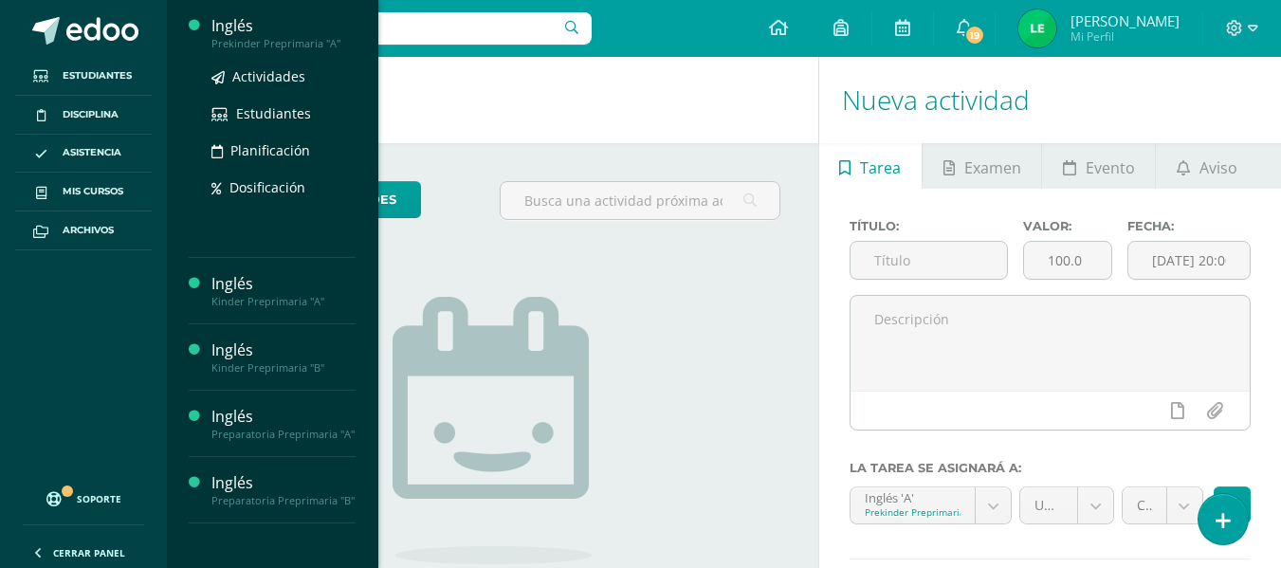
click at [222, 35] on div "Inglés" at bounding box center [283, 26] width 144 height 22
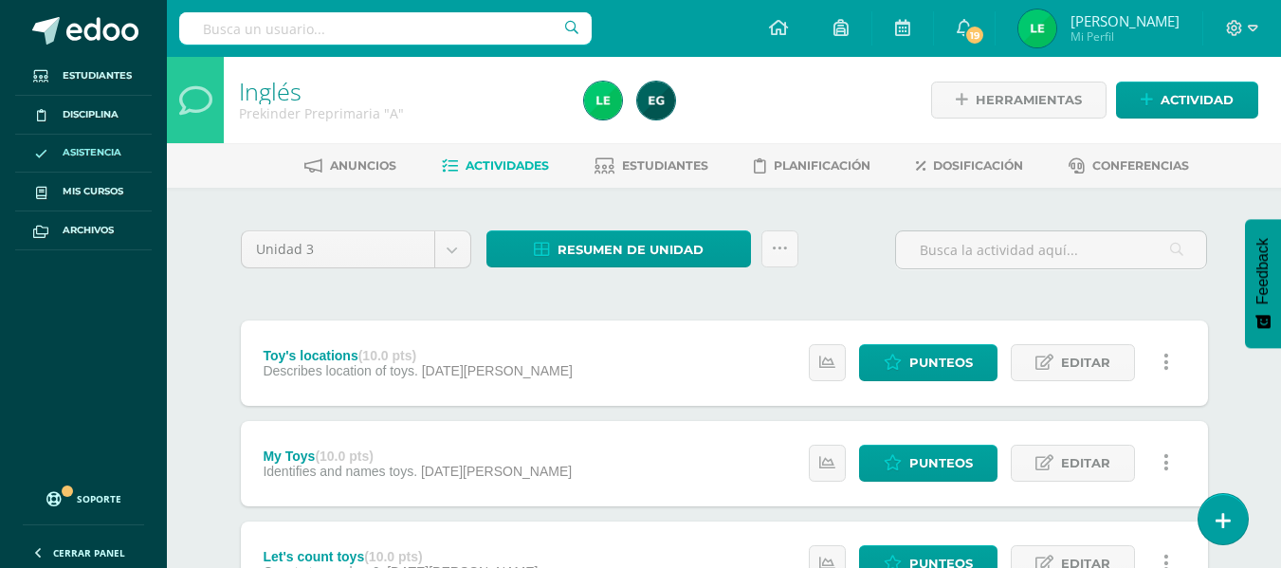
click at [97, 144] on link "Asistencia" at bounding box center [83, 154] width 137 height 39
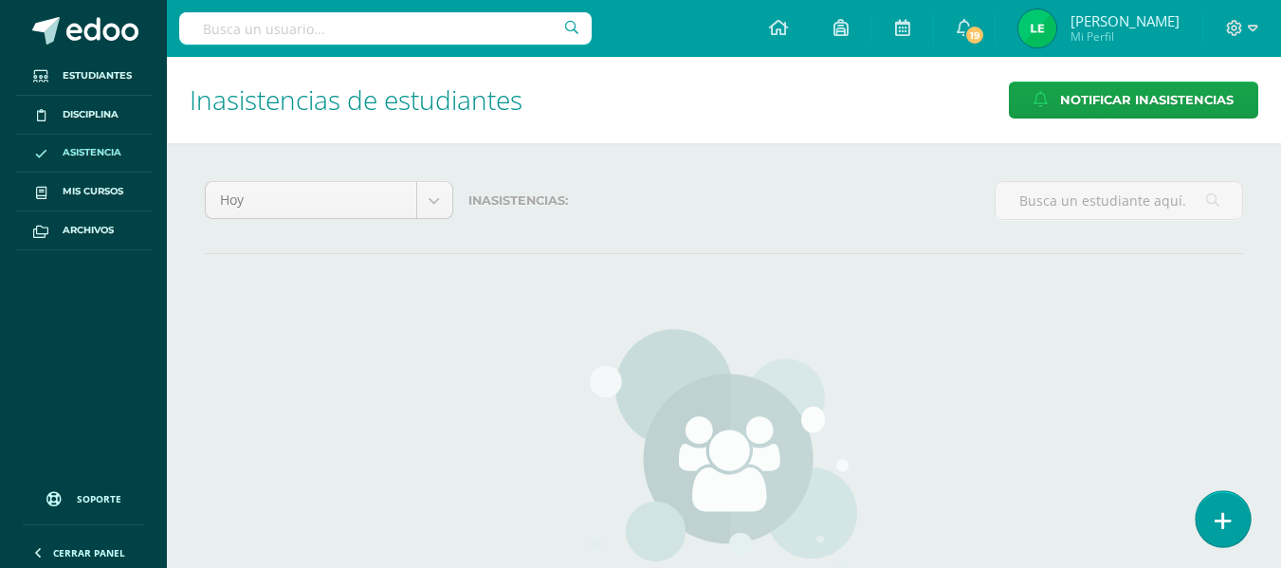
click at [1222, 521] on icon at bounding box center [1223, 521] width 17 height 22
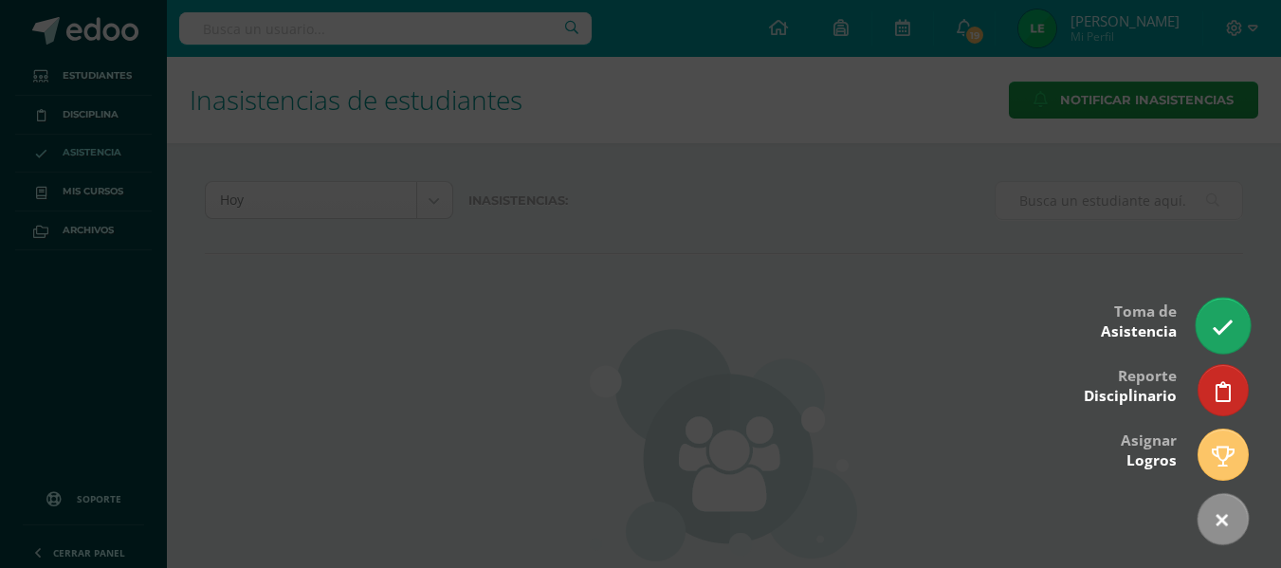
click at [1206, 327] on link at bounding box center [1223, 325] width 54 height 55
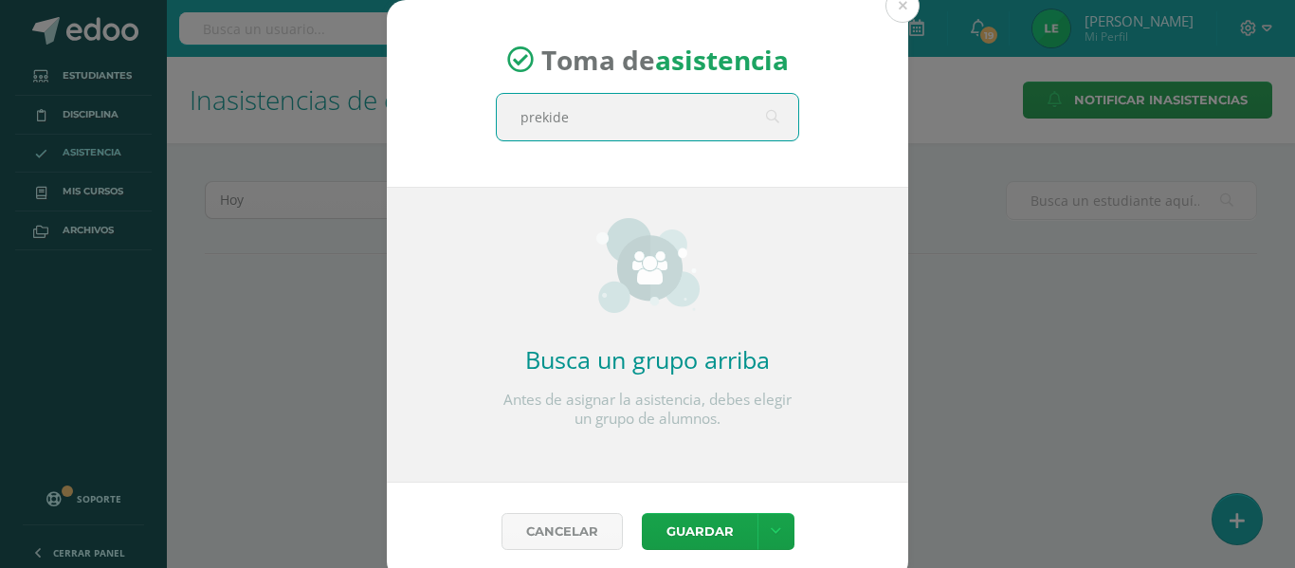
type input "prekider"
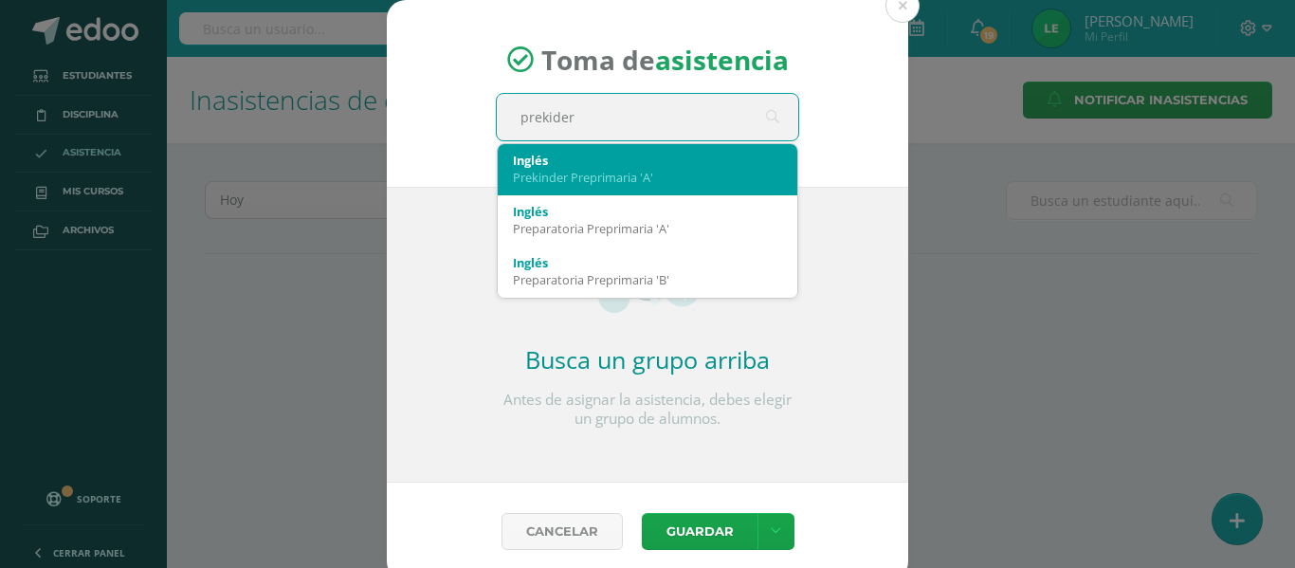
click at [758, 144] on div "Inglés Prekinder [PERSON_NAME] 'A'" at bounding box center [647, 168] width 269 height 49
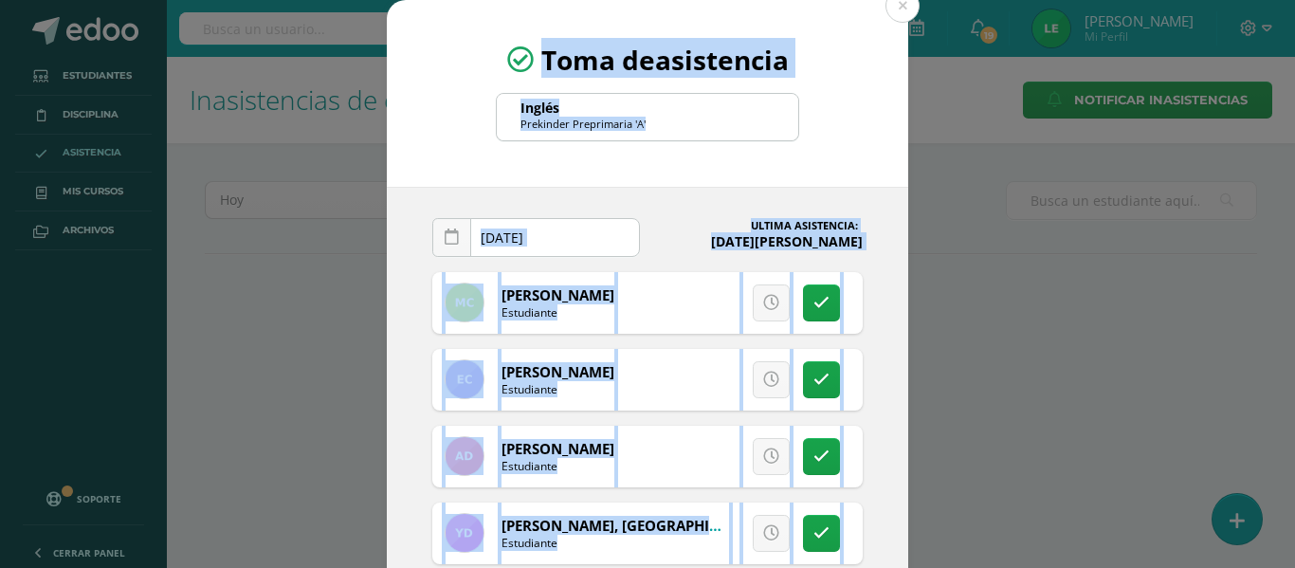
drag, startPoint x: 1279, startPoint y: 201, endPoint x: 1295, endPoint y: 306, distance: 106.4
click at [1280, 306] on div "Toma de asistencia Inglés Prekinder Preprimaria 'A' prekider 2025-08-11 August,…" at bounding box center [647, 284] width 1295 height 568
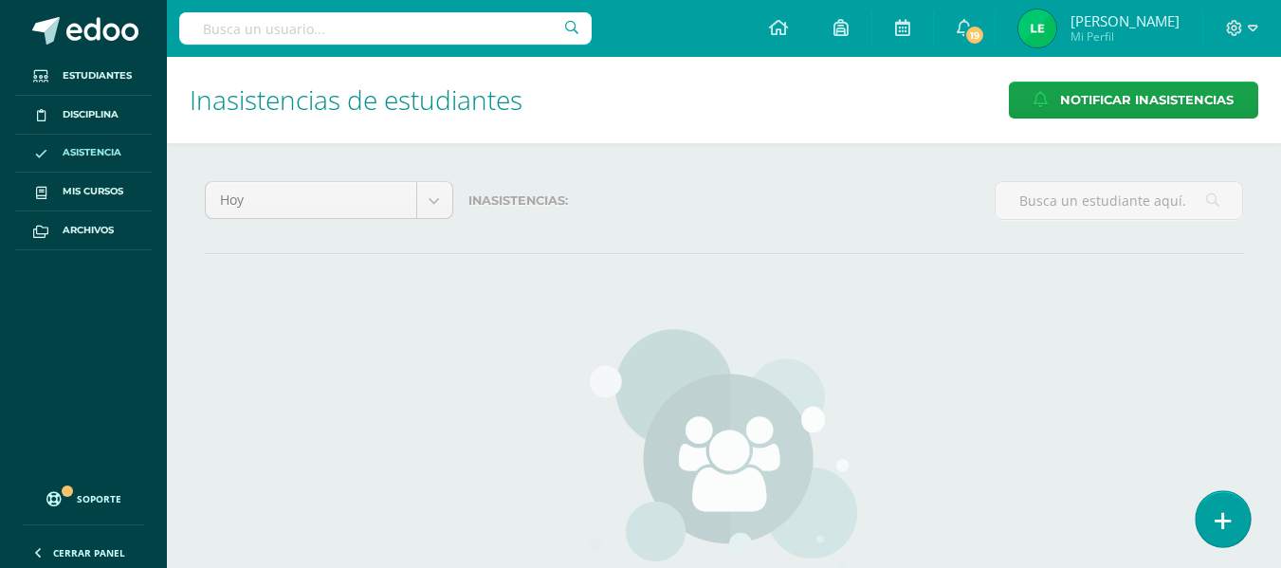
click at [1201, 509] on link at bounding box center [1223, 518] width 54 height 55
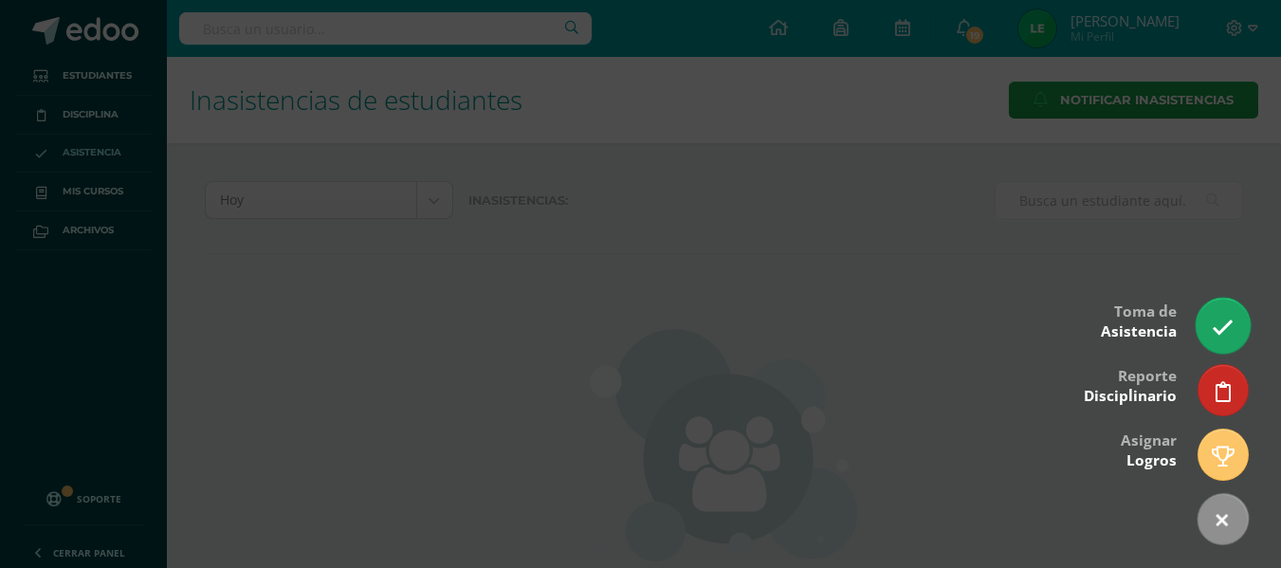
click at [1208, 333] on link at bounding box center [1223, 325] width 54 height 55
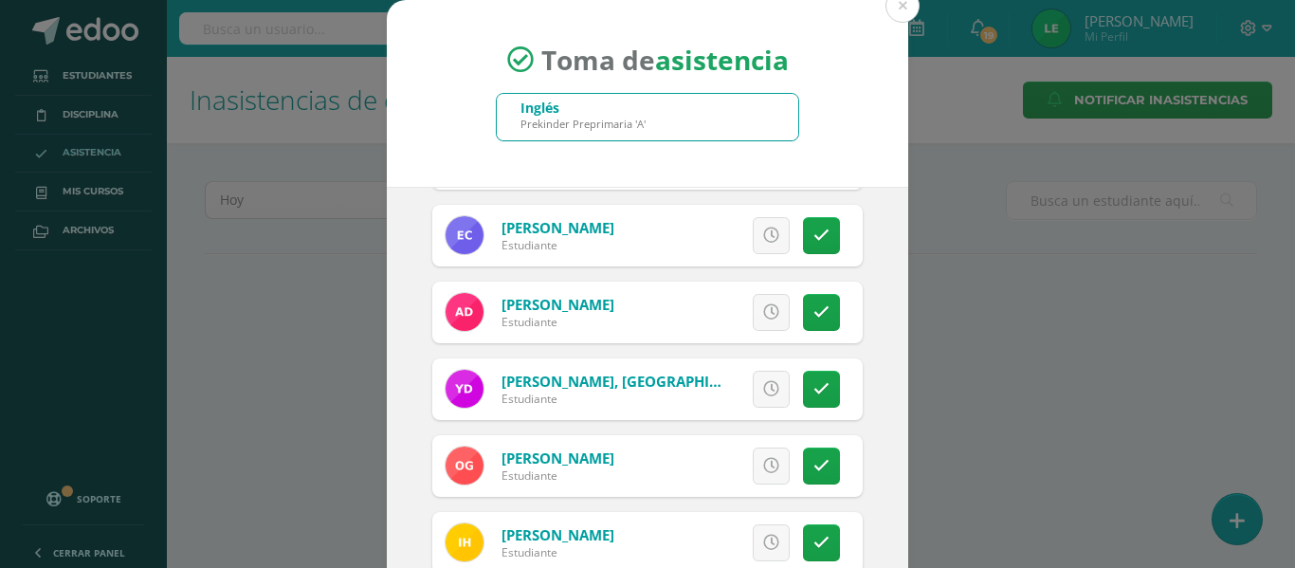
scroll to position [149, 0]
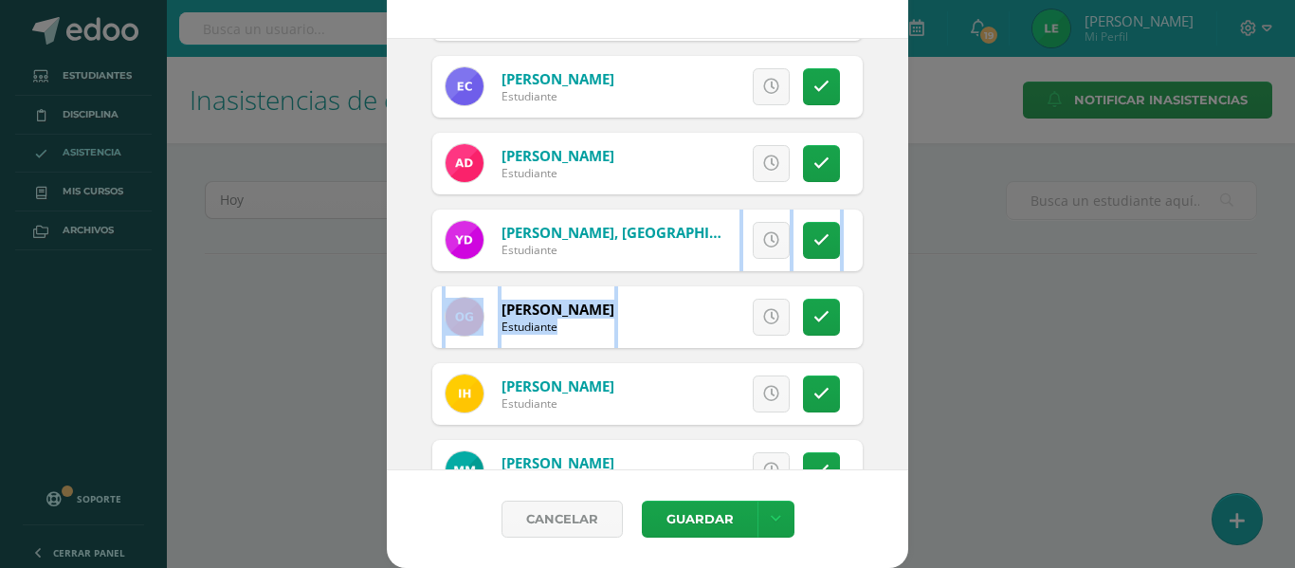
drag, startPoint x: 882, startPoint y: 213, endPoint x: 882, endPoint y: 331, distance: 117.6
click at [882, 331] on div "2025-08-11 August, 2025 Mo Tu We Th Fr Sa Su 28 29 30 31 1 2 3 4 5 6 7 8 9 10 1…" at bounding box center [648, 254] width 522 height 432
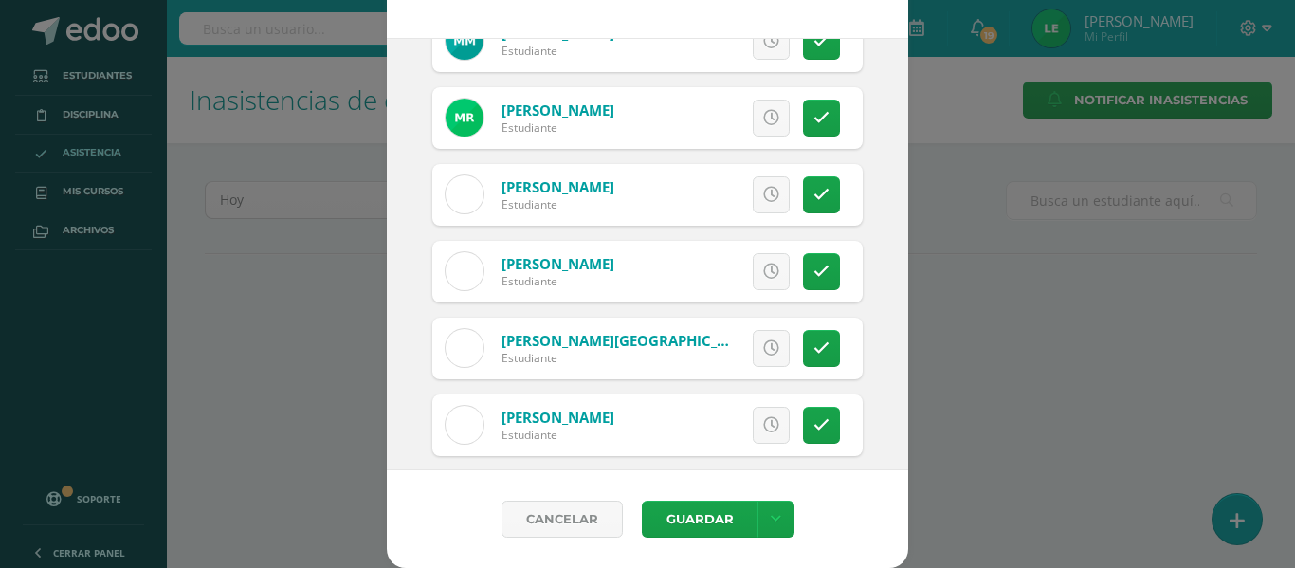
scroll to position [591, 0]
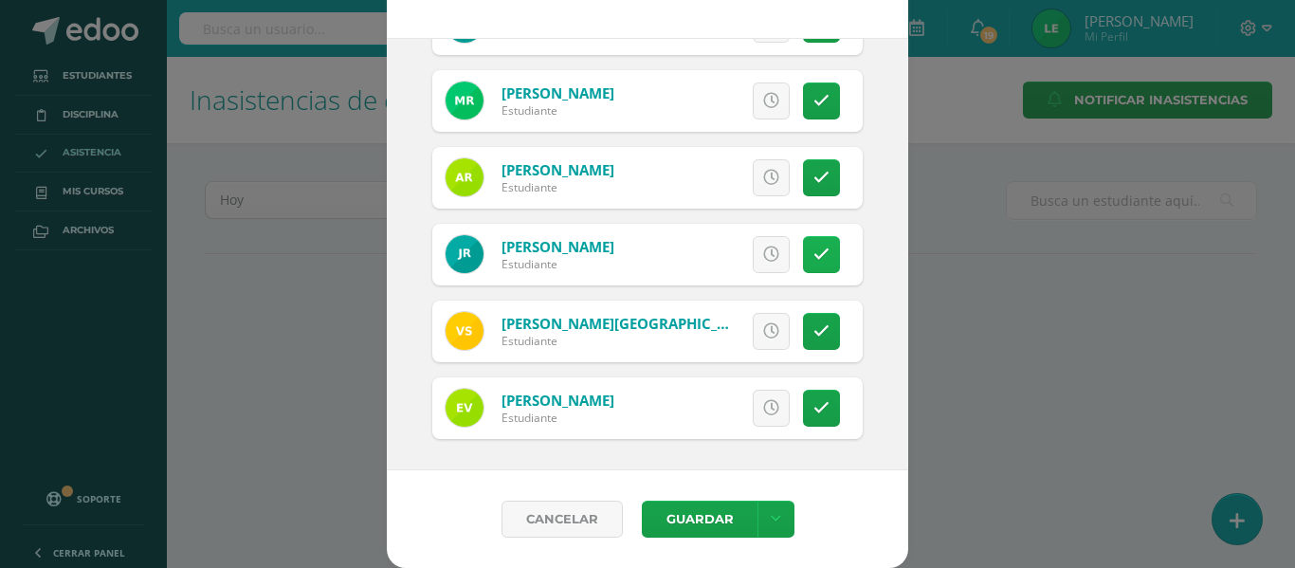
click at [814, 256] on icon at bounding box center [822, 255] width 16 height 16
drag, startPoint x: 804, startPoint y: 409, endPoint x: 811, endPoint y: 394, distance: 16.6
click at [814, 405] on icon at bounding box center [822, 408] width 16 height 16
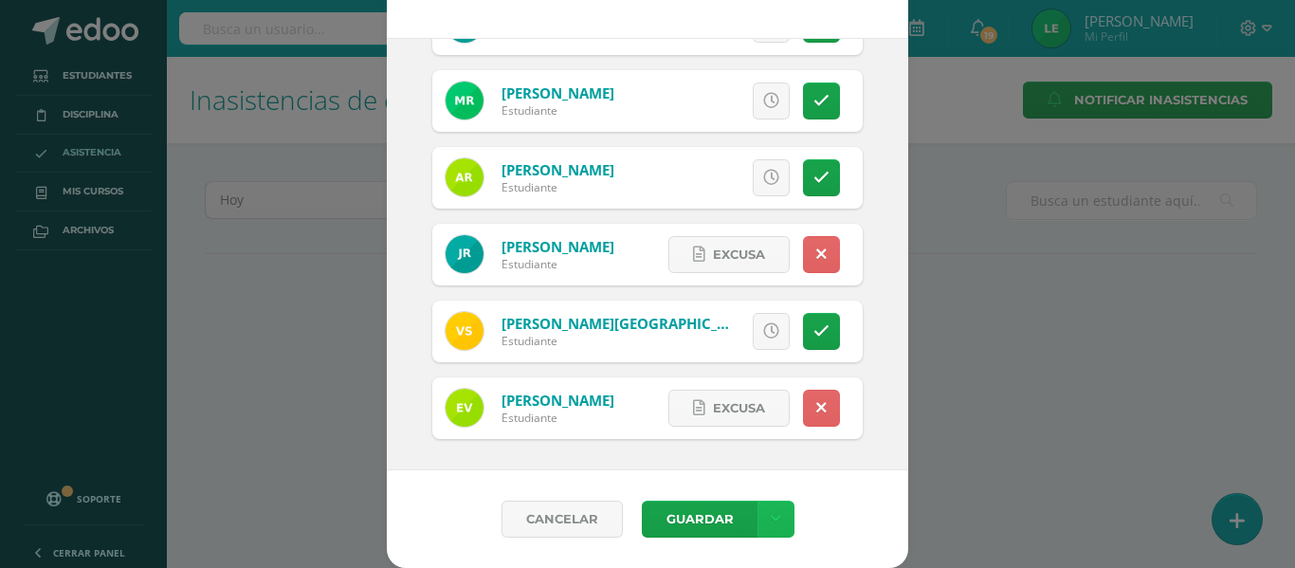
click at [773, 524] on link at bounding box center [776, 519] width 37 height 37
click at [693, 445] on link "Guardar sin notificar inasistencias" at bounding box center [729, 448] width 209 height 46
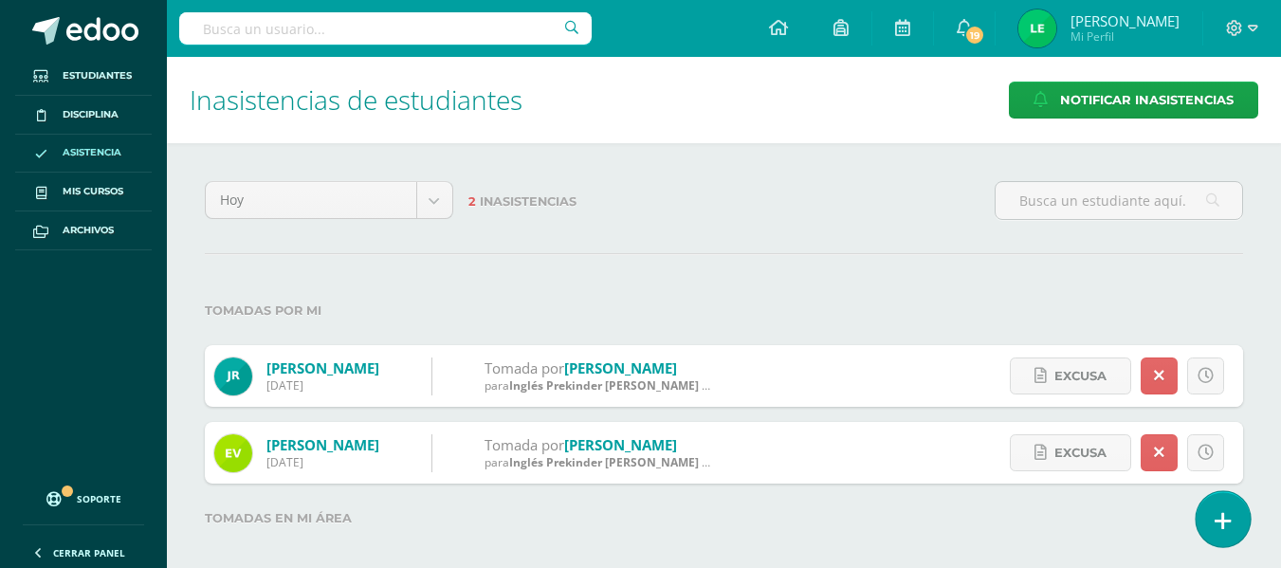
click at [1225, 502] on link at bounding box center [1223, 518] width 54 height 55
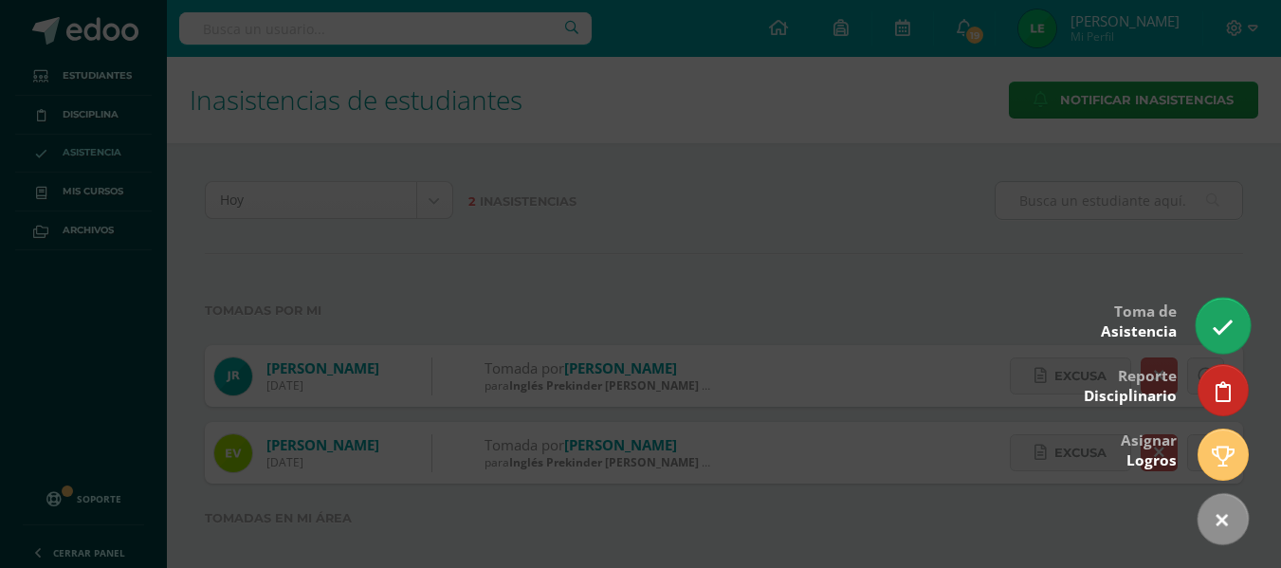
click at [1214, 315] on link at bounding box center [1223, 325] width 54 height 55
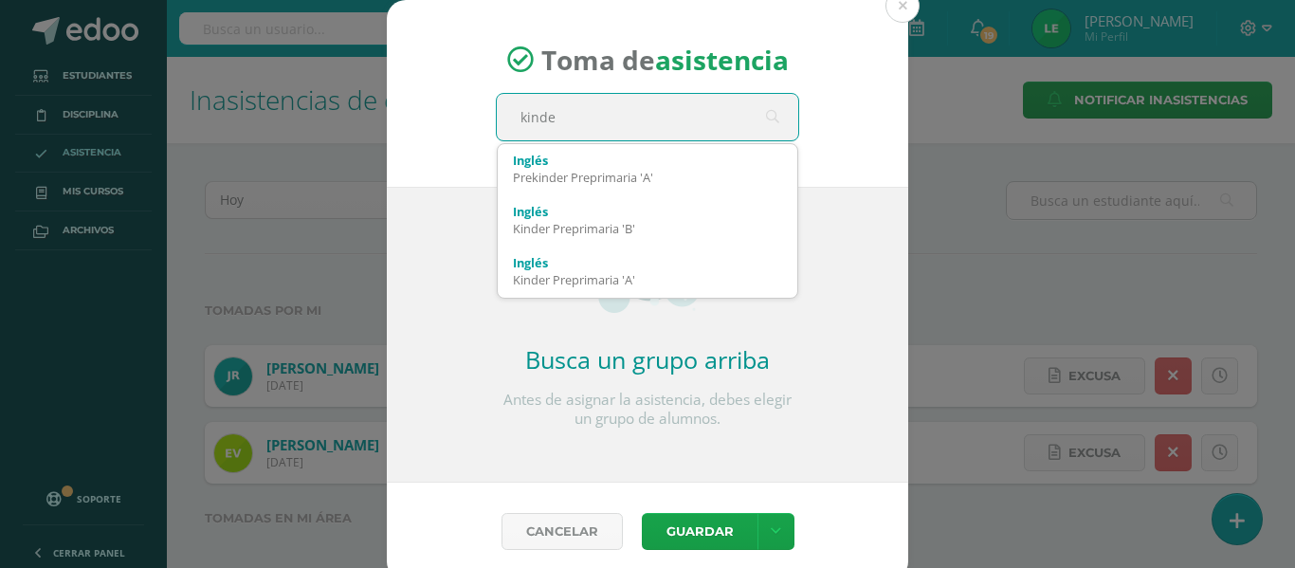
type input "kinder"
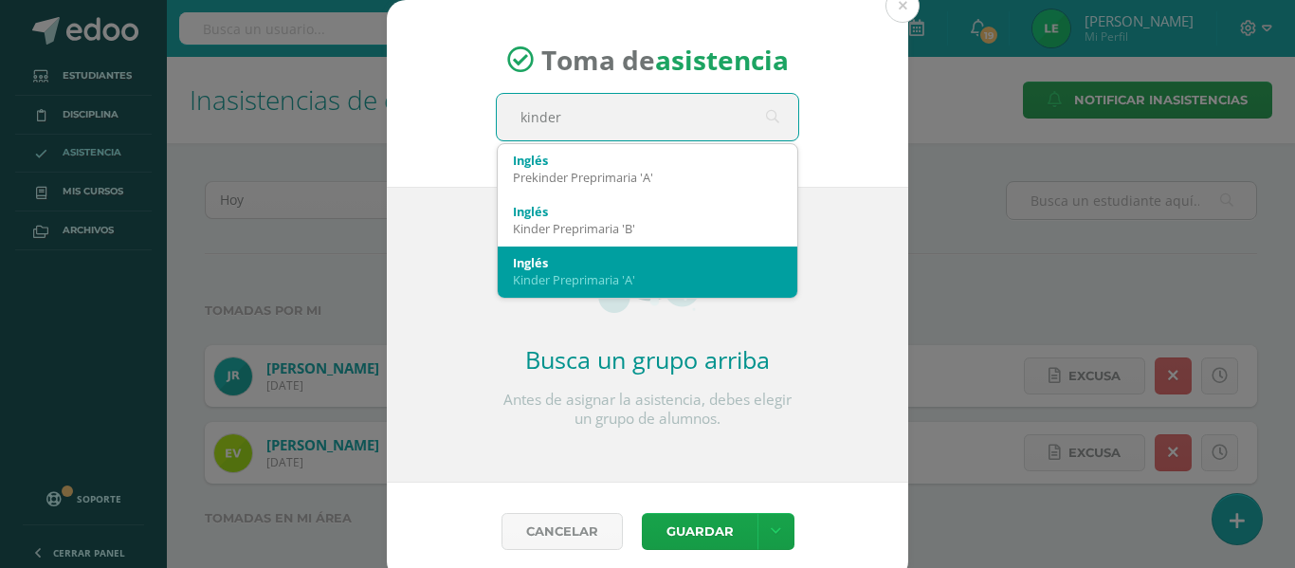
click at [618, 280] on div "Kinder Preprimaria 'A'" at bounding box center [647, 279] width 269 height 17
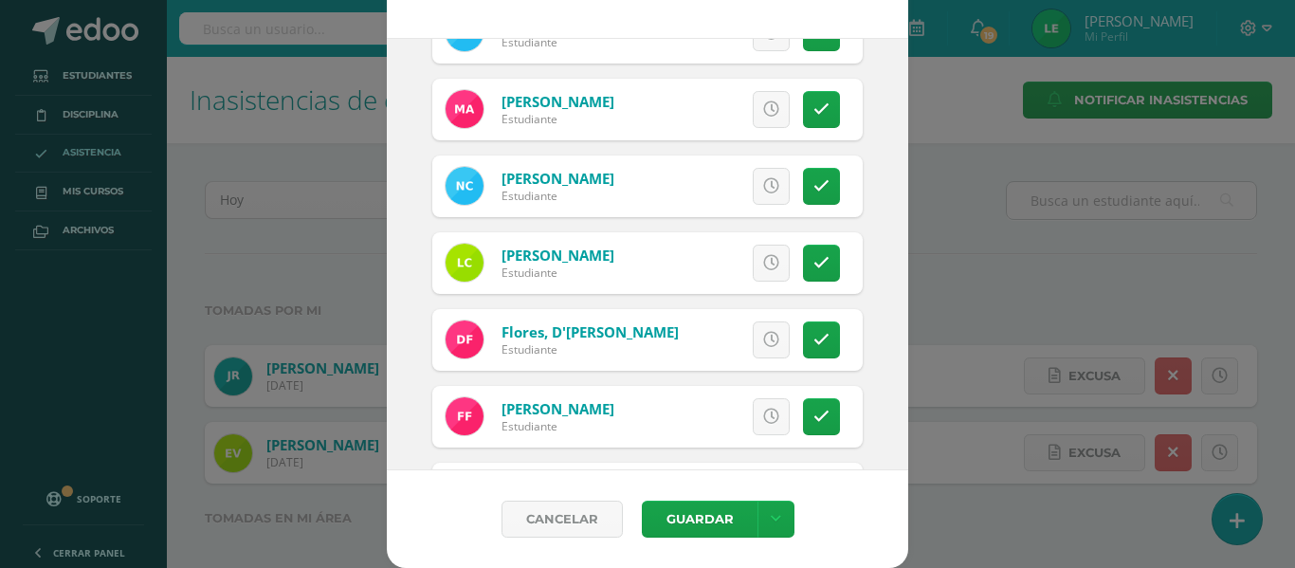
scroll to position [147, 0]
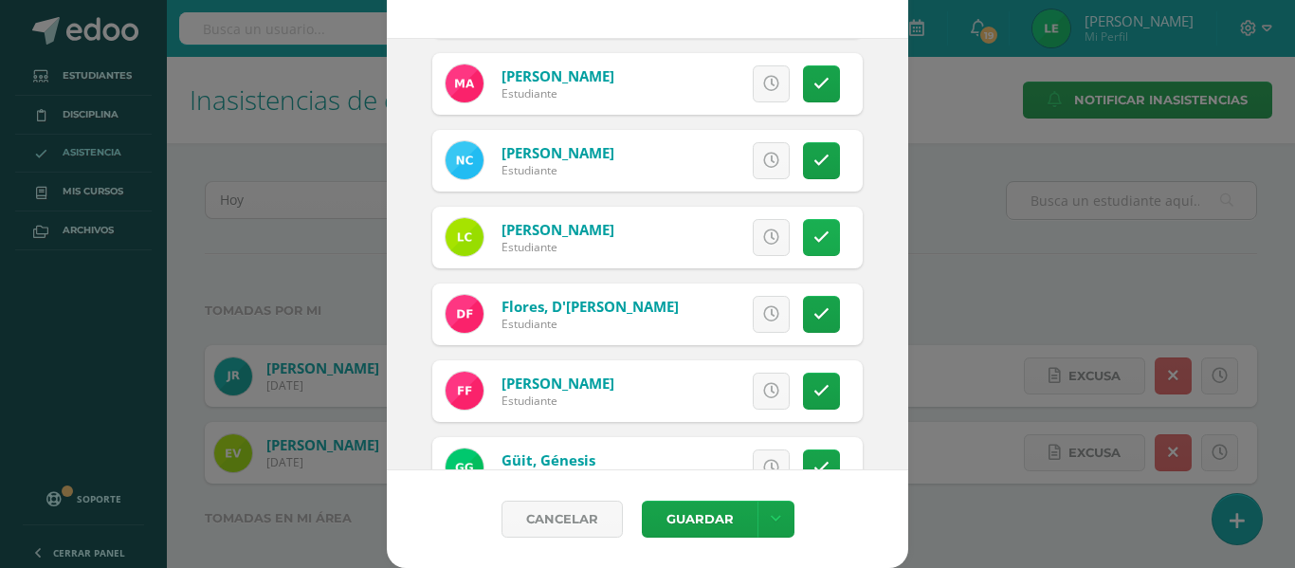
click at [814, 230] on icon at bounding box center [822, 238] width 16 height 16
click at [747, 243] on link "Excusa" at bounding box center [729, 237] width 121 height 37
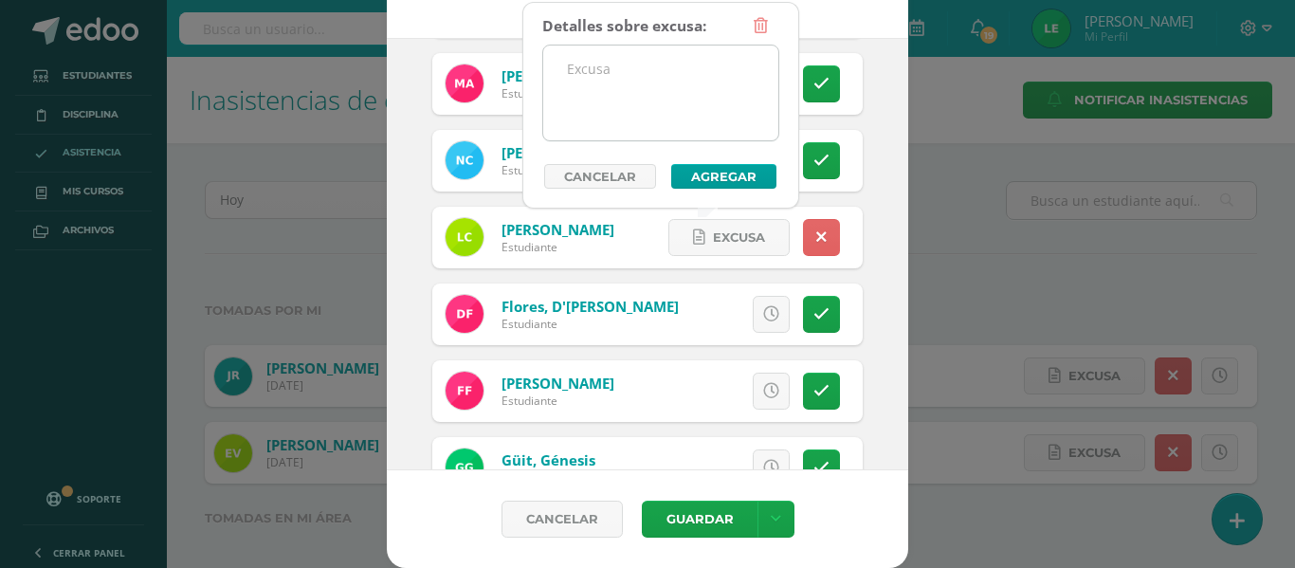
click at [688, 126] on textarea at bounding box center [660, 93] width 235 height 95
type textarea "C"
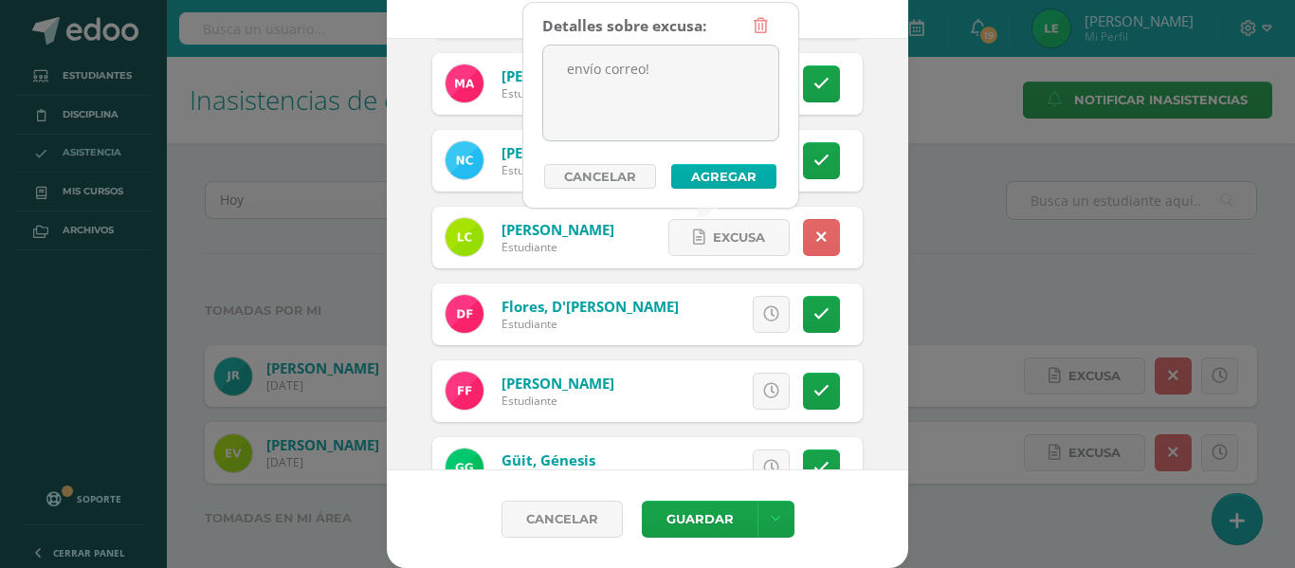
type textarea "envío correo!"
click at [717, 164] on button "Agregar" at bounding box center [723, 176] width 105 height 25
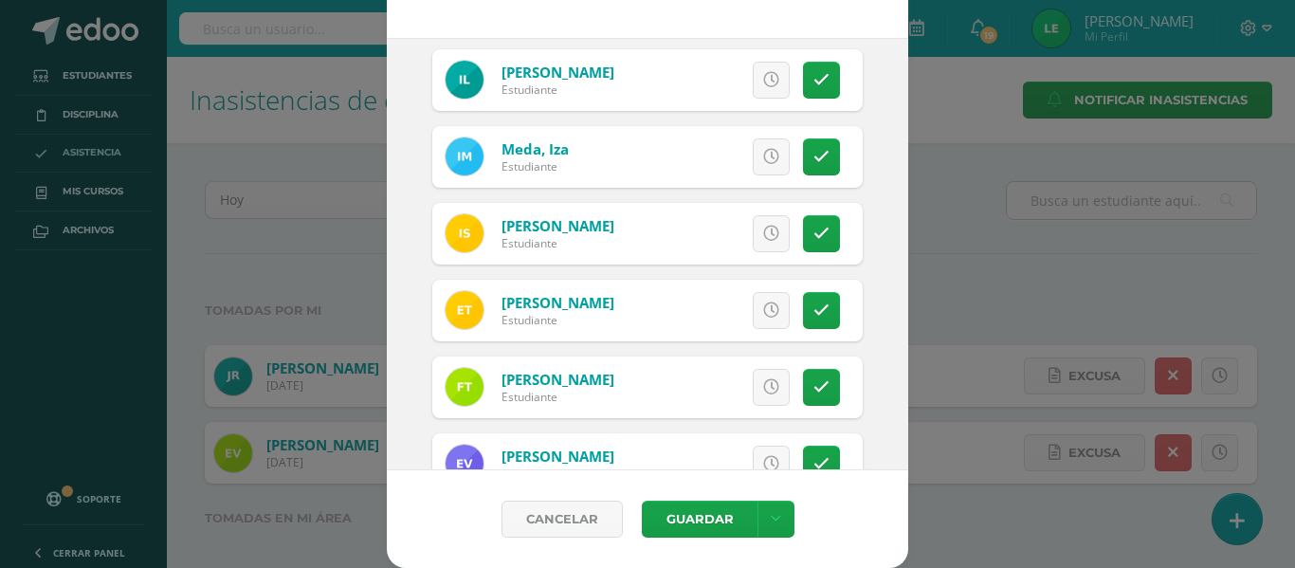
scroll to position [668, 0]
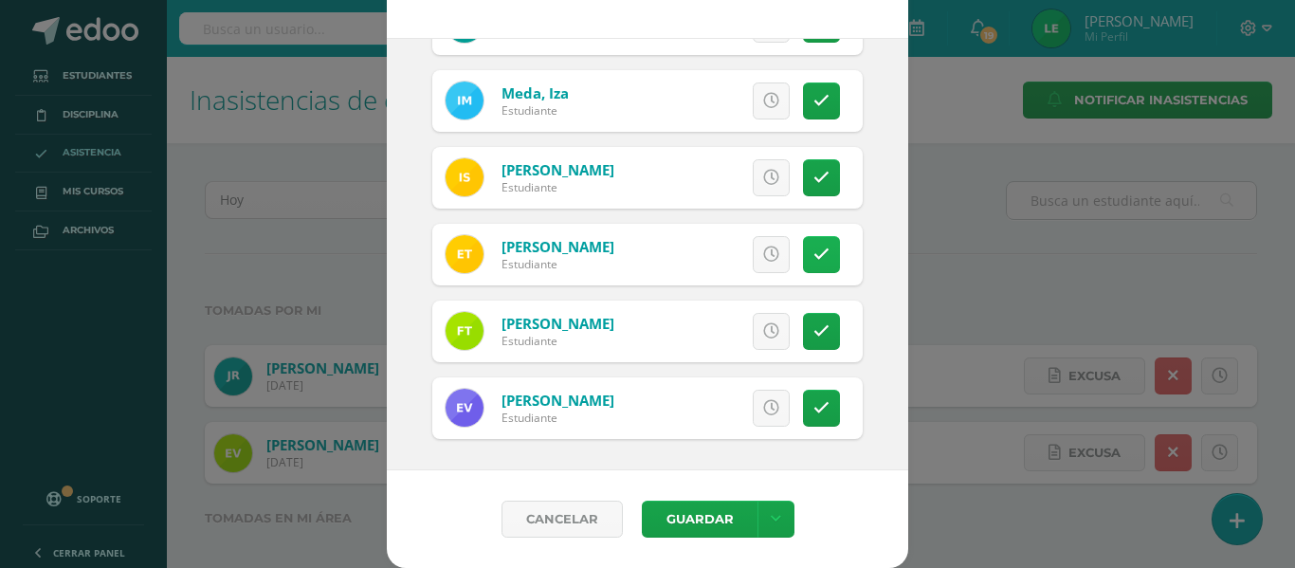
click at [803, 236] on link at bounding box center [821, 254] width 37 height 37
click at [771, 522] on icon at bounding box center [776, 519] width 10 height 16
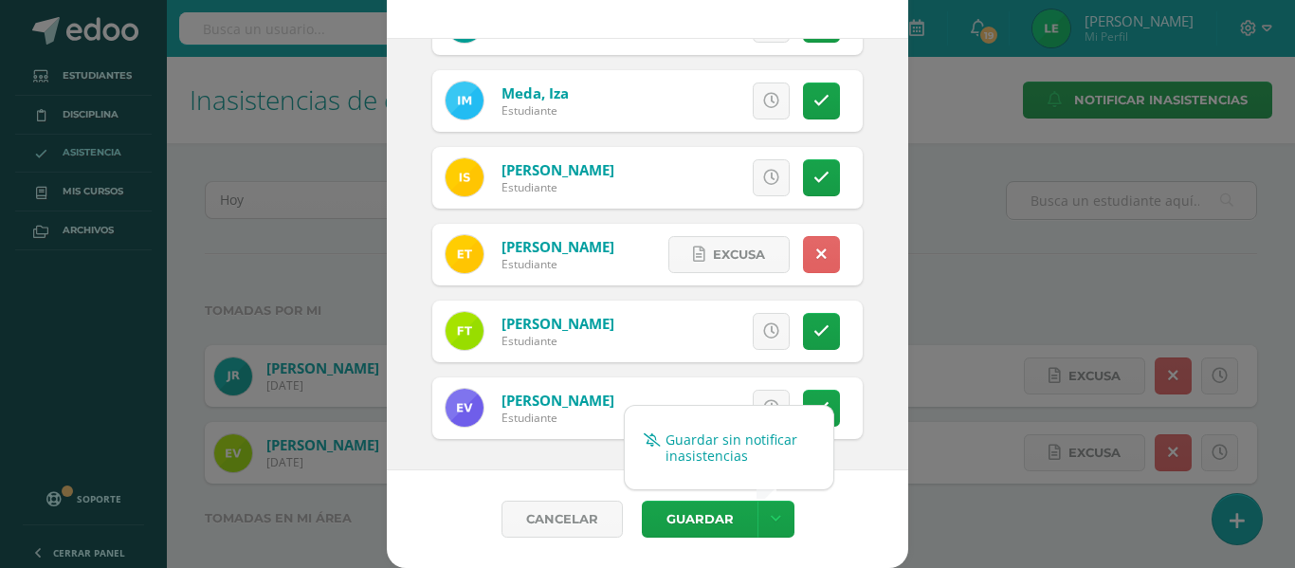
click at [705, 438] on link "Guardar sin notificar inasistencias" at bounding box center [729, 448] width 209 height 46
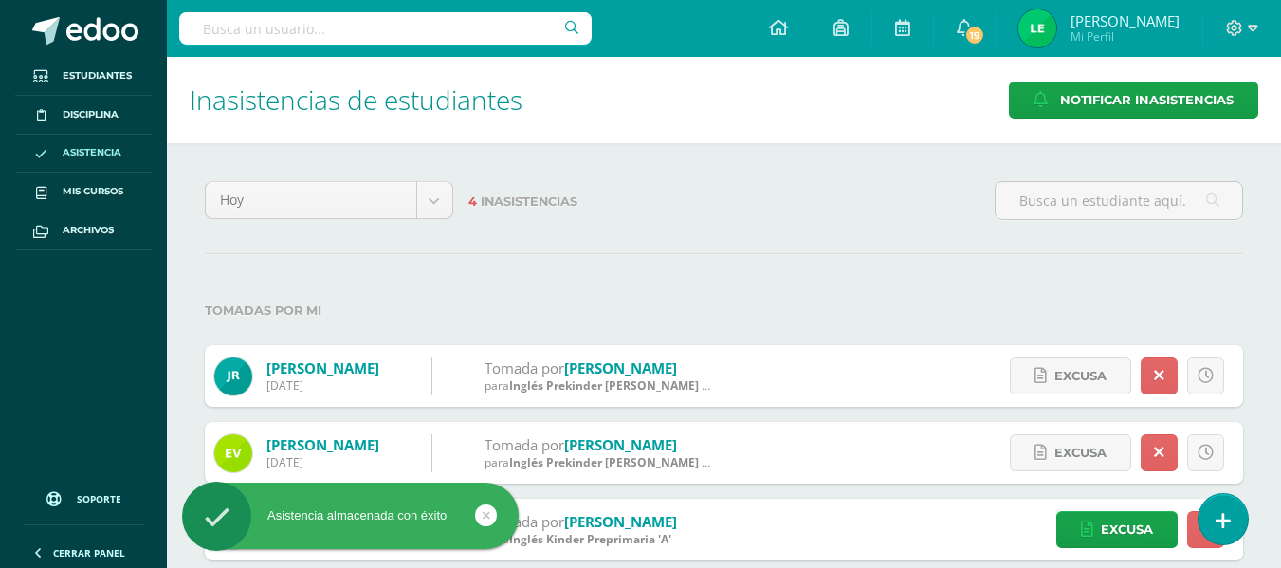
scroll to position [176, 0]
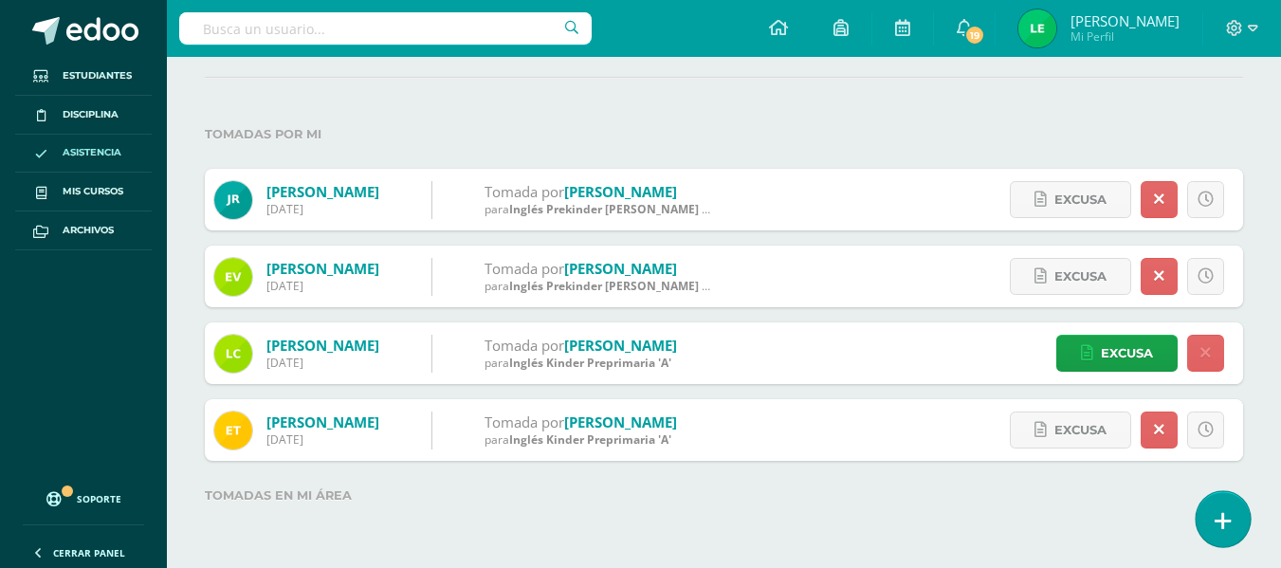
click at [1217, 542] on link at bounding box center [1223, 518] width 54 height 55
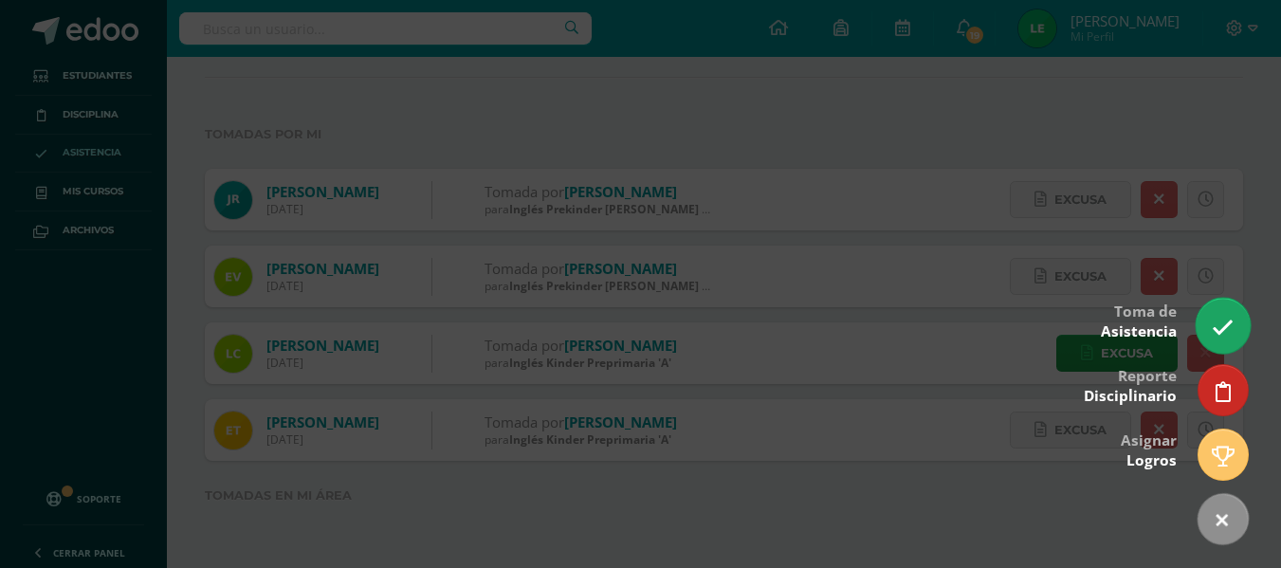
click at [1230, 334] on icon at bounding box center [1223, 328] width 22 height 22
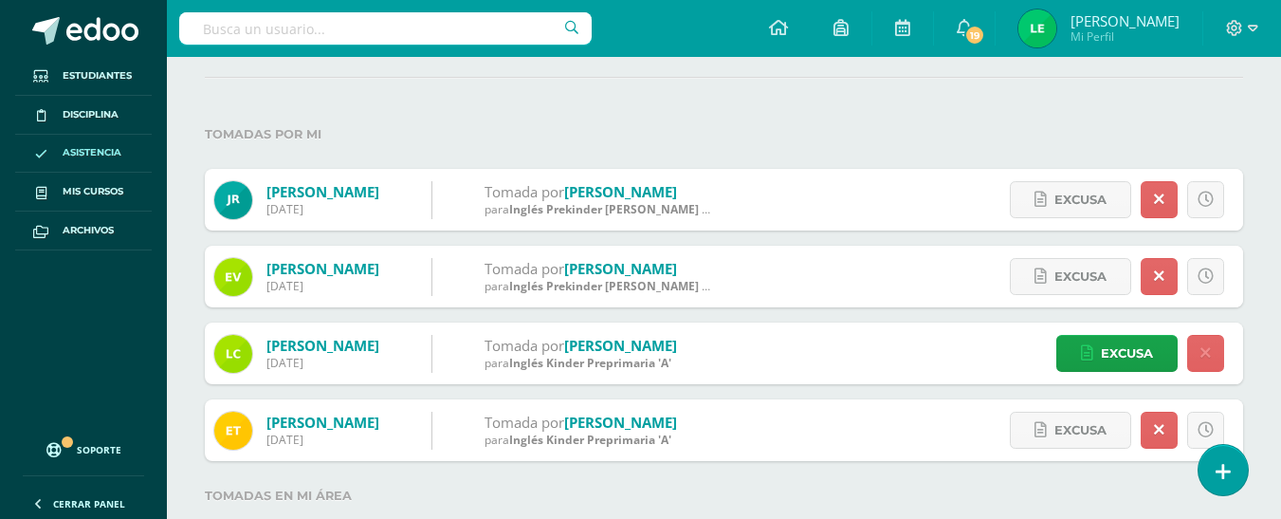
click at [107, 151] on span "Asistencia" at bounding box center [92, 152] width 59 height 15
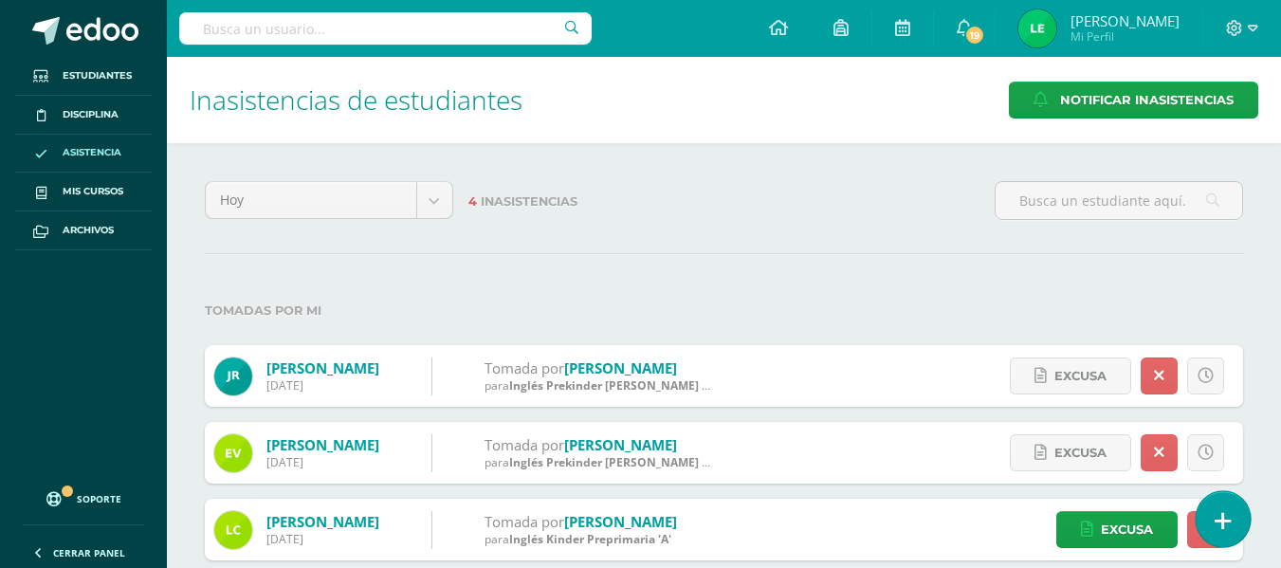
click at [1230, 500] on link at bounding box center [1223, 518] width 54 height 55
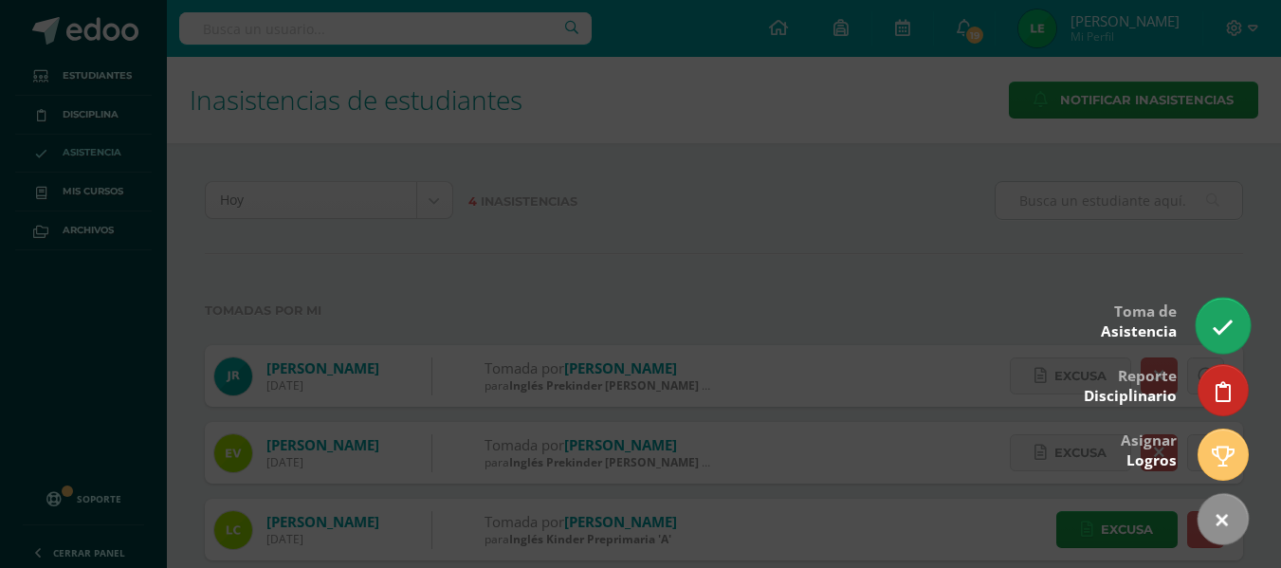
click at [1232, 322] on icon at bounding box center [1223, 328] width 22 height 22
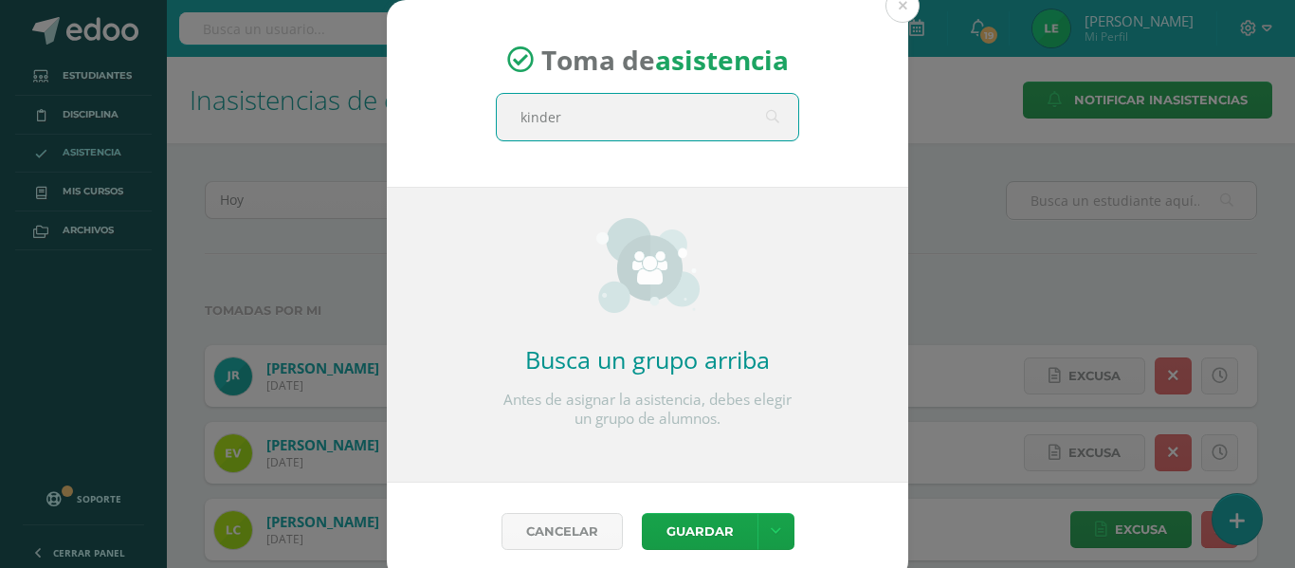
type input "kinder b"
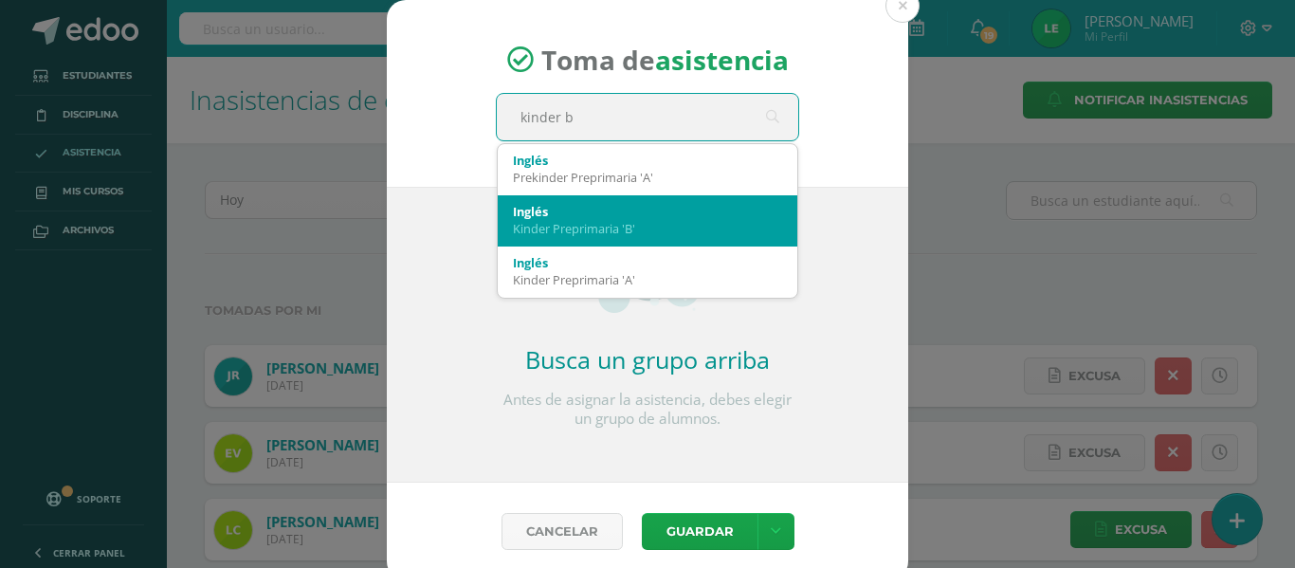
click at [715, 204] on div "Inglés" at bounding box center [647, 211] width 269 height 17
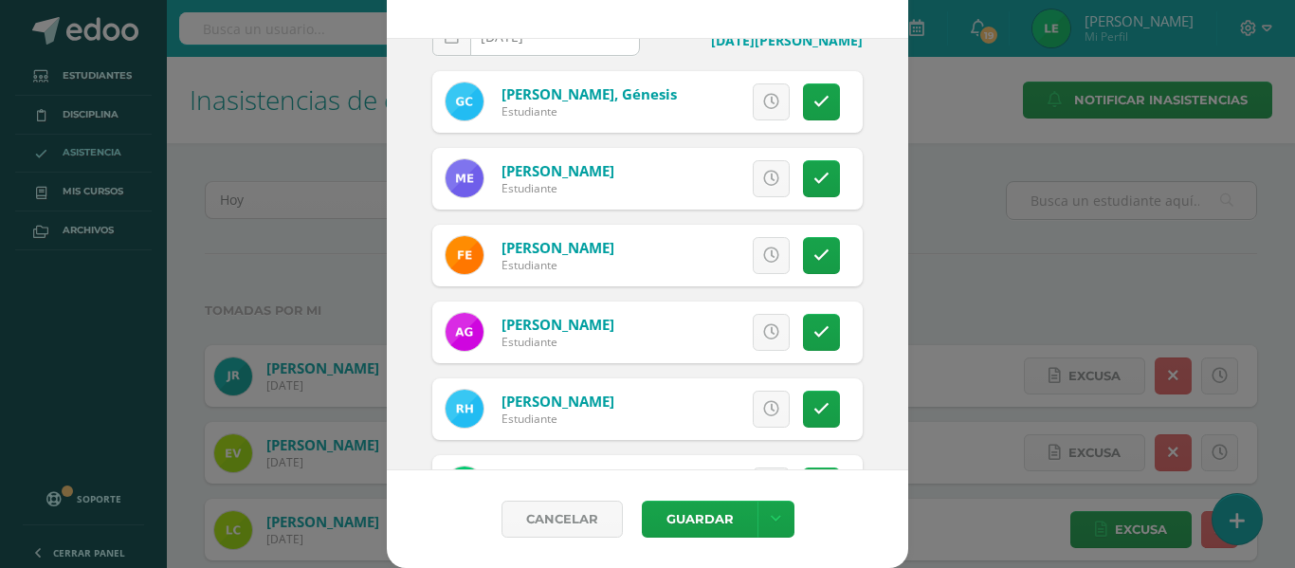
scroll to position [118, 0]
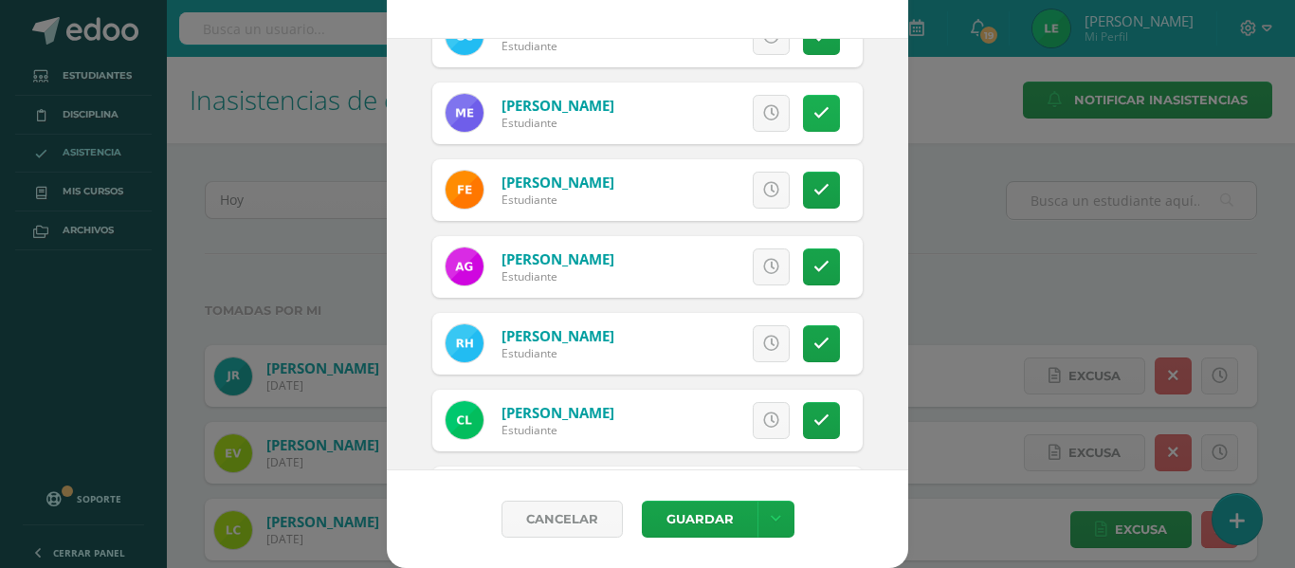
click at [803, 117] on link at bounding box center [821, 113] width 37 height 37
click at [812, 268] on link at bounding box center [821, 266] width 37 height 37
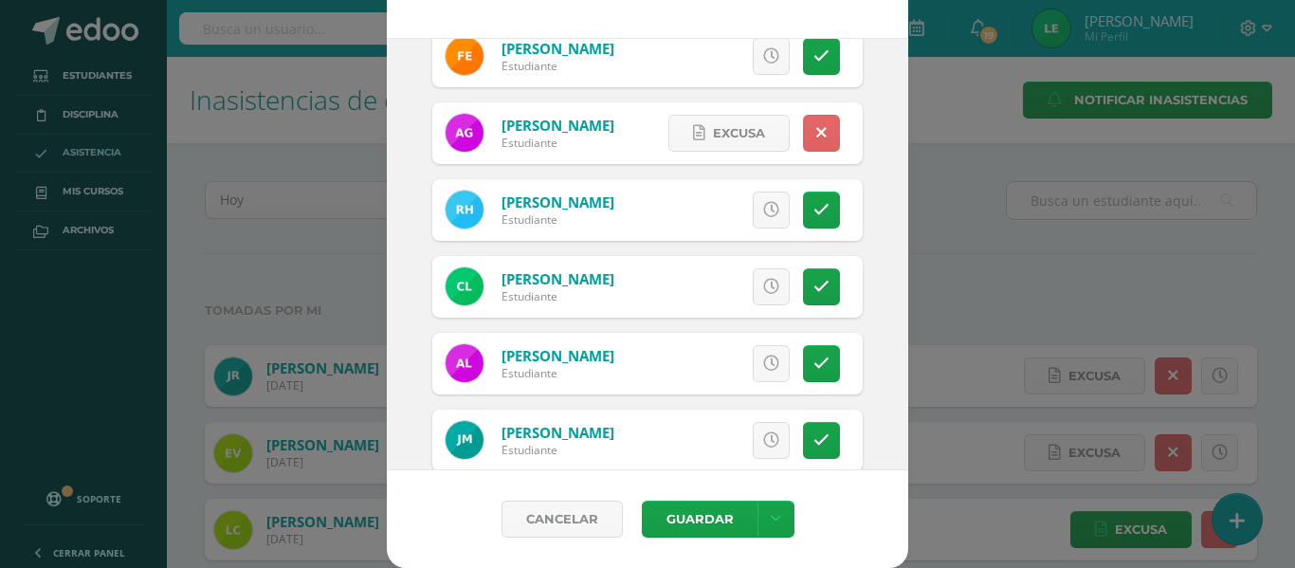
scroll to position [351, 0]
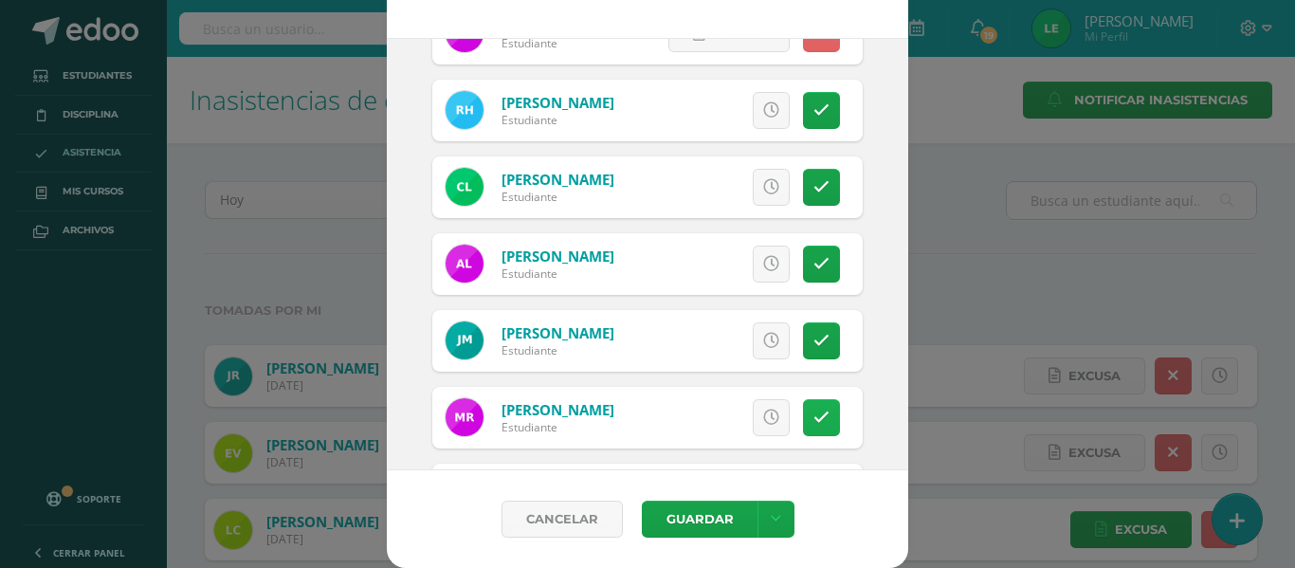
click at [814, 423] on link at bounding box center [821, 417] width 37 height 37
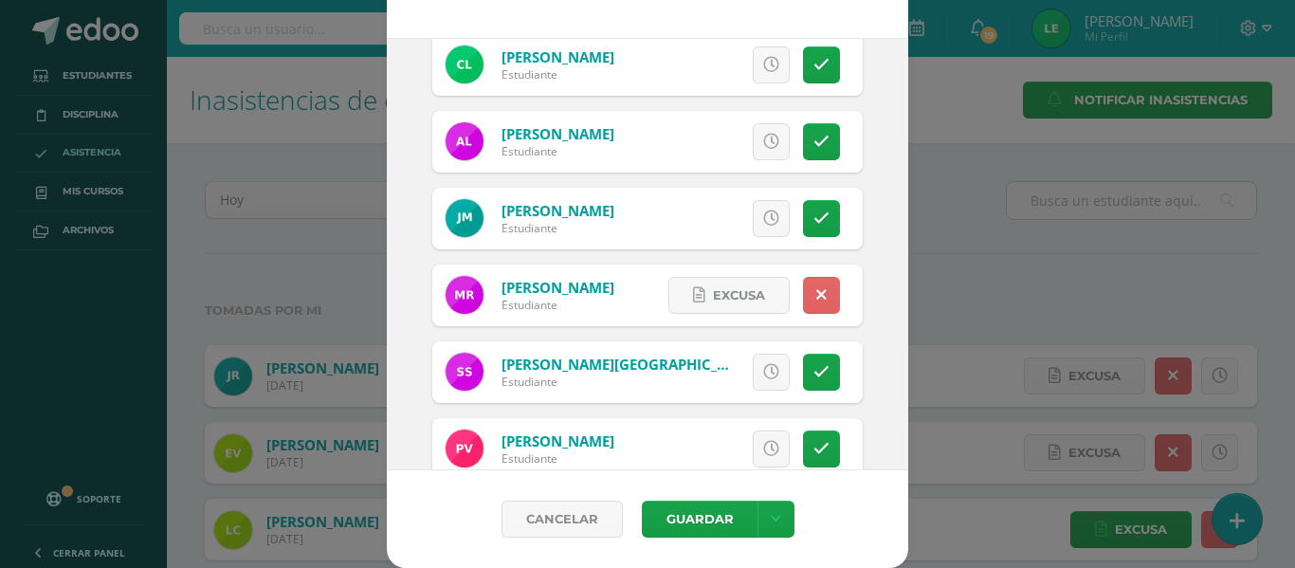
scroll to position [514, 0]
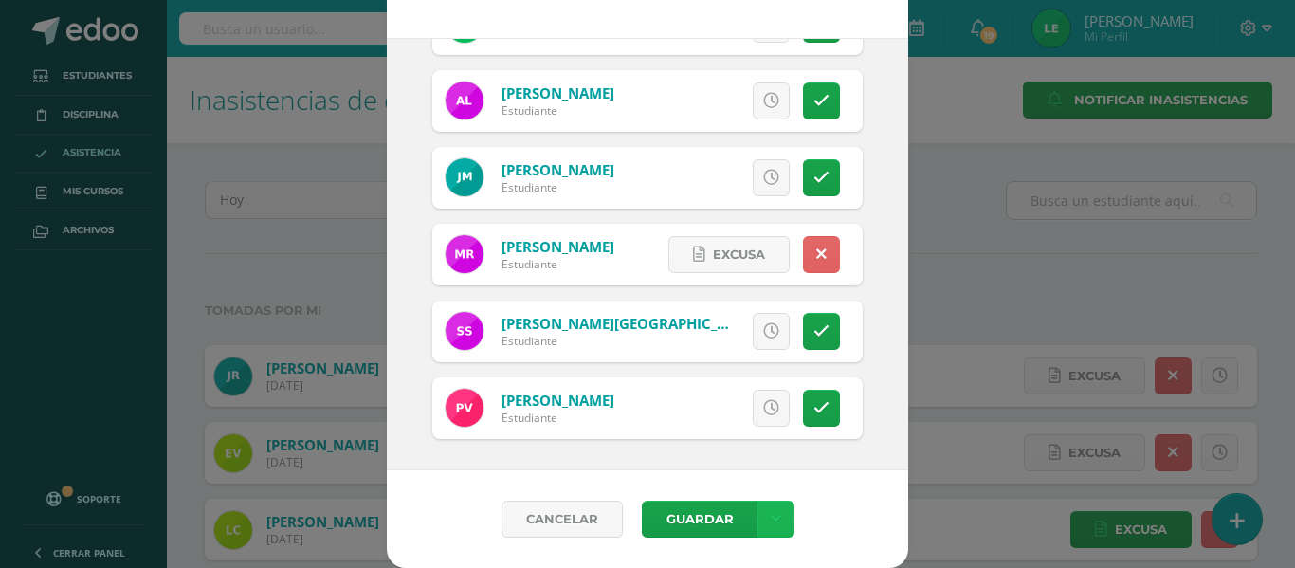
click at [775, 510] on link at bounding box center [776, 519] width 37 height 37
click at [680, 439] on link "Guardar sin notificar inasistencias" at bounding box center [729, 448] width 209 height 46
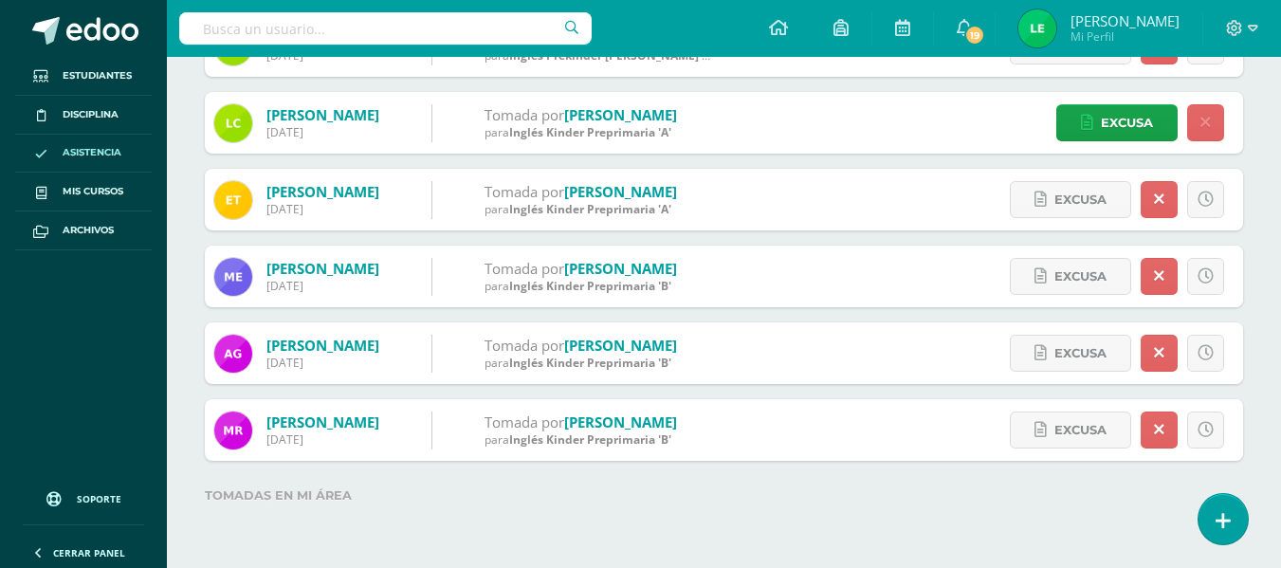
scroll to position [92, 0]
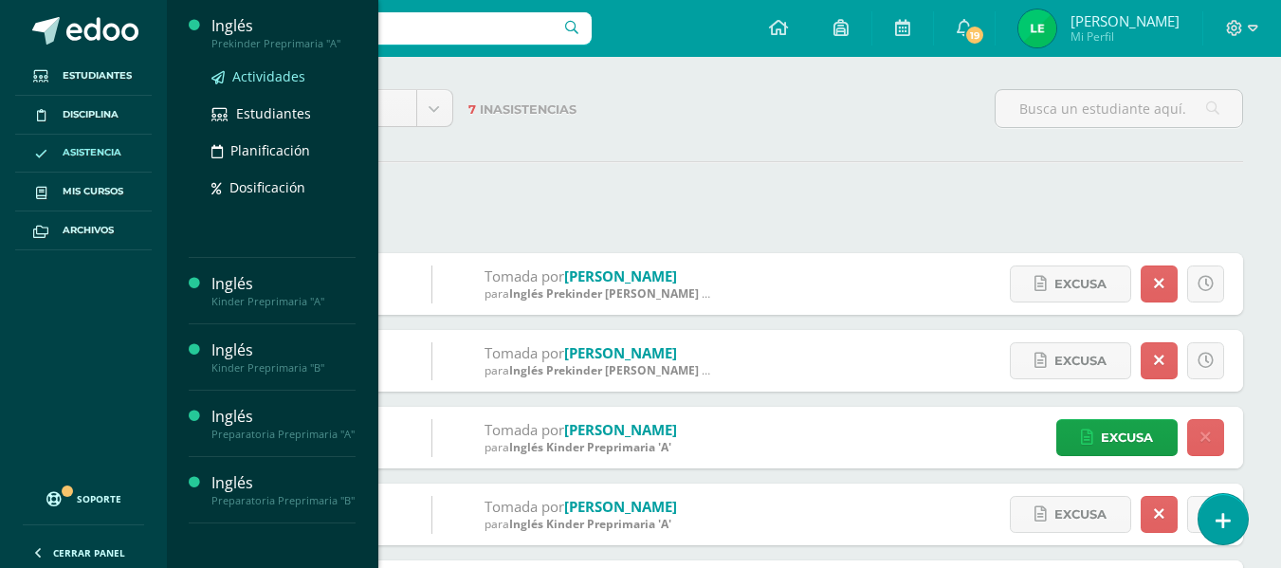
click at [266, 76] on span "Actividades" at bounding box center [268, 76] width 73 height 18
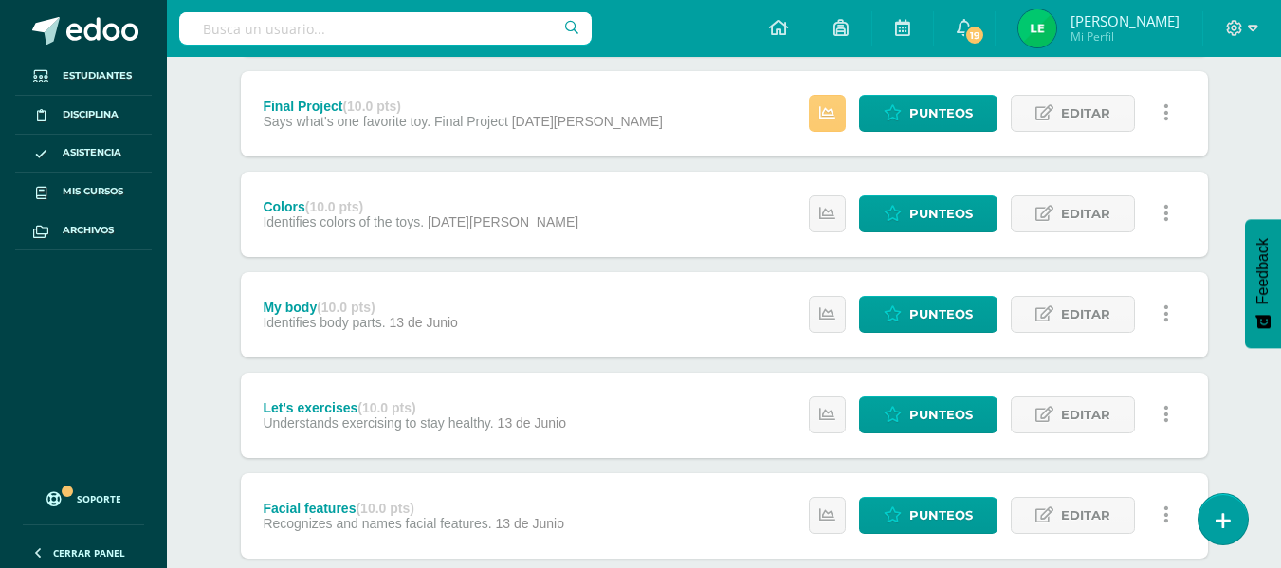
scroll to position [588, 0]
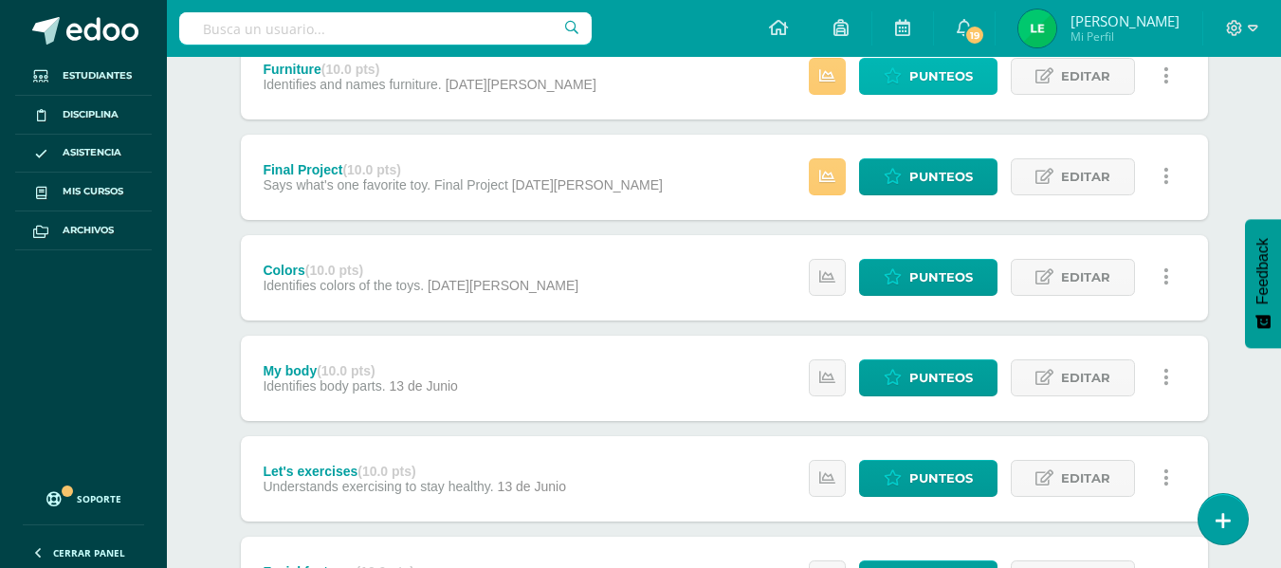
click at [929, 92] on span "Punteos" at bounding box center [941, 76] width 64 height 35
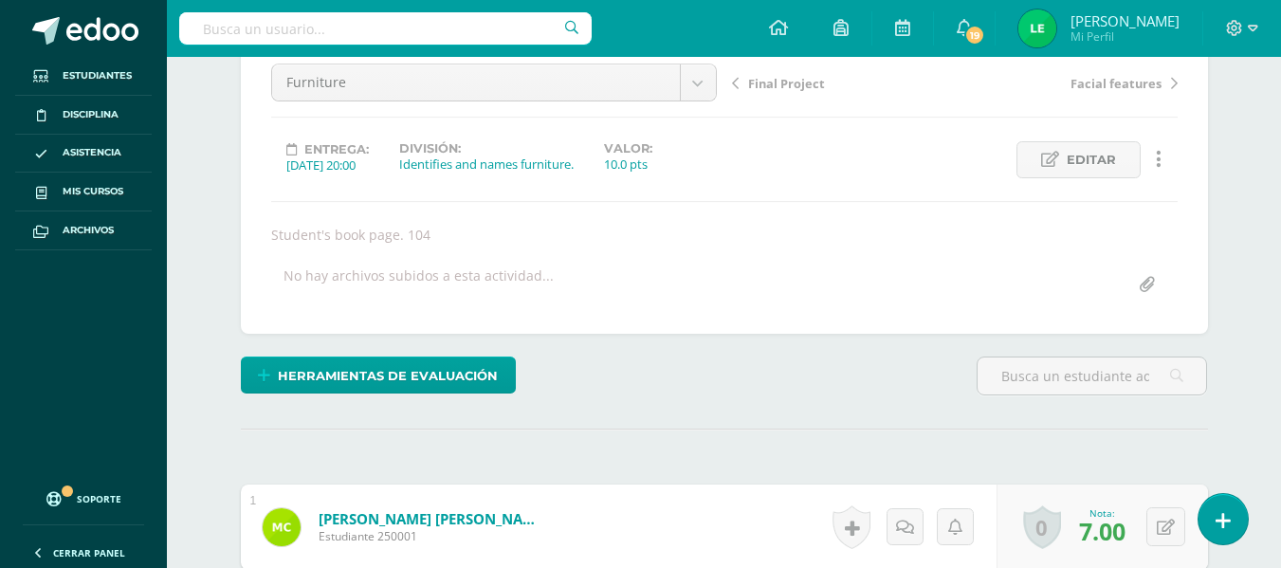
scroll to position [119, 0]
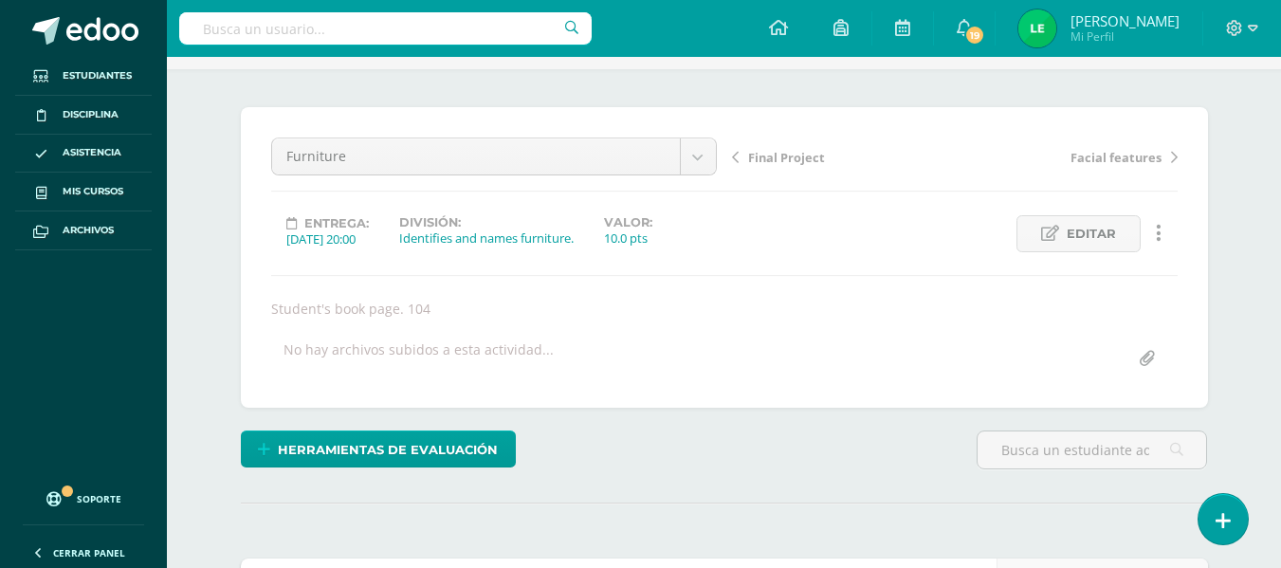
drag, startPoint x: 1295, startPoint y: 186, endPoint x: 1294, endPoint y: 266, distance: 79.7
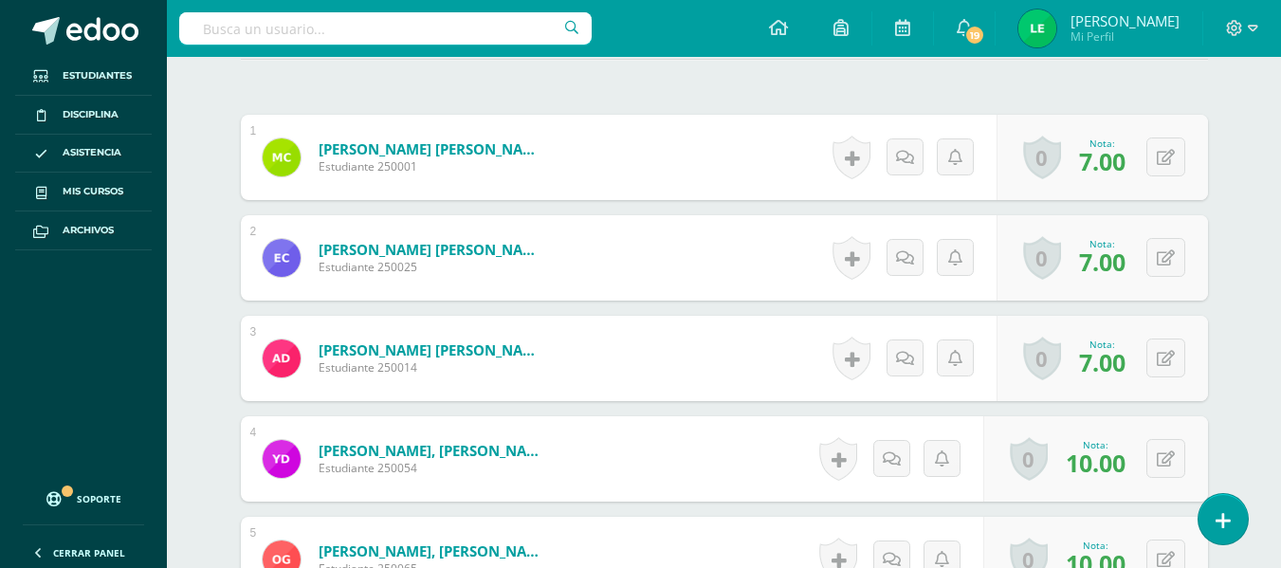
scroll to position [0, 0]
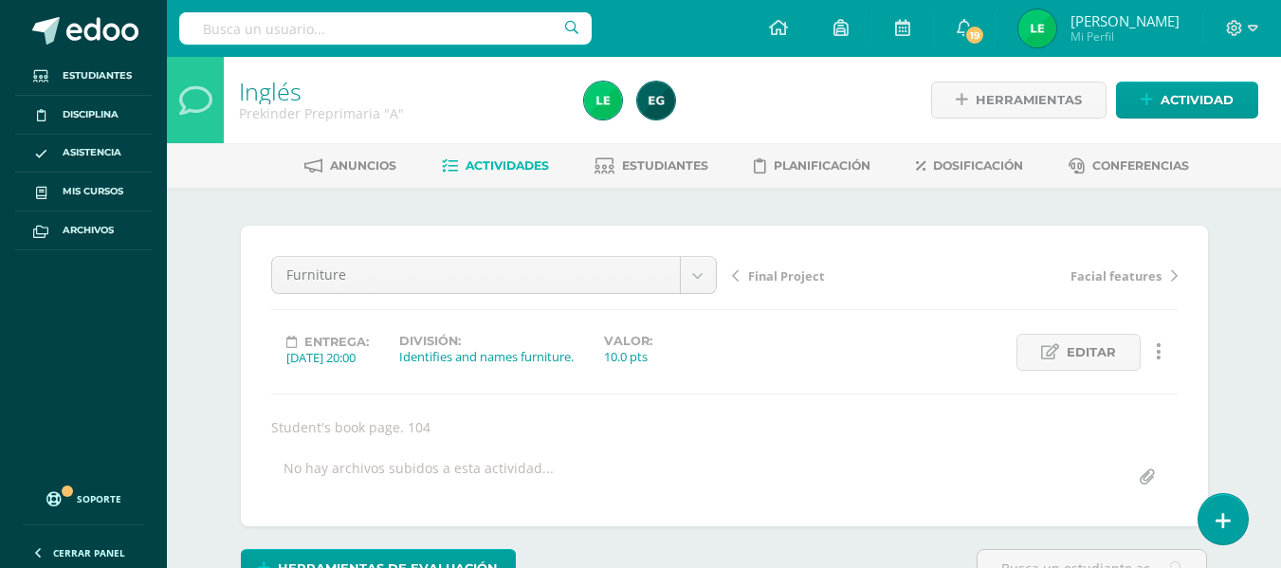
click at [530, 157] on link "Actividades" at bounding box center [495, 166] width 107 height 30
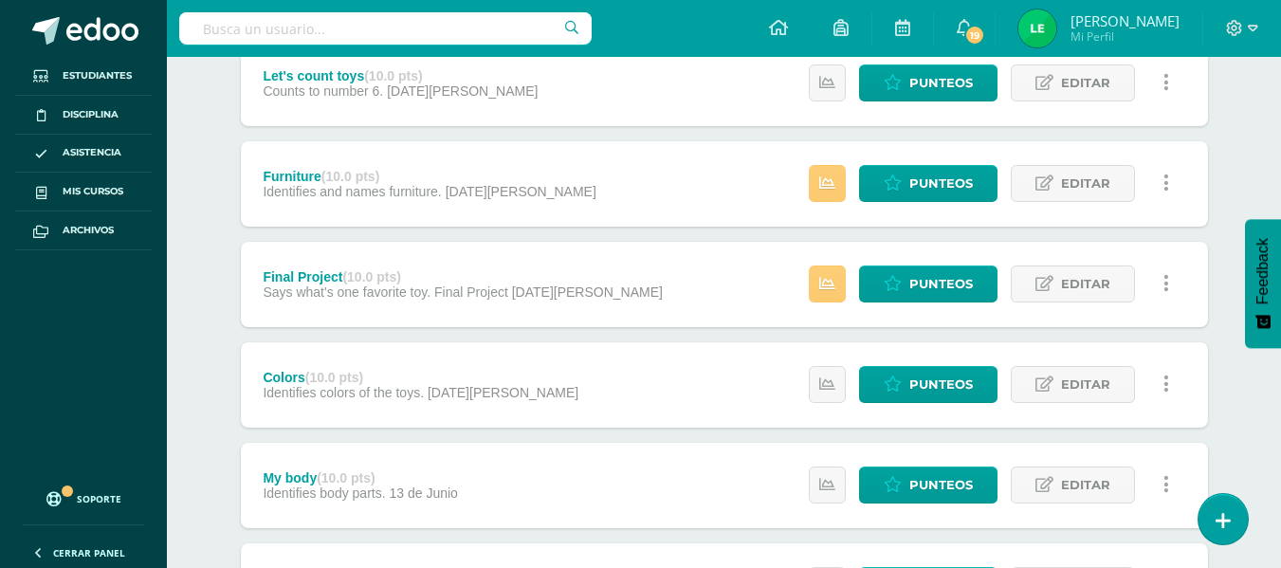
scroll to position [511, 0]
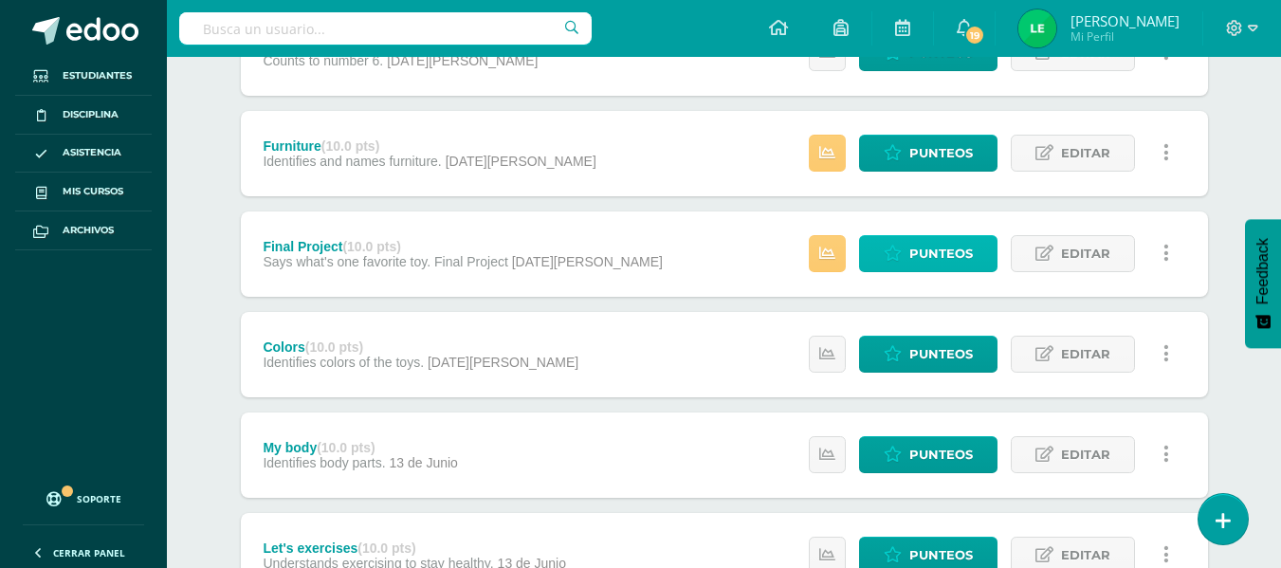
click at [982, 245] on link "Punteos" at bounding box center [928, 253] width 138 height 37
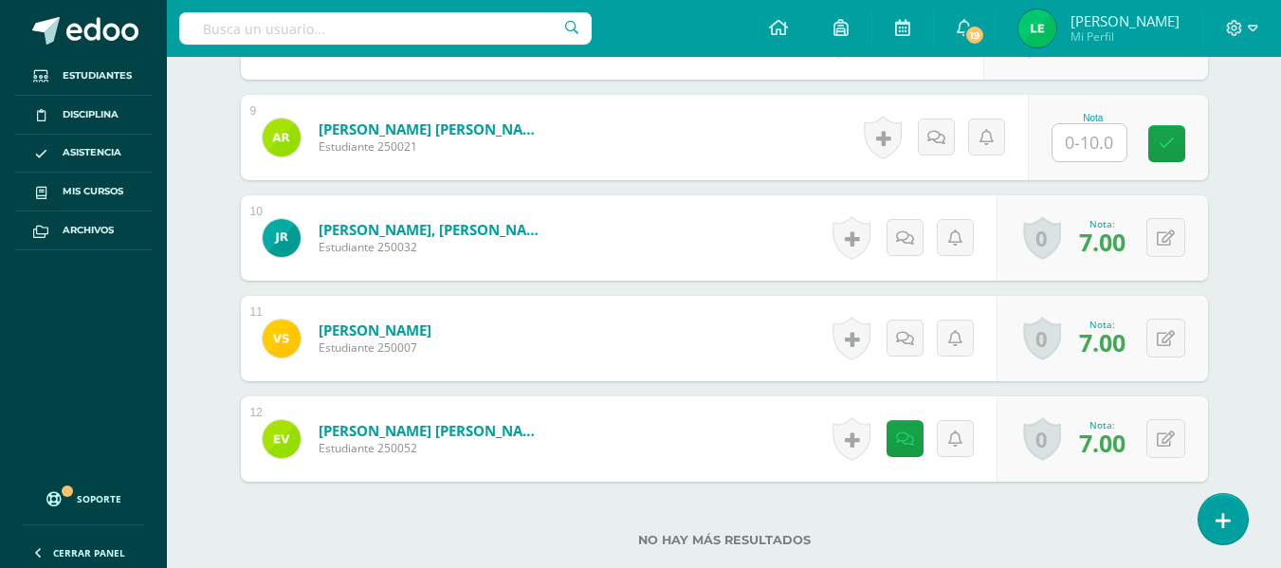
scroll to position [1281, 0]
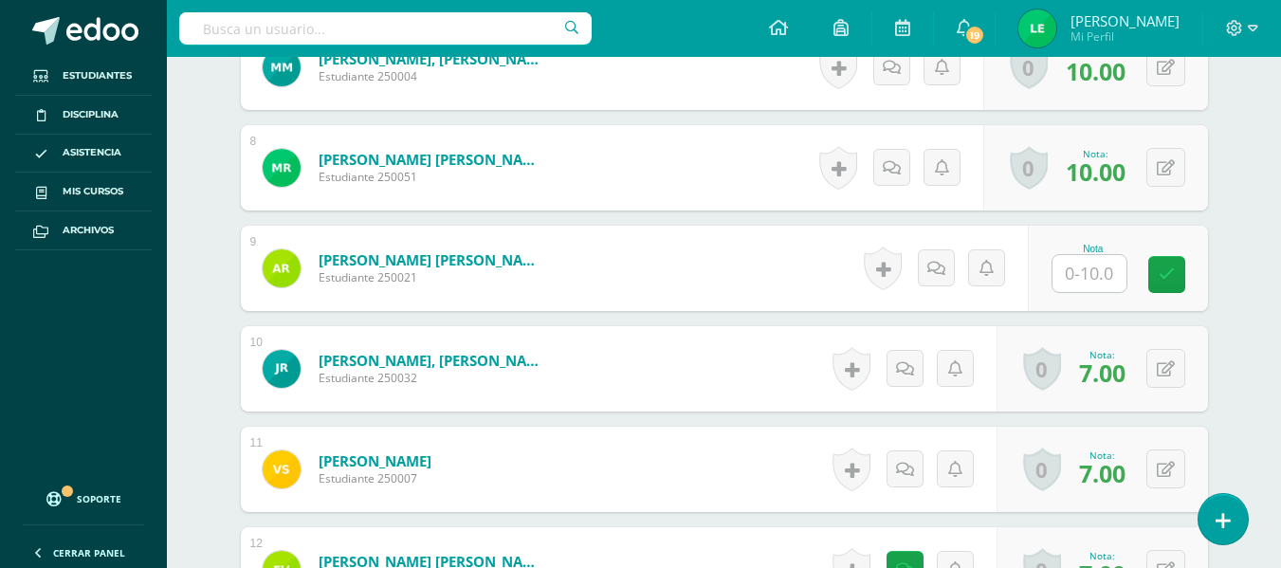
drag, startPoint x: 1112, startPoint y: 278, endPoint x: 1211, endPoint y: 369, distance: 134.2
click at [1112, 292] on input "text" at bounding box center [1090, 273] width 74 height 37
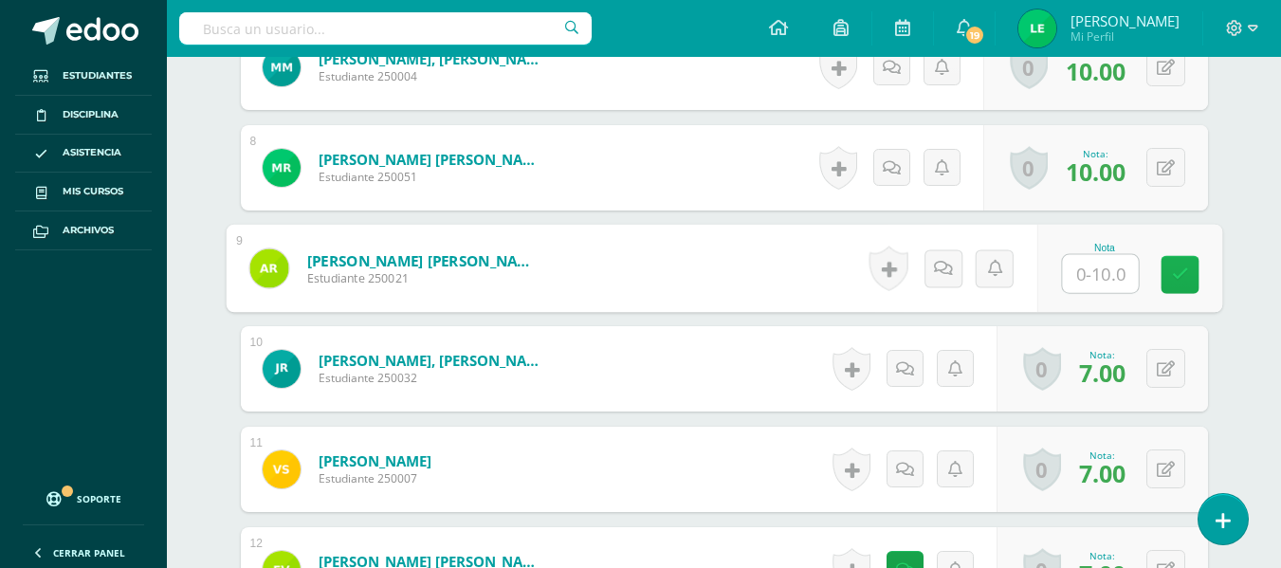
type input "5"
click at [1186, 281] on icon at bounding box center [1179, 274] width 17 height 16
click at [952, 277] on link at bounding box center [964, 268] width 38 height 38
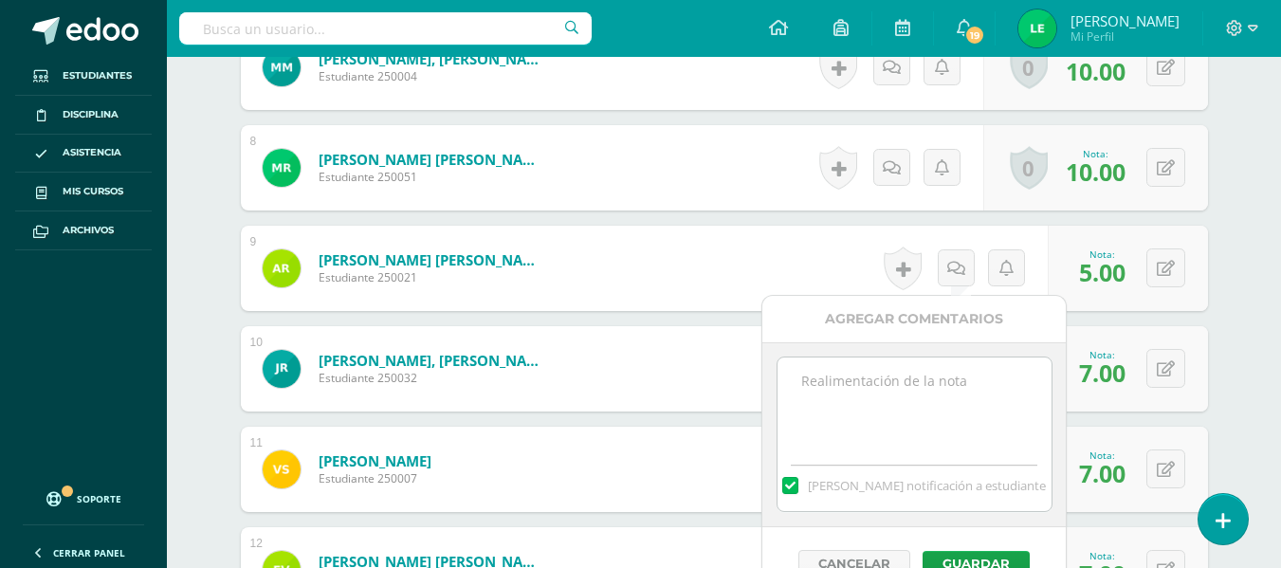
click at [916, 376] on textarea at bounding box center [915, 405] width 274 height 95
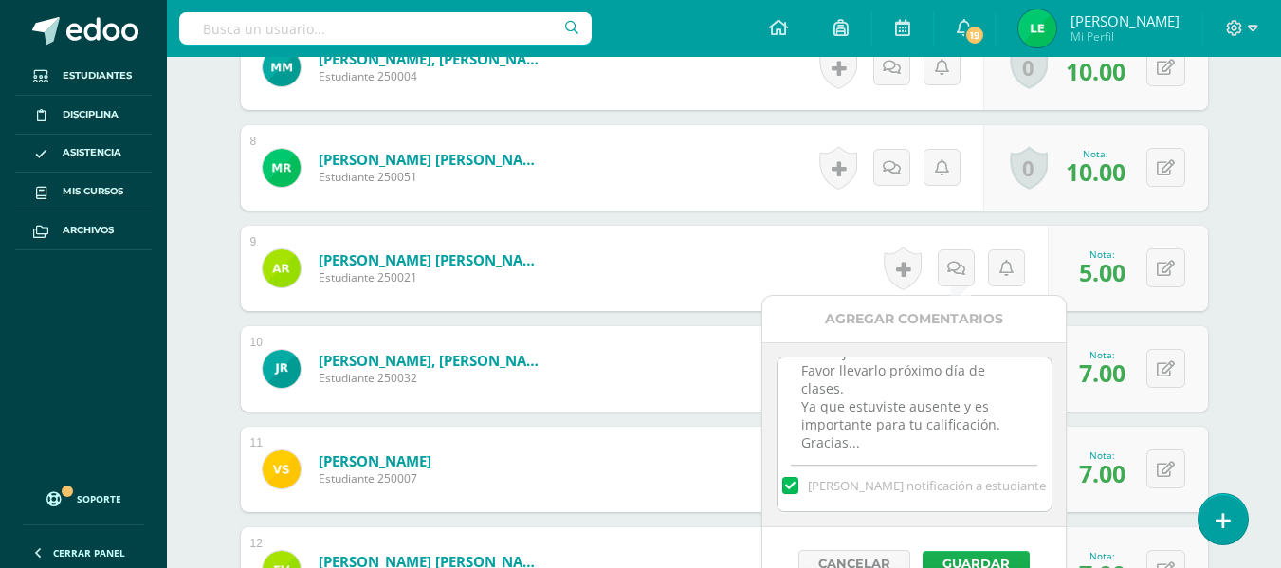
type textarea "Adrielito: Pendiente presentar tú juguete favorito creado con material de recic…"
click at [984, 555] on button "Guardar" at bounding box center [976, 563] width 107 height 25
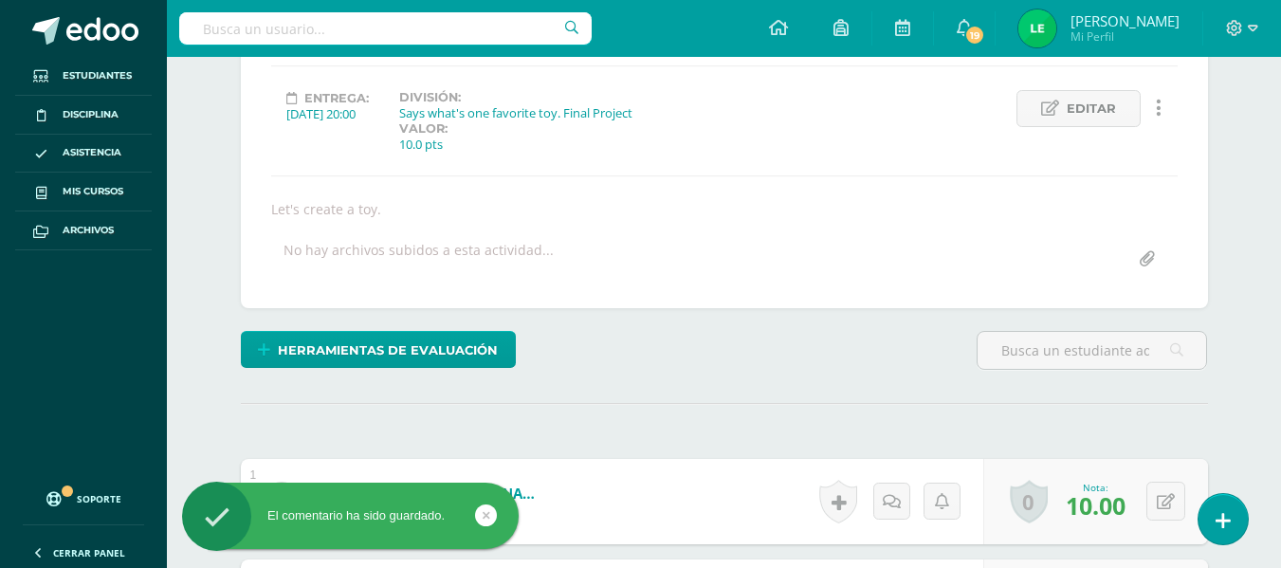
scroll to position [0, 0]
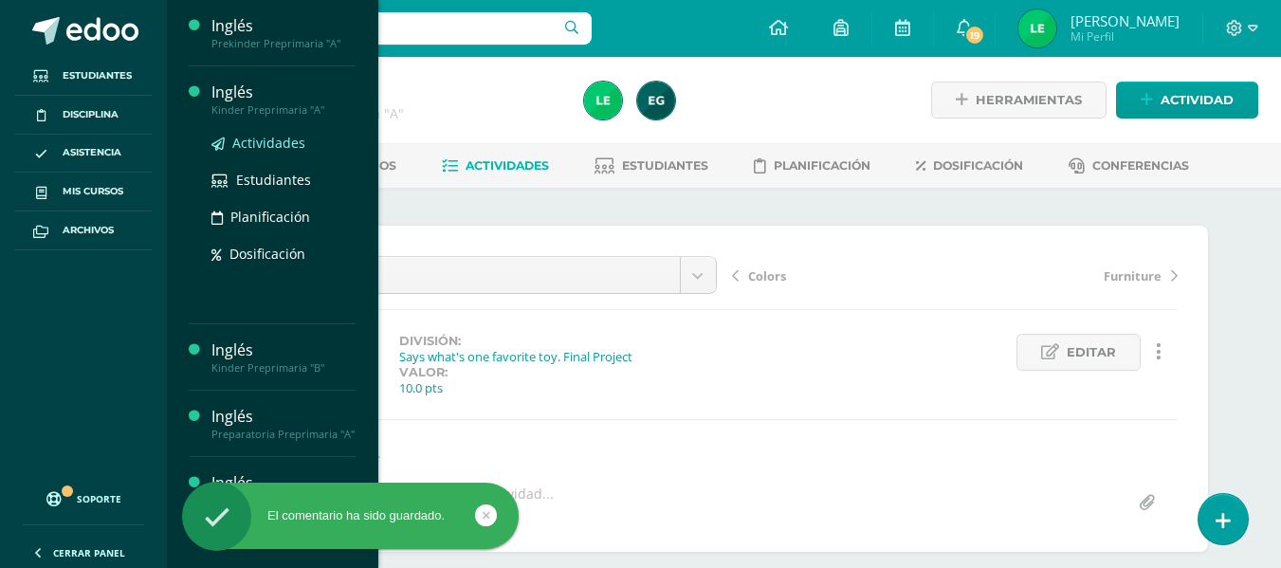
click at [279, 139] on span "Actividades" at bounding box center [268, 143] width 73 height 18
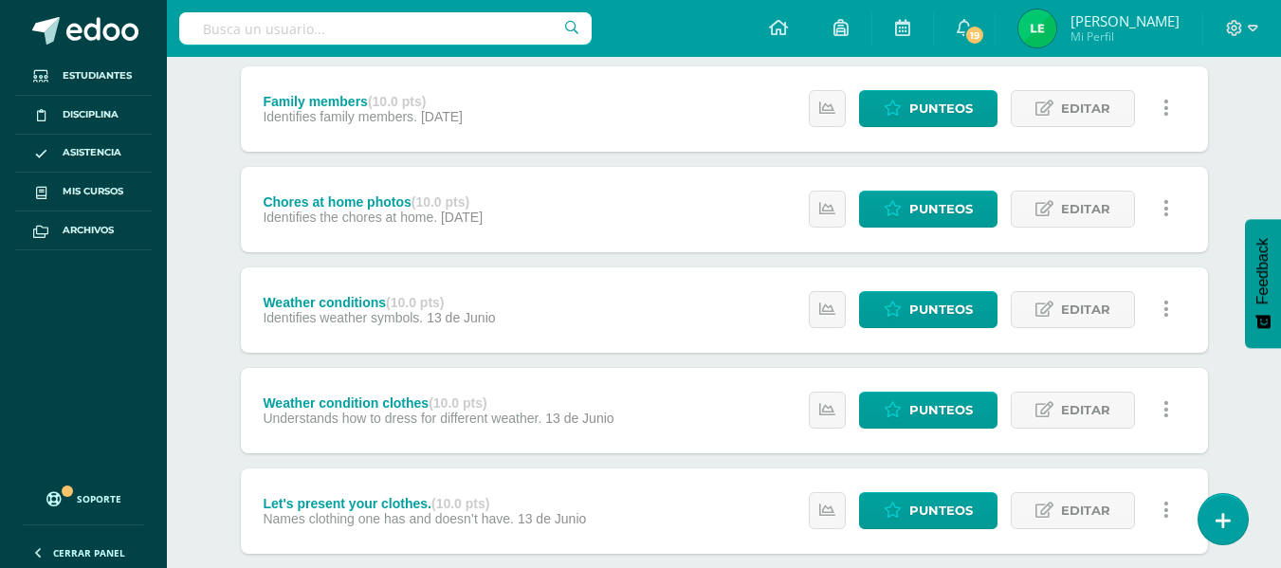
scroll to position [328, 0]
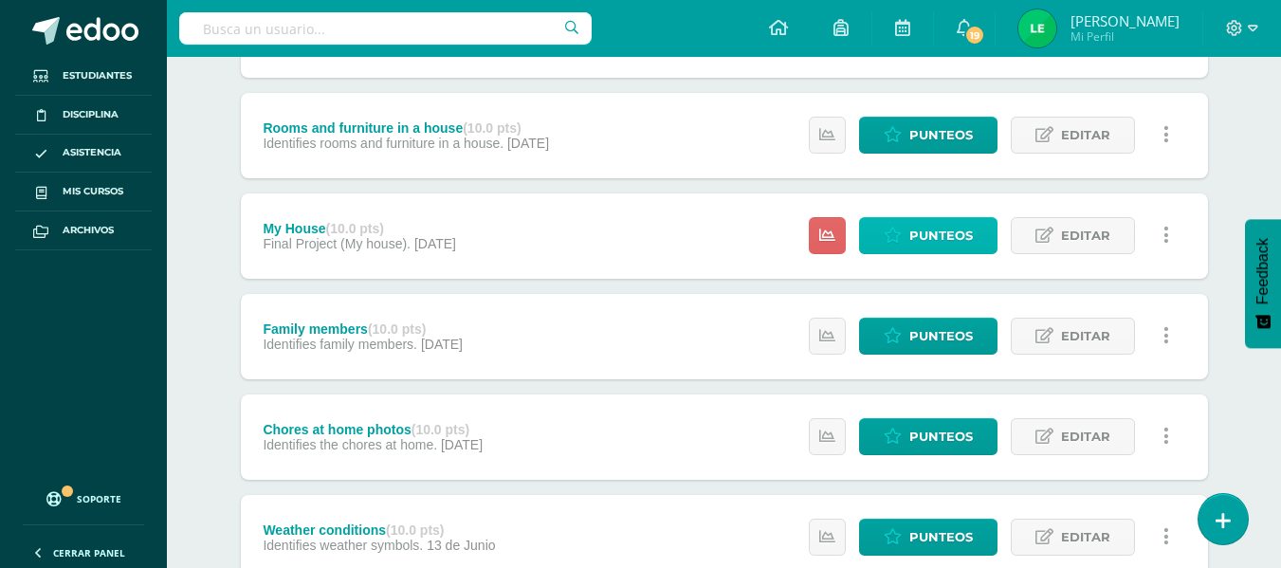
click at [958, 218] on span "Punteos" at bounding box center [941, 235] width 64 height 35
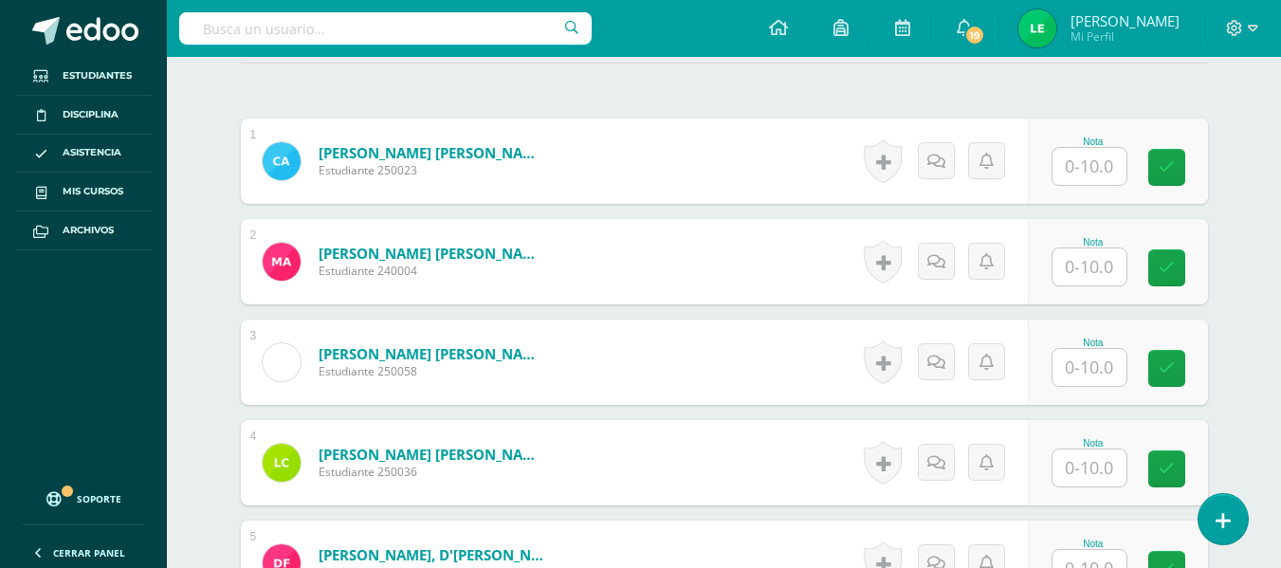
scroll to position [567, 0]
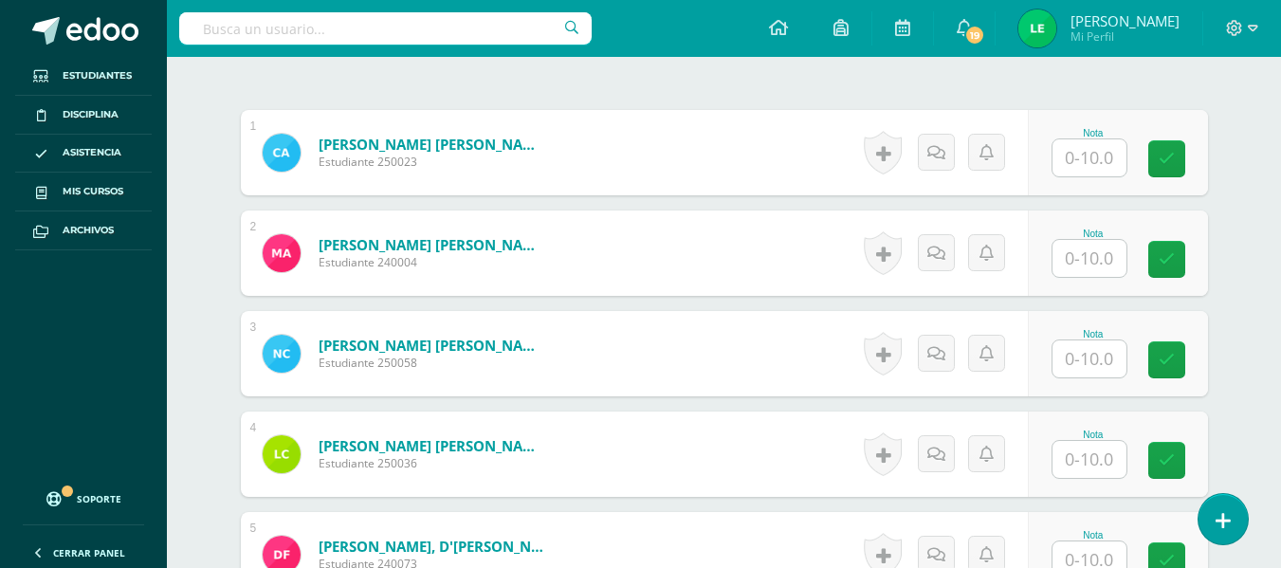
click at [1140, 160] on div "Nota" at bounding box center [1118, 152] width 180 height 85
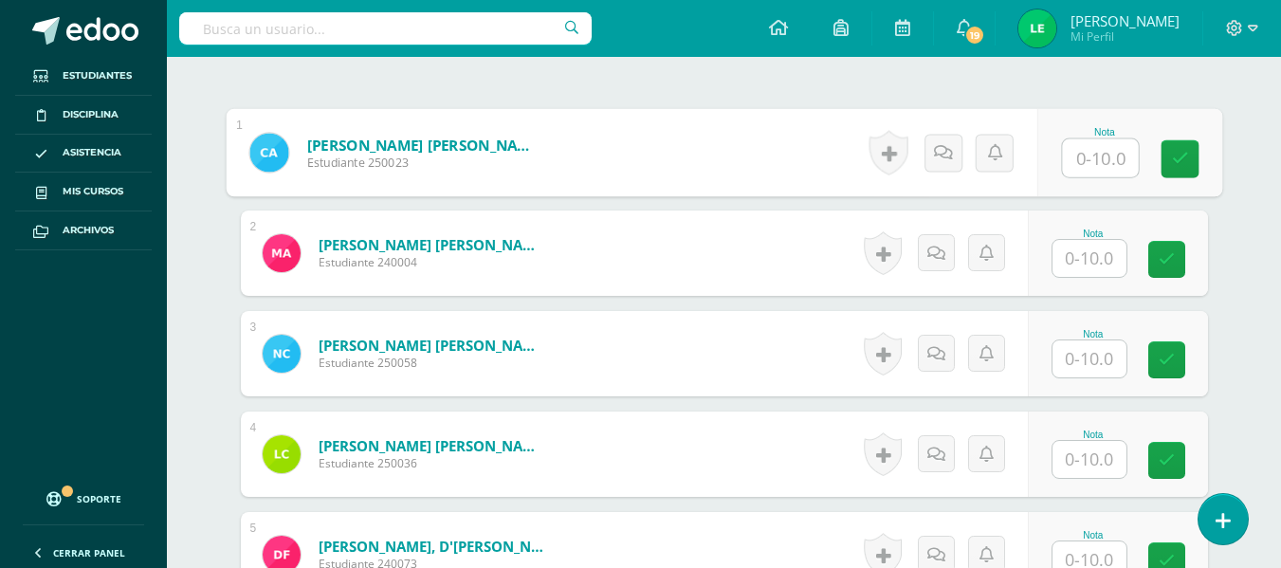
drag, startPoint x: 1096, startPoint y: 165, endPoint x: 1294, endPoint y: 273, distance: 224.9
click at [1115, 180] on div "Nota" at bounding box center [1129, 153] width 185 height 88
type input "10"
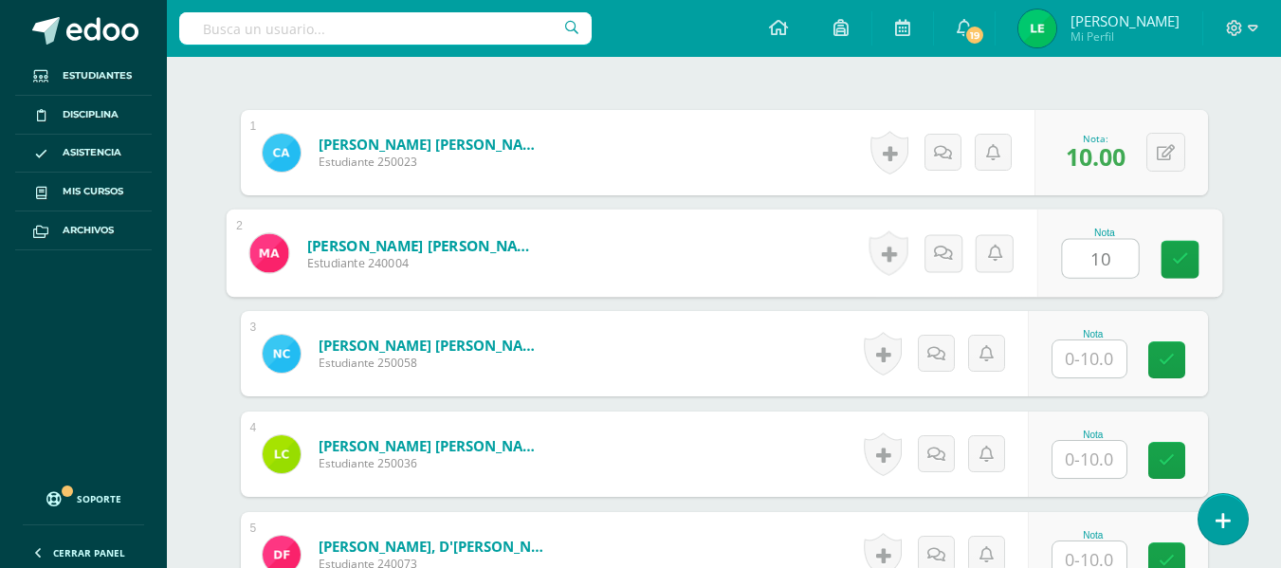
type input "10"
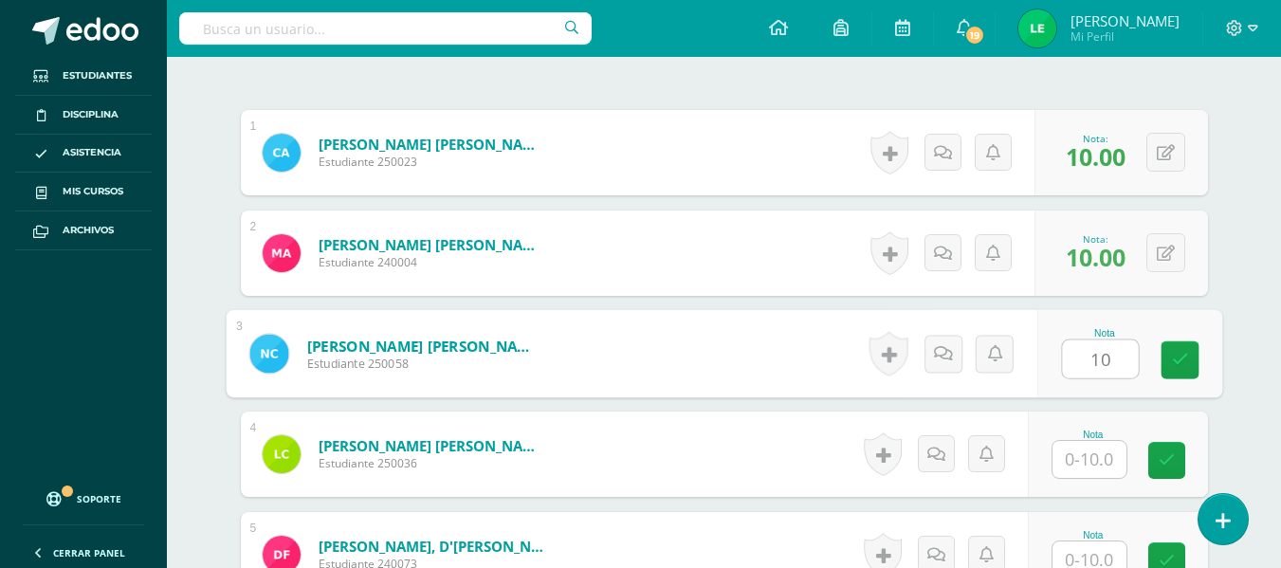
type input "10"
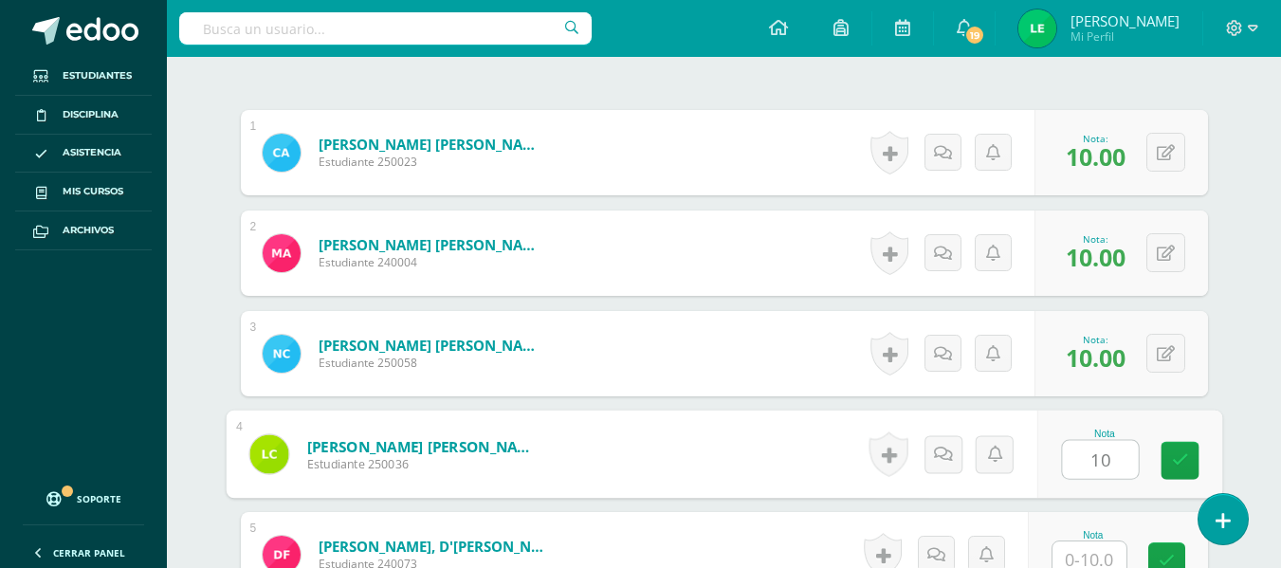
type input "10"
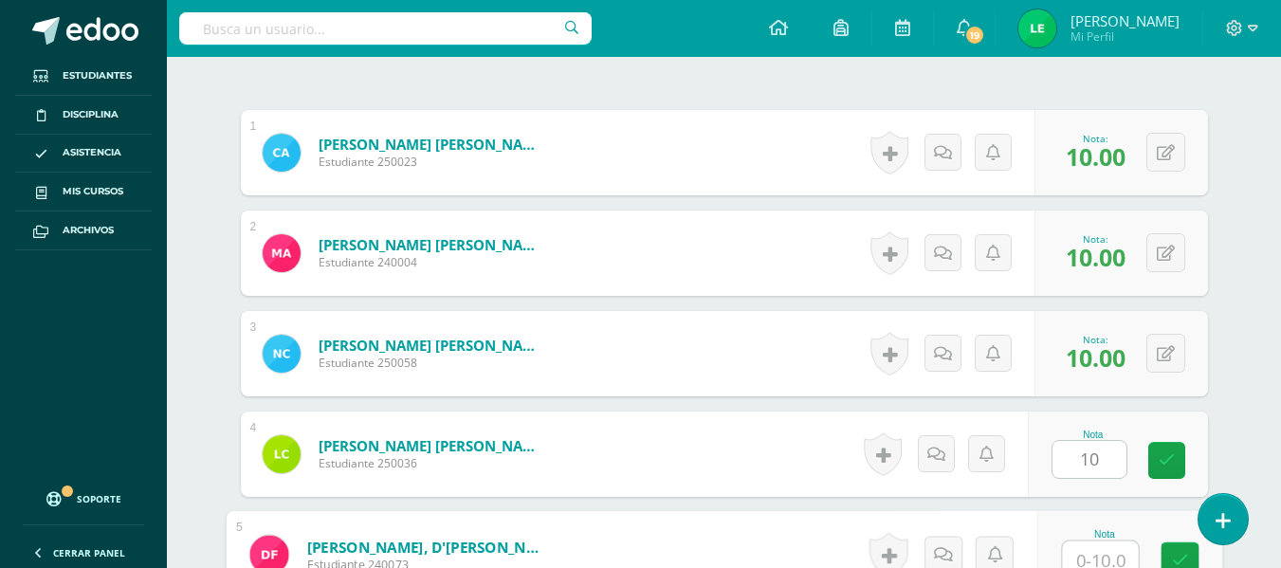
scroll to position [578, 0]
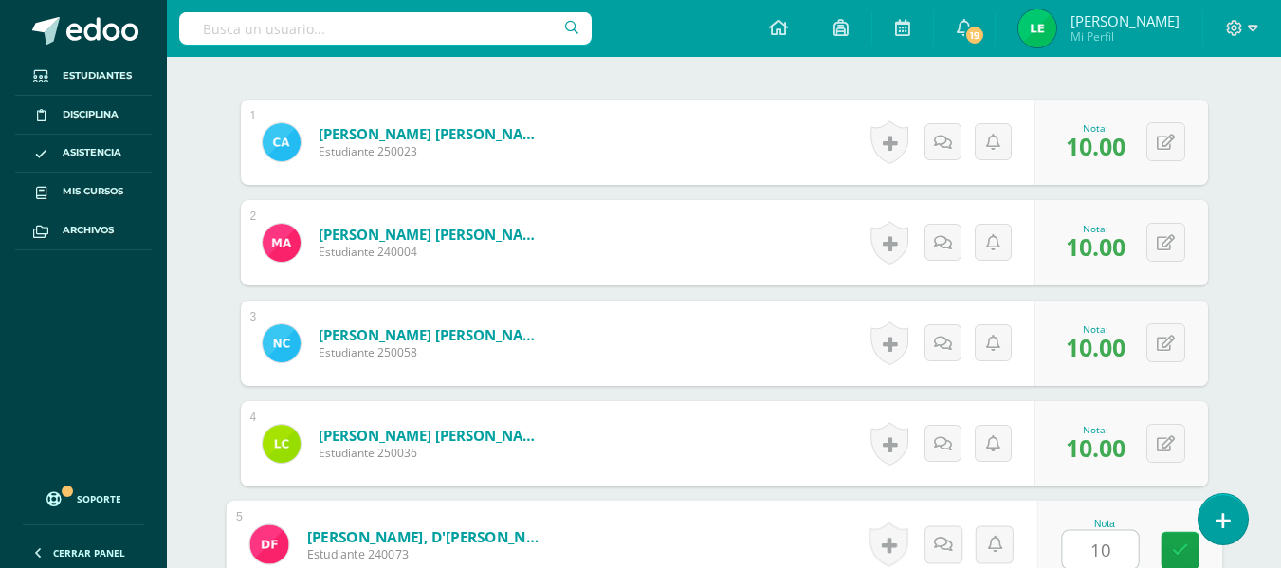
type input "10"
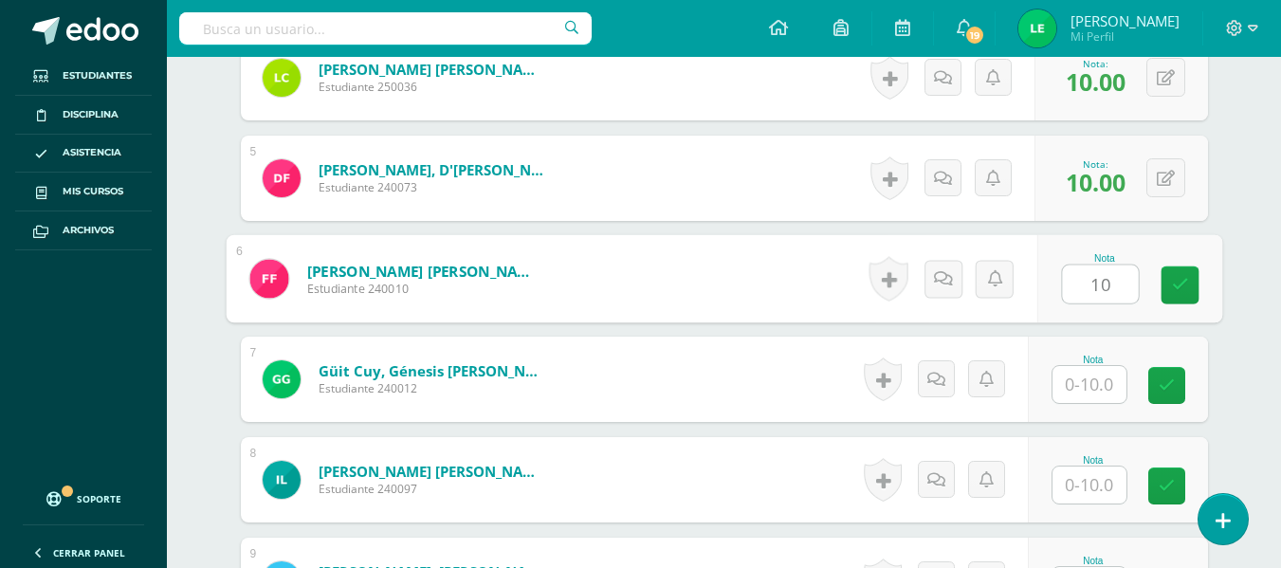
type input "10"
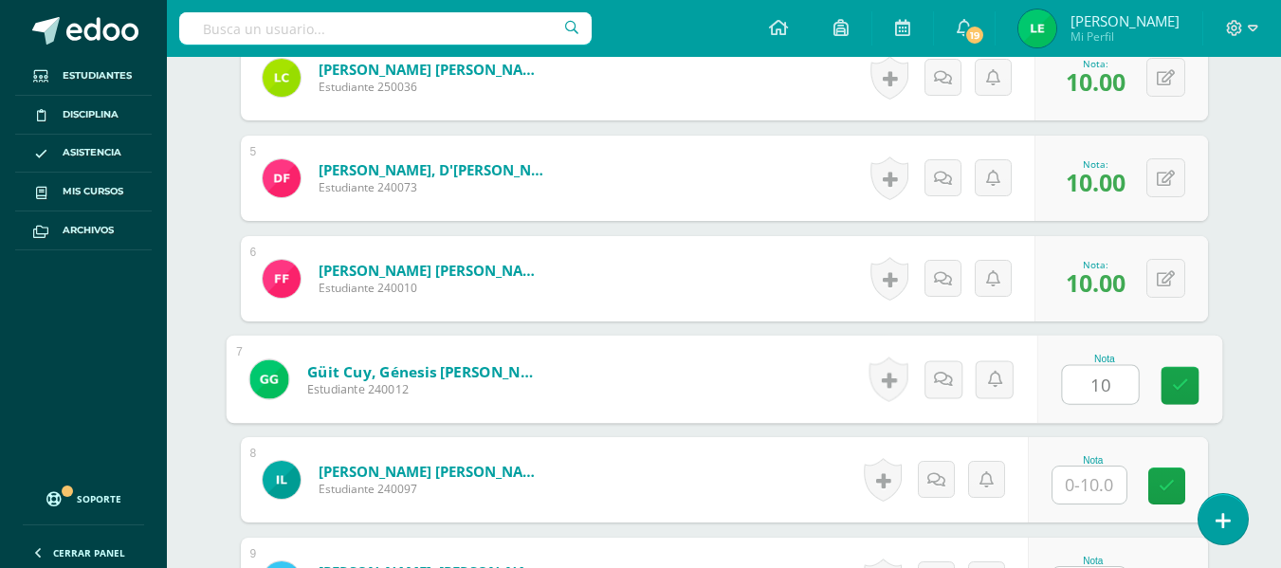
type input "10"
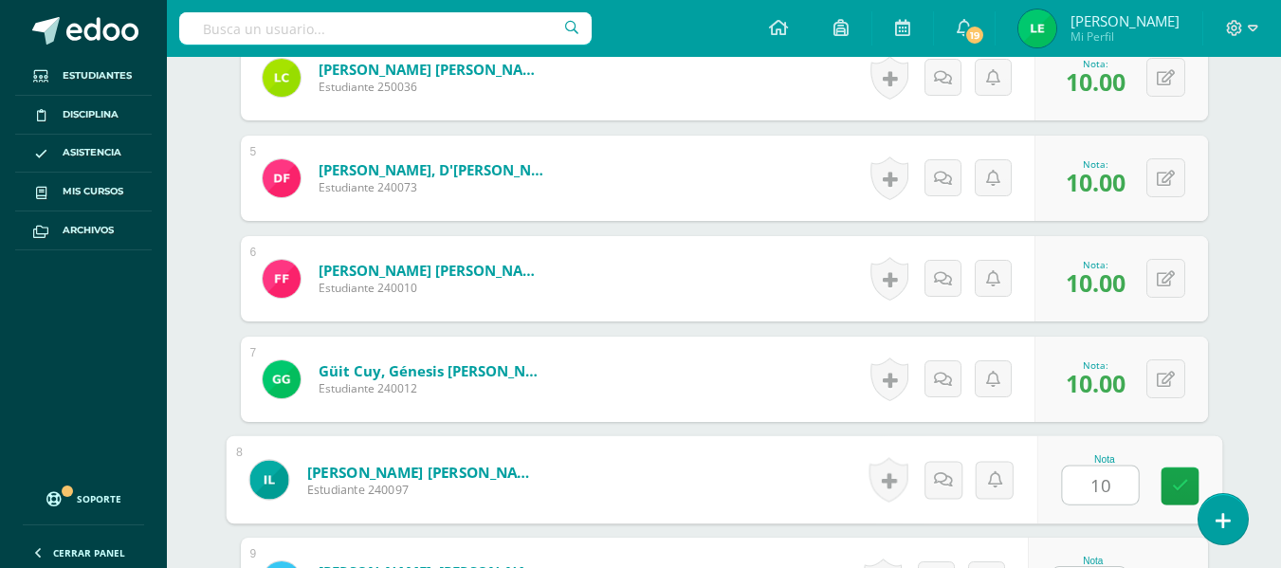
type input "10"
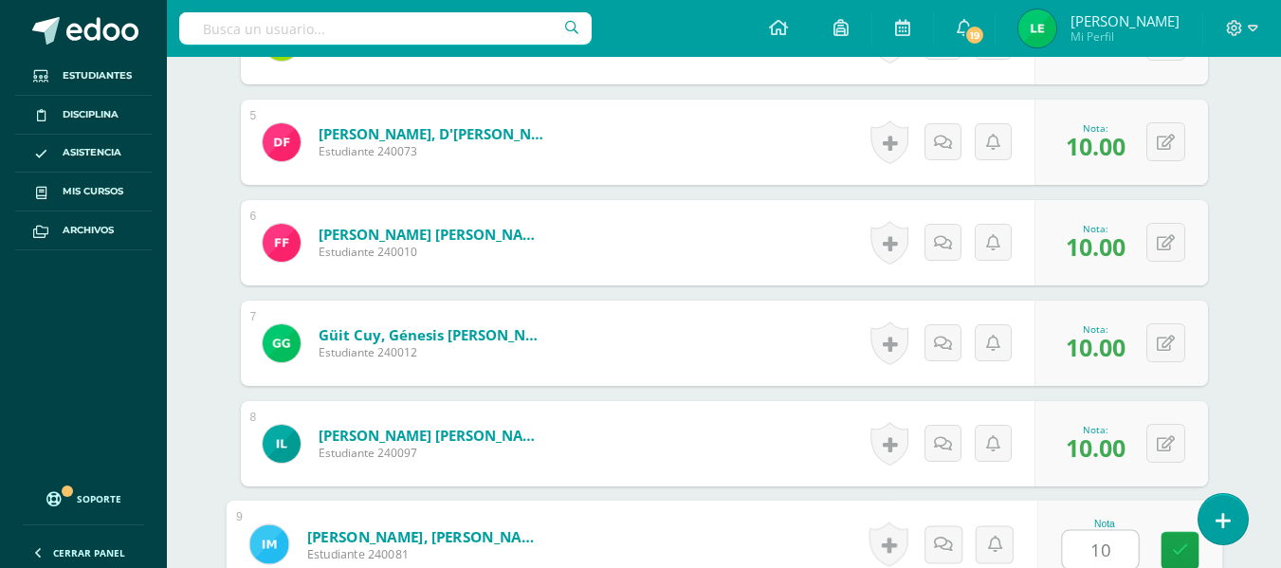
type input "10"
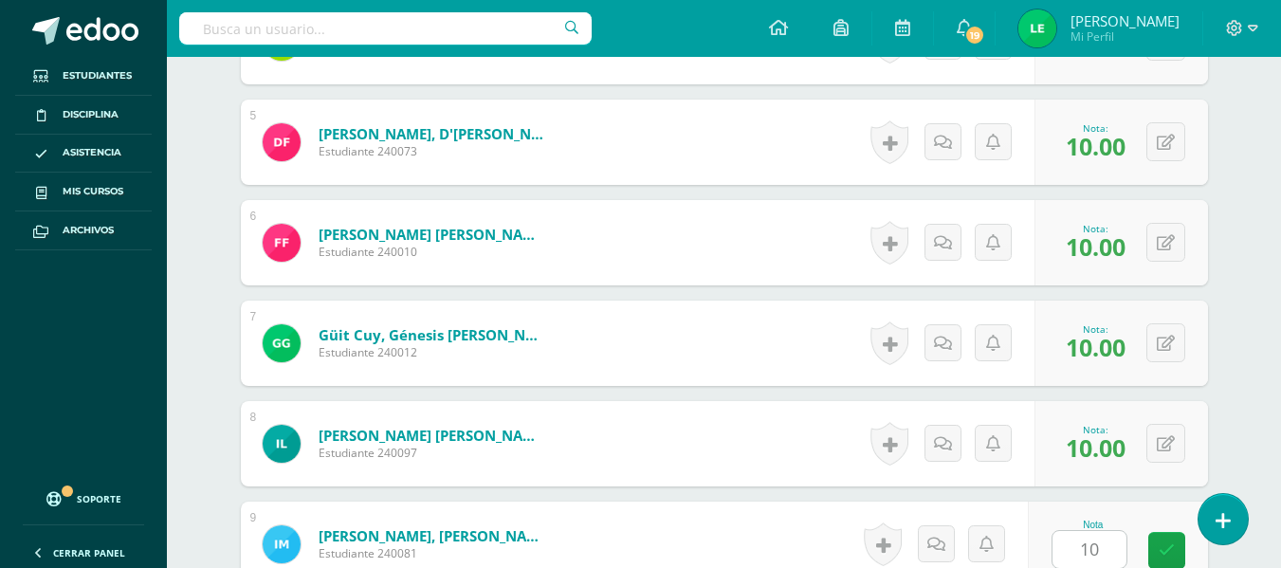
scroll to position [1346, 0]
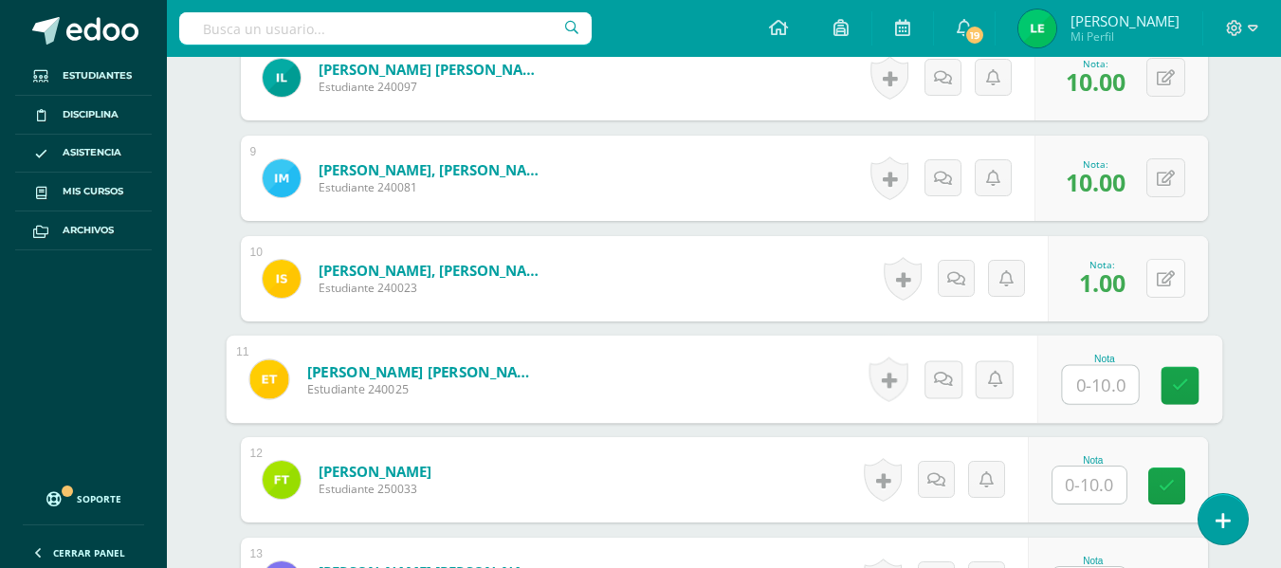
click at [1171, 285] on icon at bounding box center [1166, 279] width 18 height 16
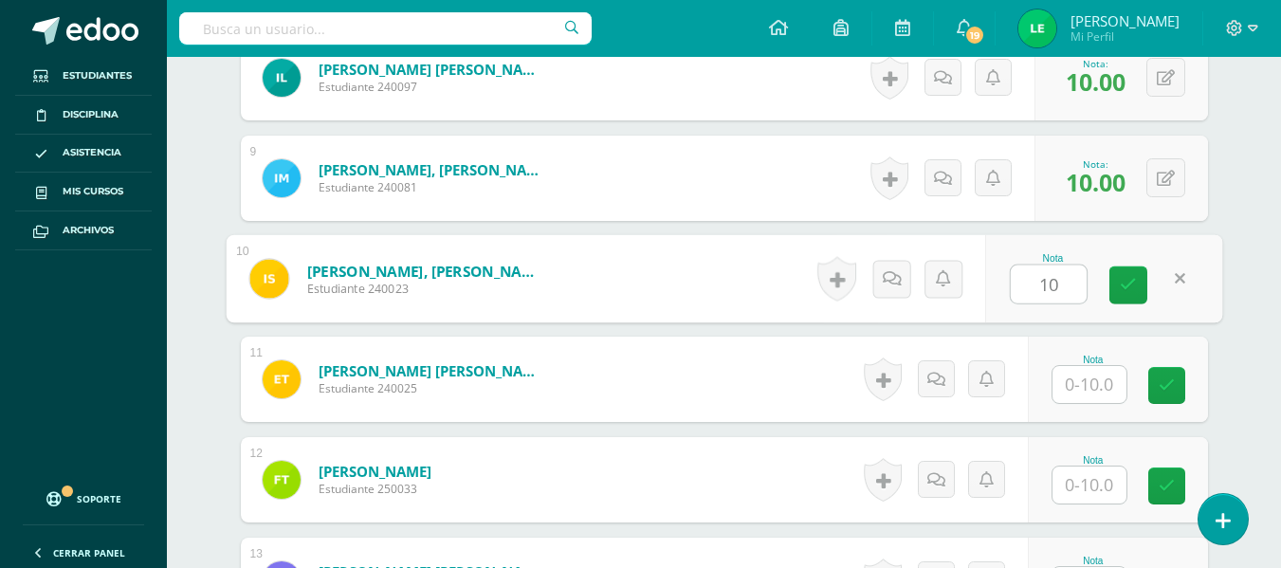
type input "10"
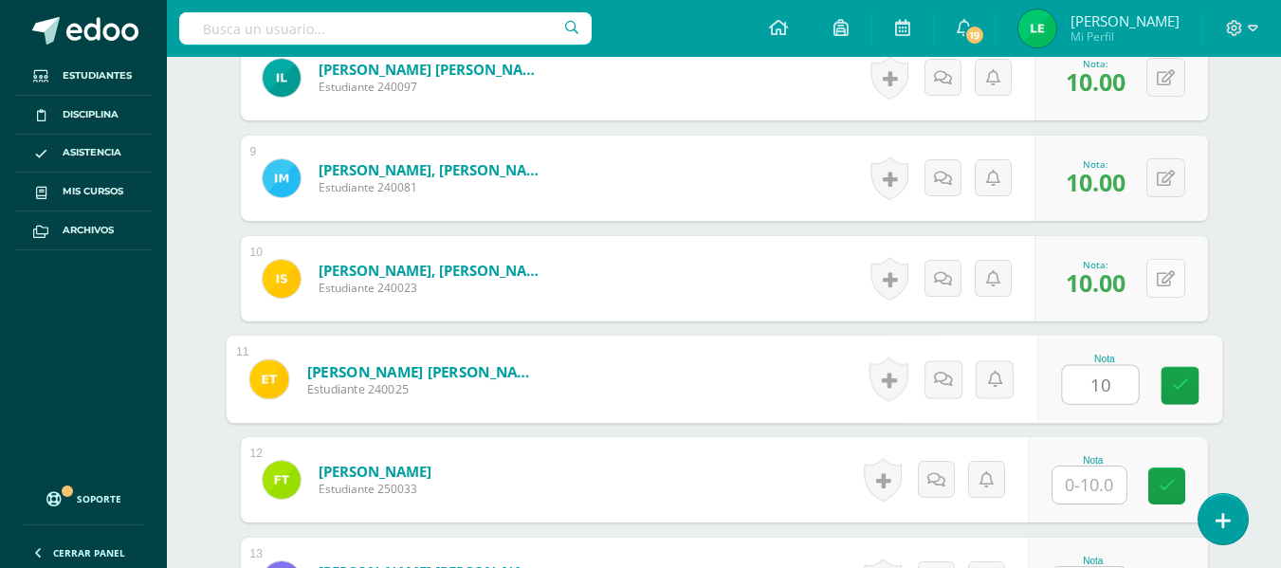
type input "10"
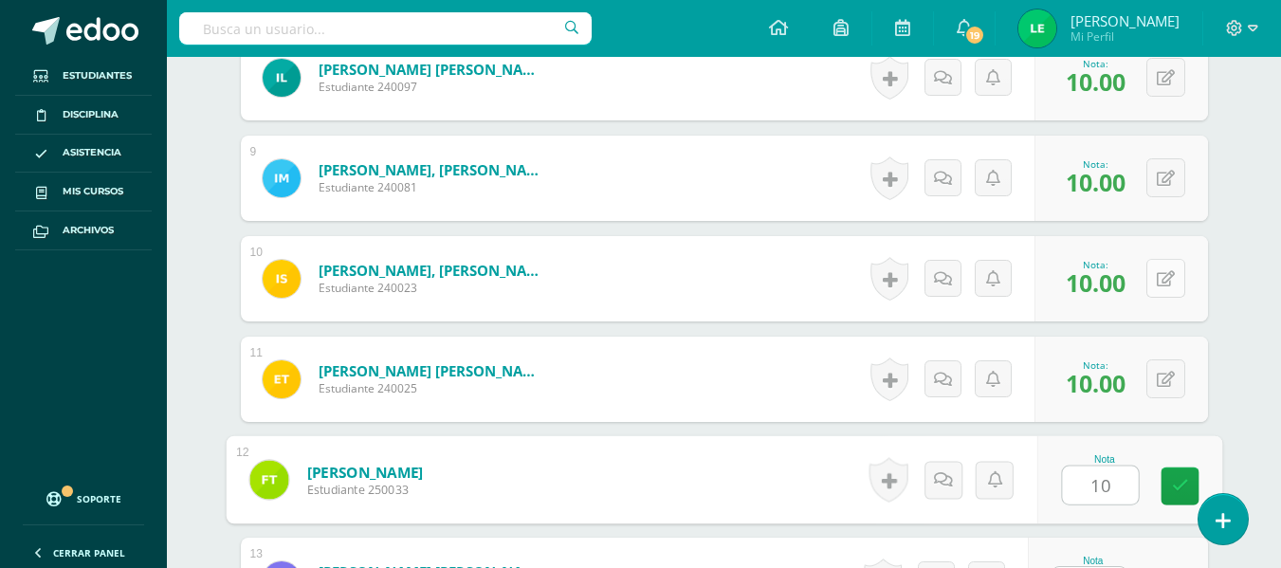
type input "10"
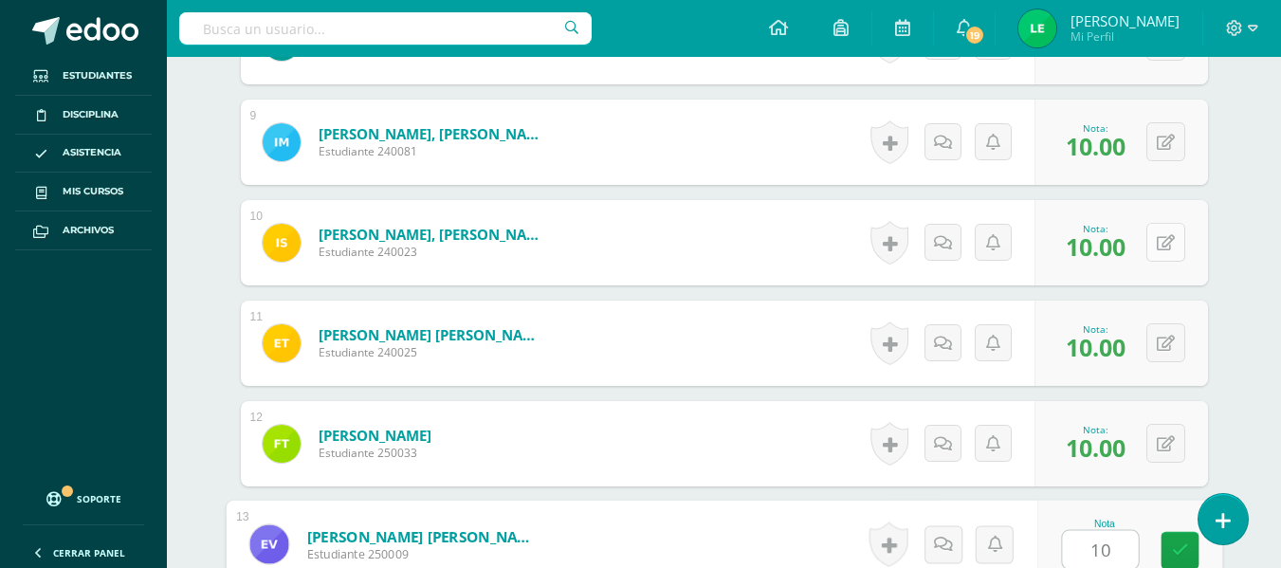
type input "10"
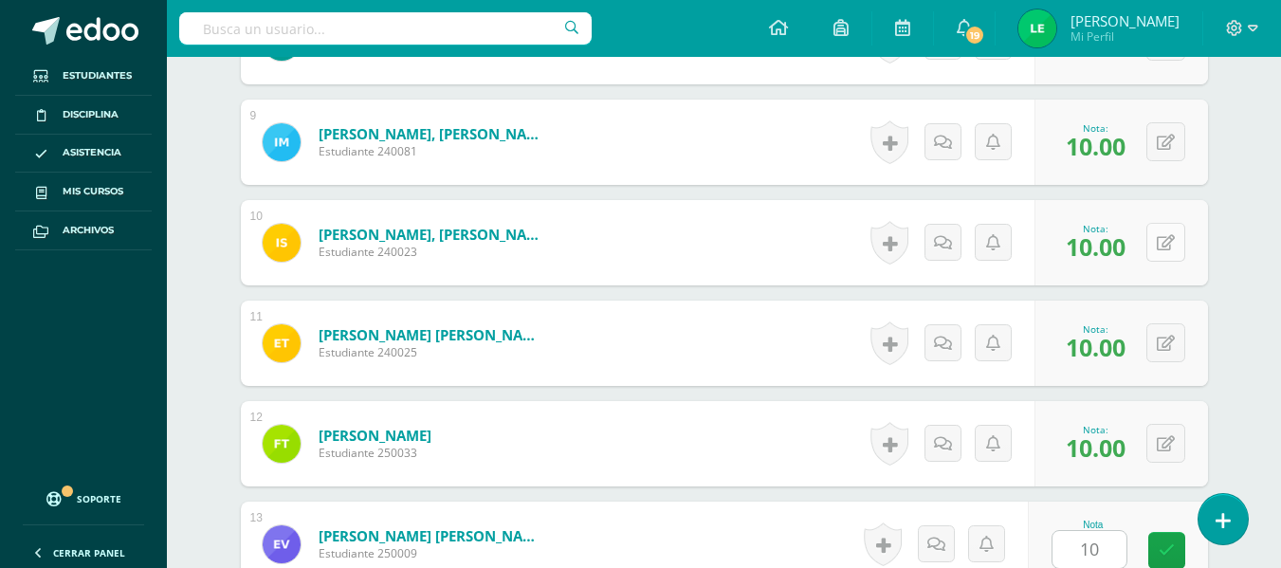
scroll to position [1618, 0]
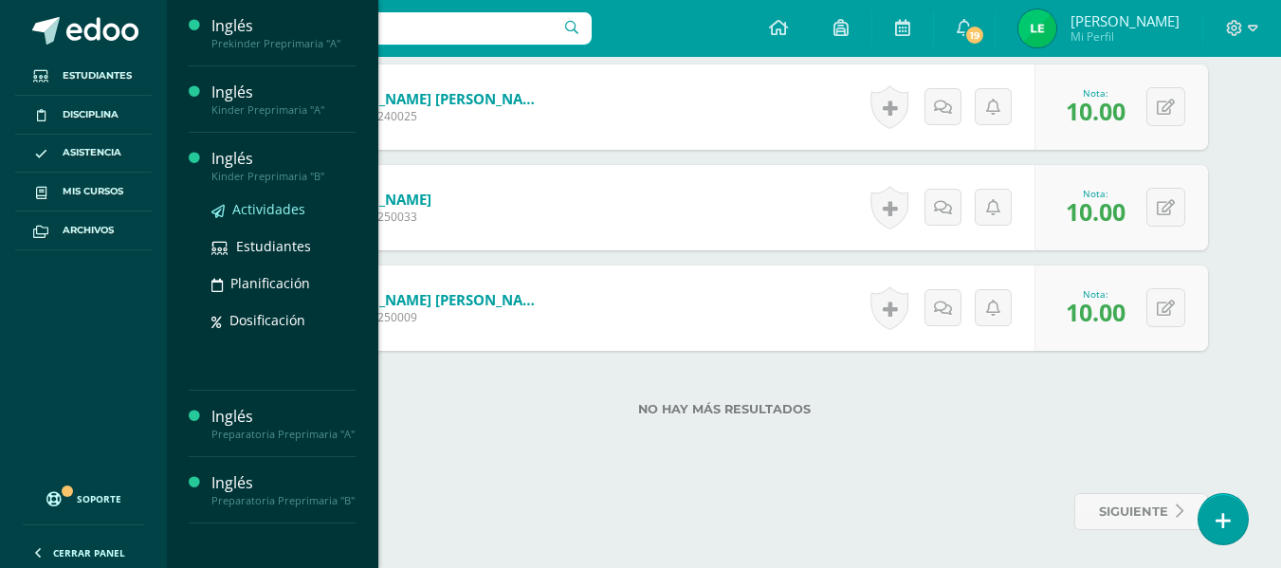
click at [251, 218] on link "Actividades" at bounding box center [283, 209] width 144 height 22
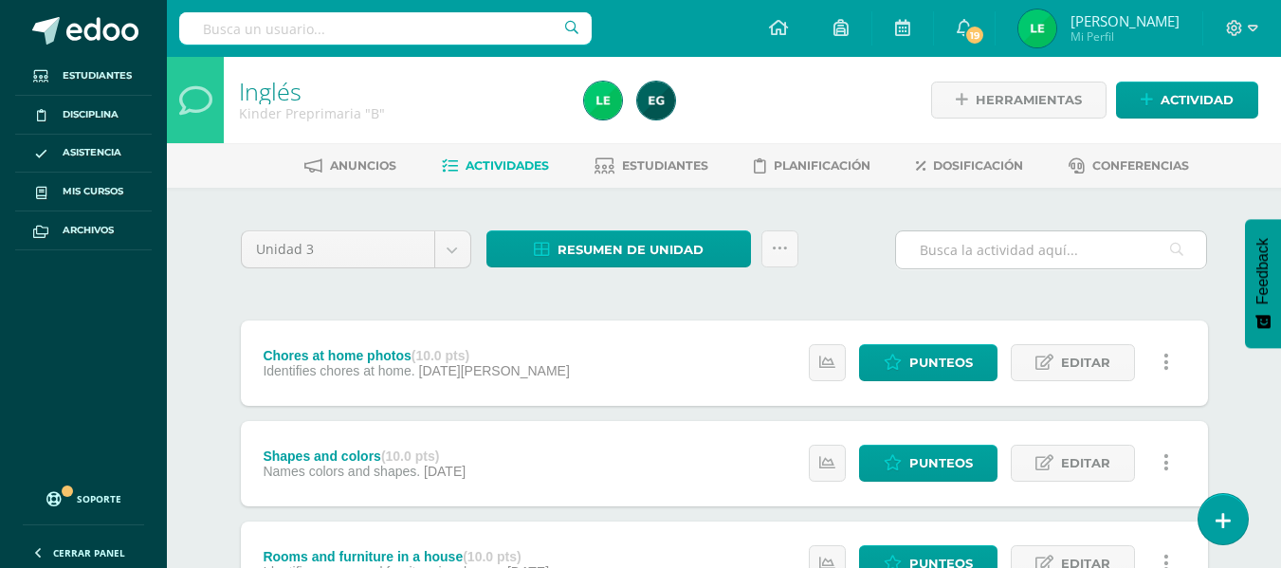
scroll to position [862, 0]
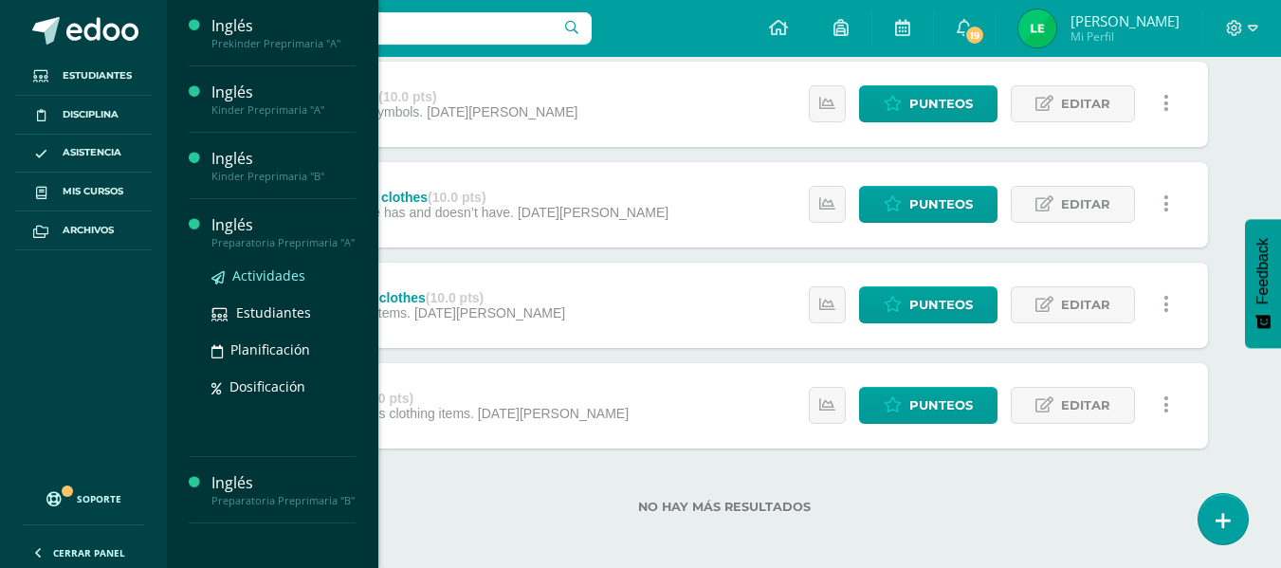
click at [271, 273] on span "Actividades" at bounding box center [268, 275] width 73 height 18
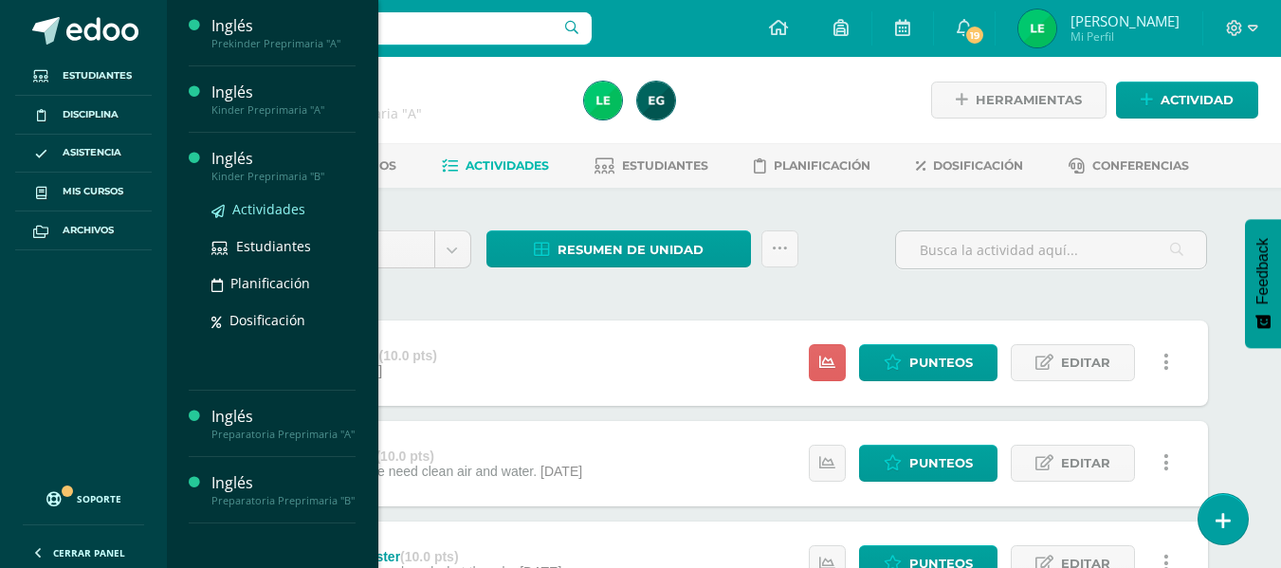
click at [272, 205] on span "Actividades" at bounding box center [268, 209] width 73 height 18
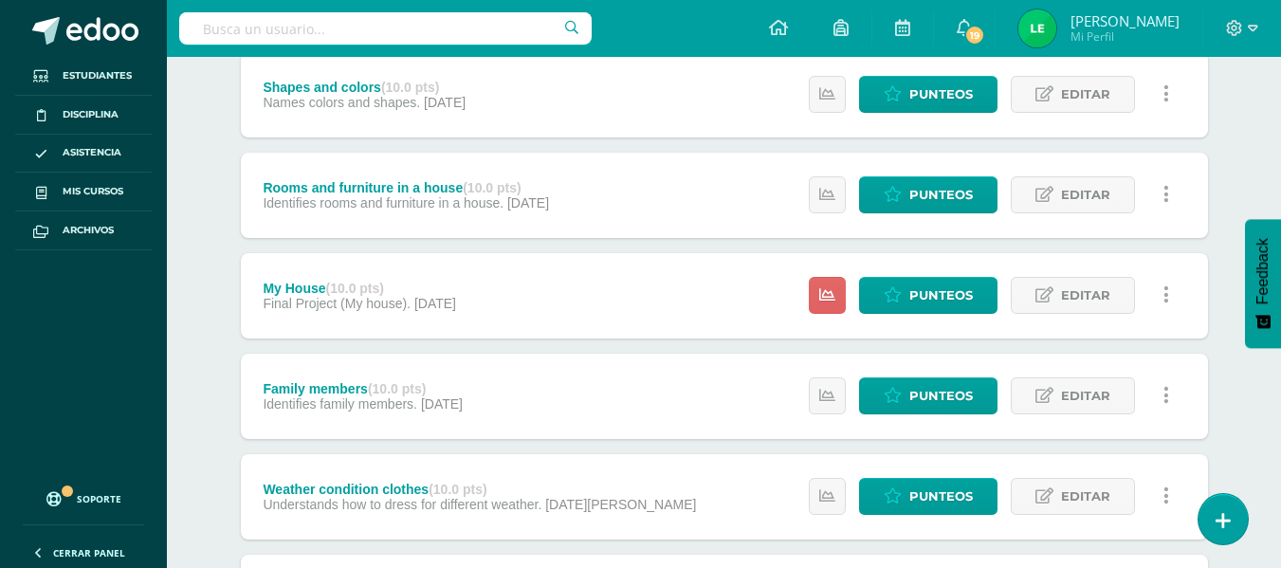
scroll to position [379, 0]
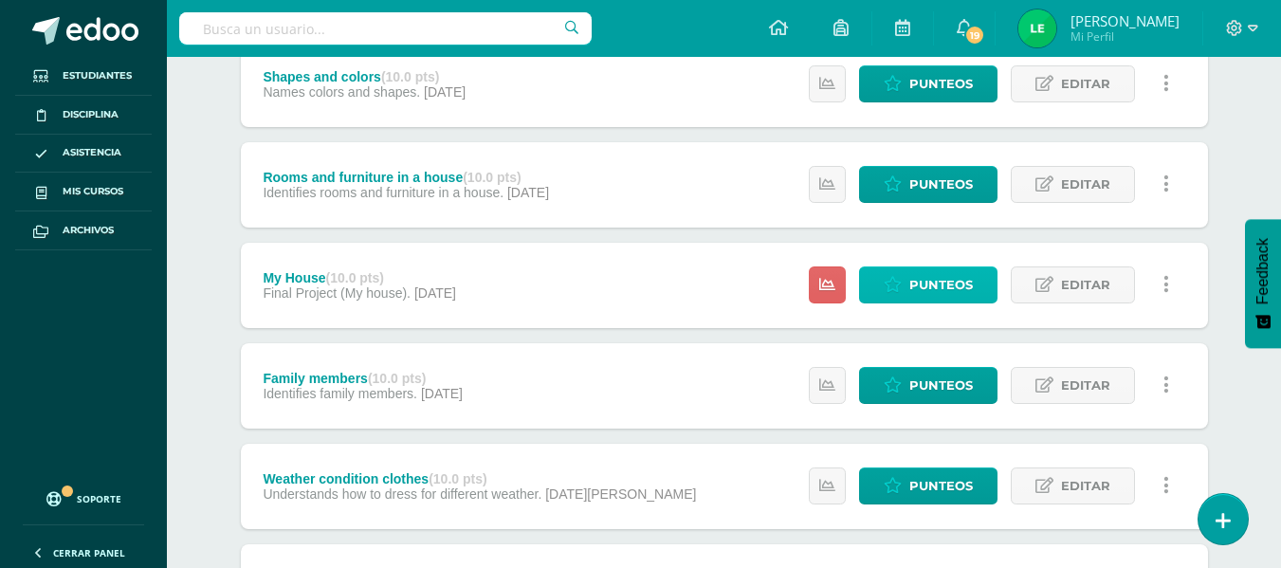
click at [935, 275] on span "Punteos" at bounding box center [941, 284] width 64 height 35
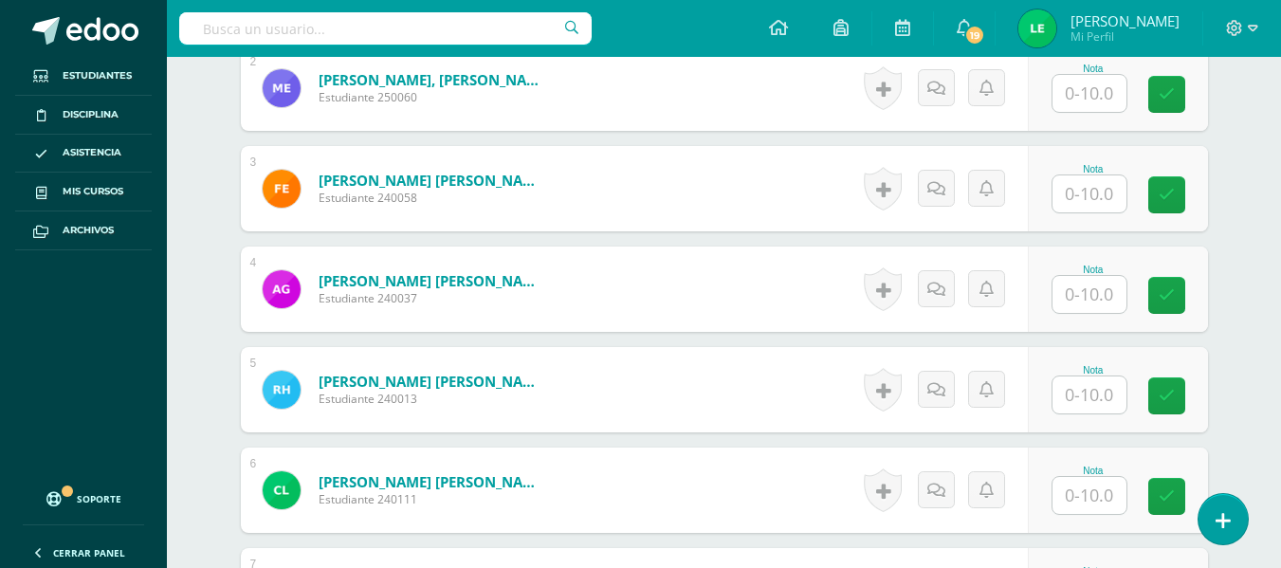
scroll to position [566, 0]
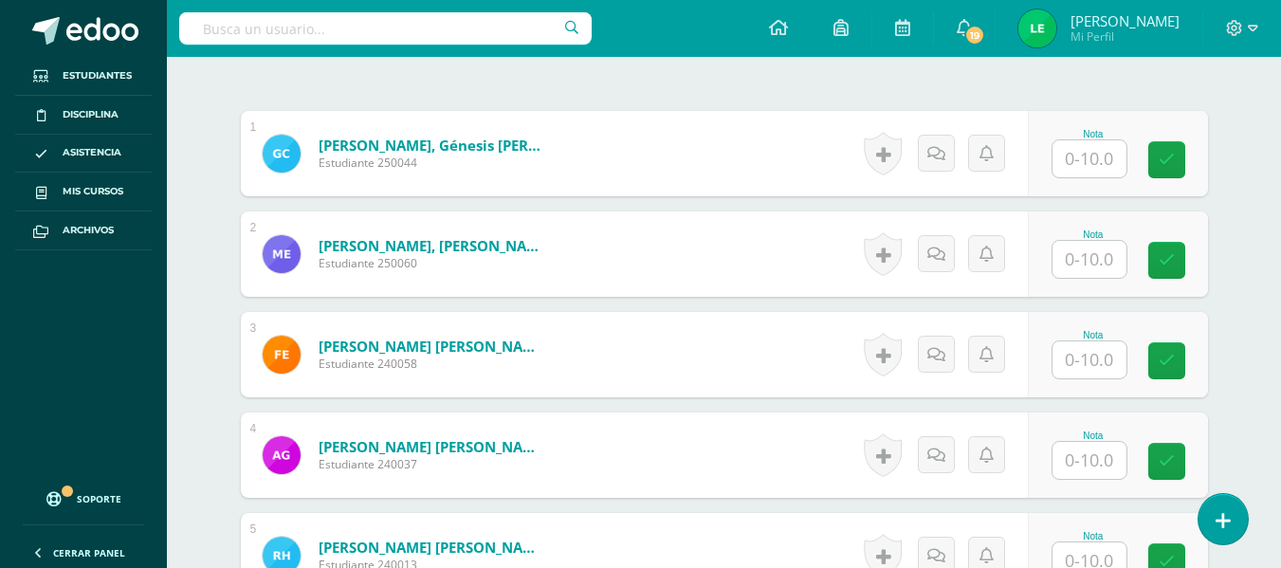
click at [1075, 153] on input "text" at bounding box center [1090, 158] width 74 height 37
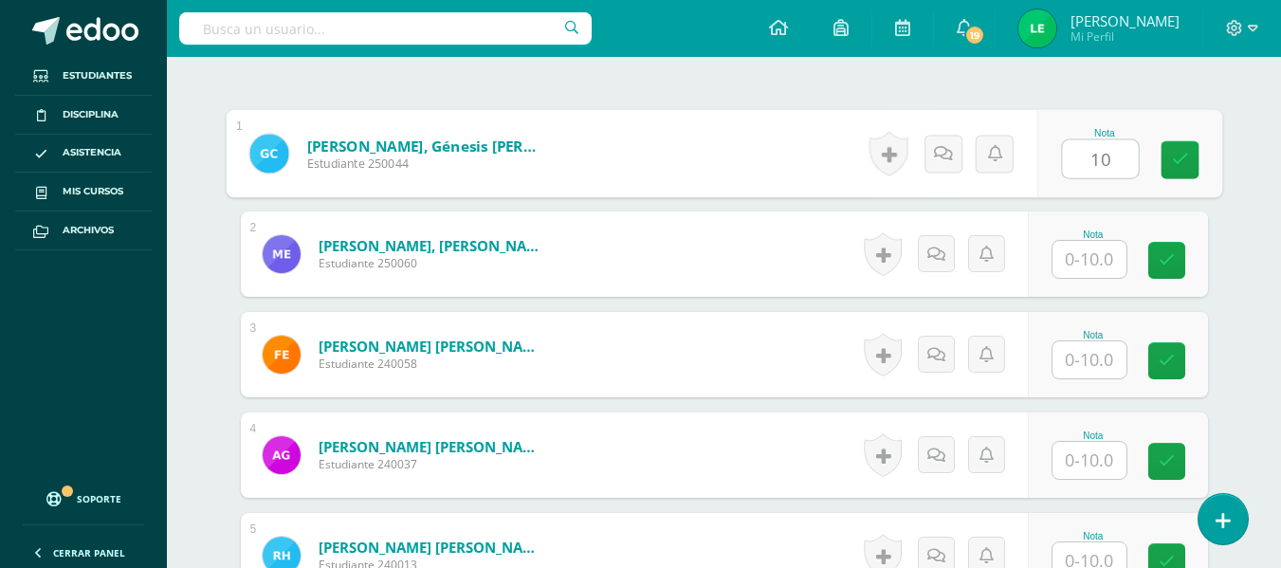
type input "10"
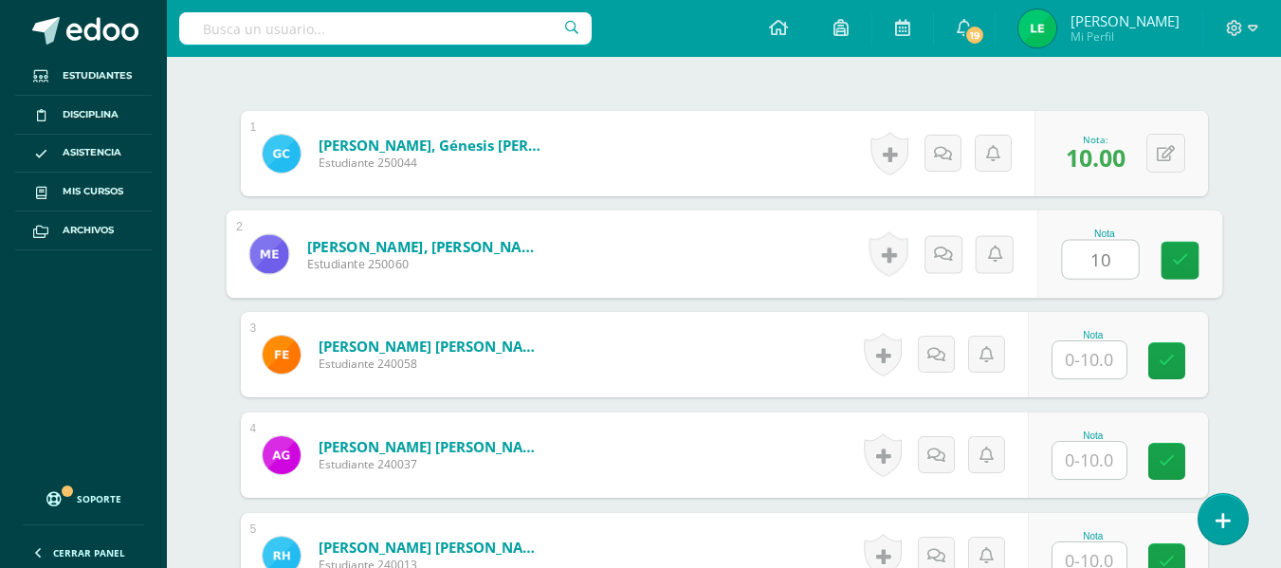
type input "10"
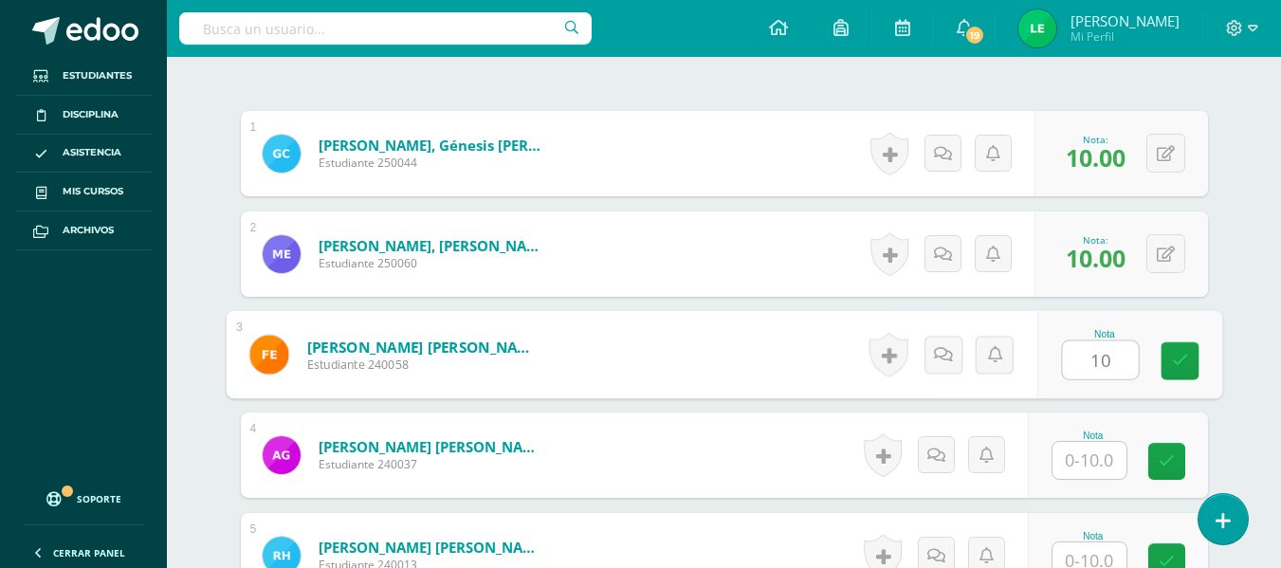
type input "10"
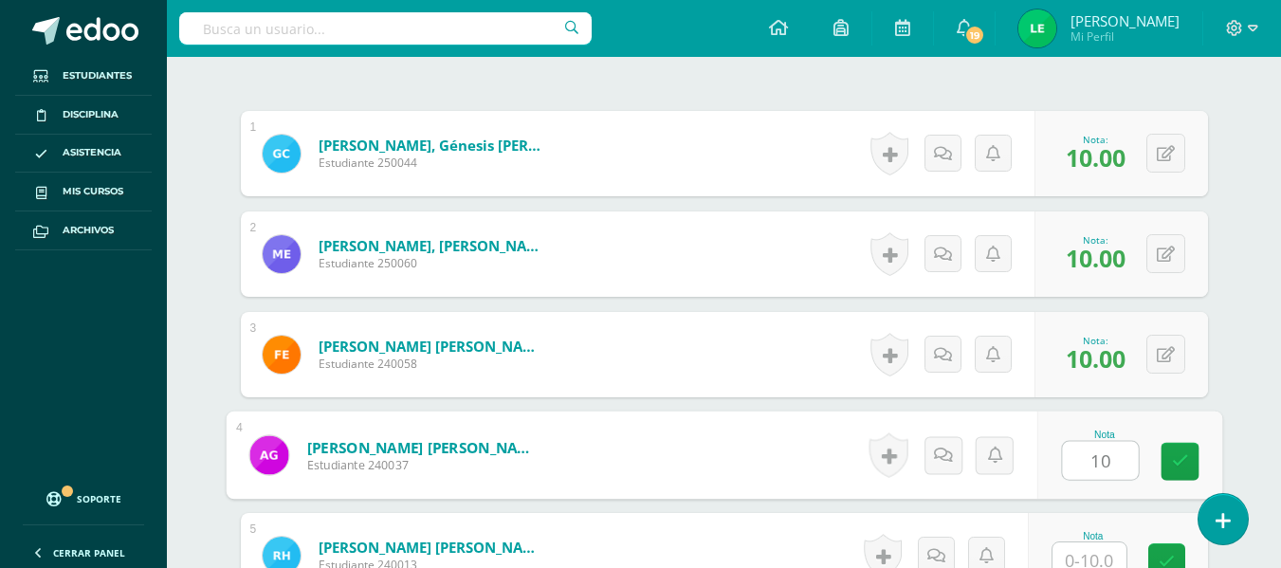
type input "10"
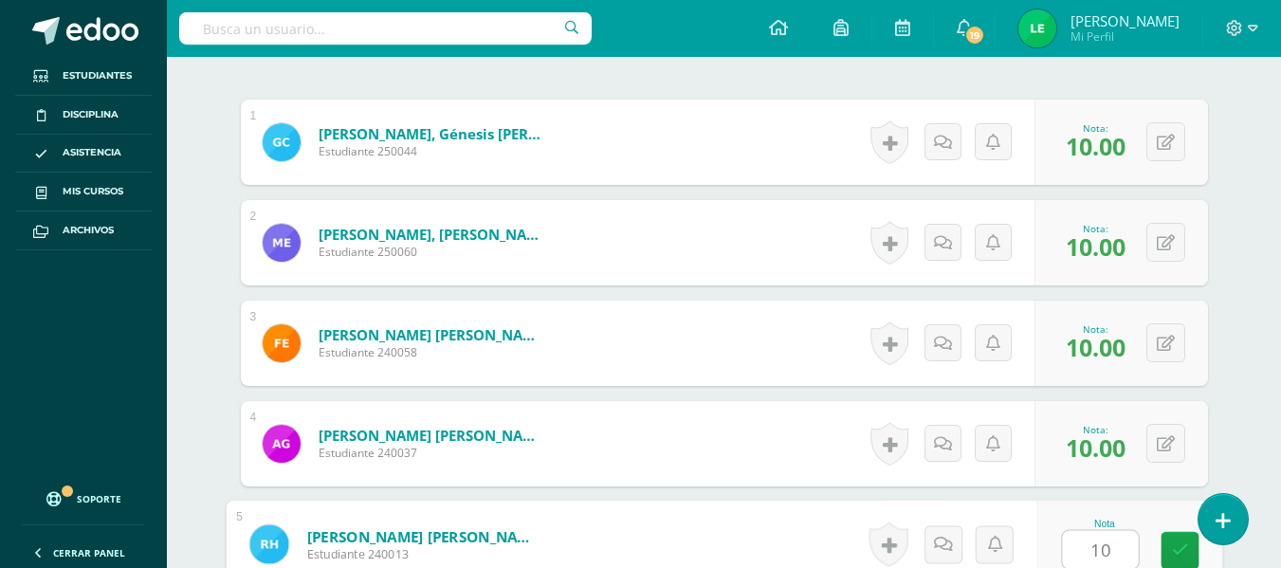
type input "10"
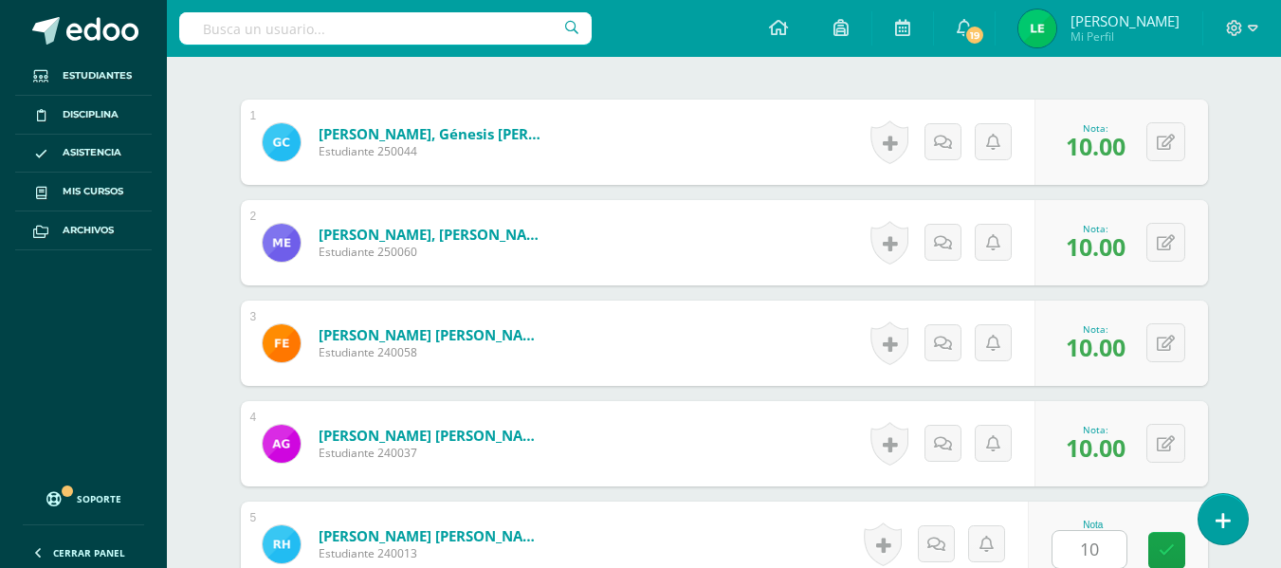
scroll to position [944, 0]
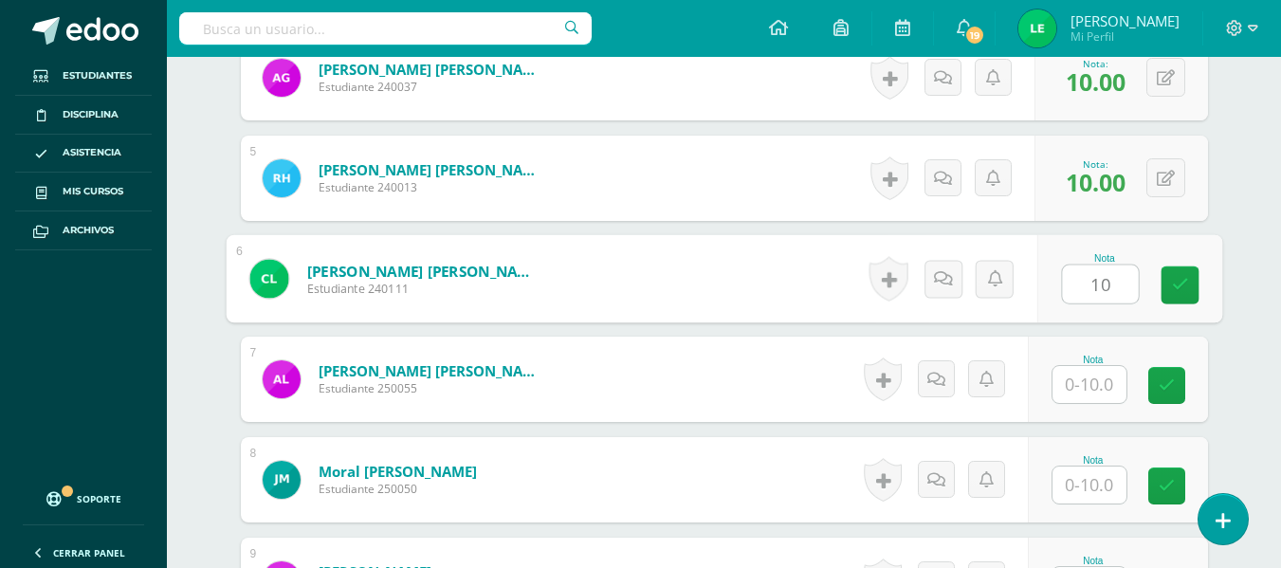
type input "10"
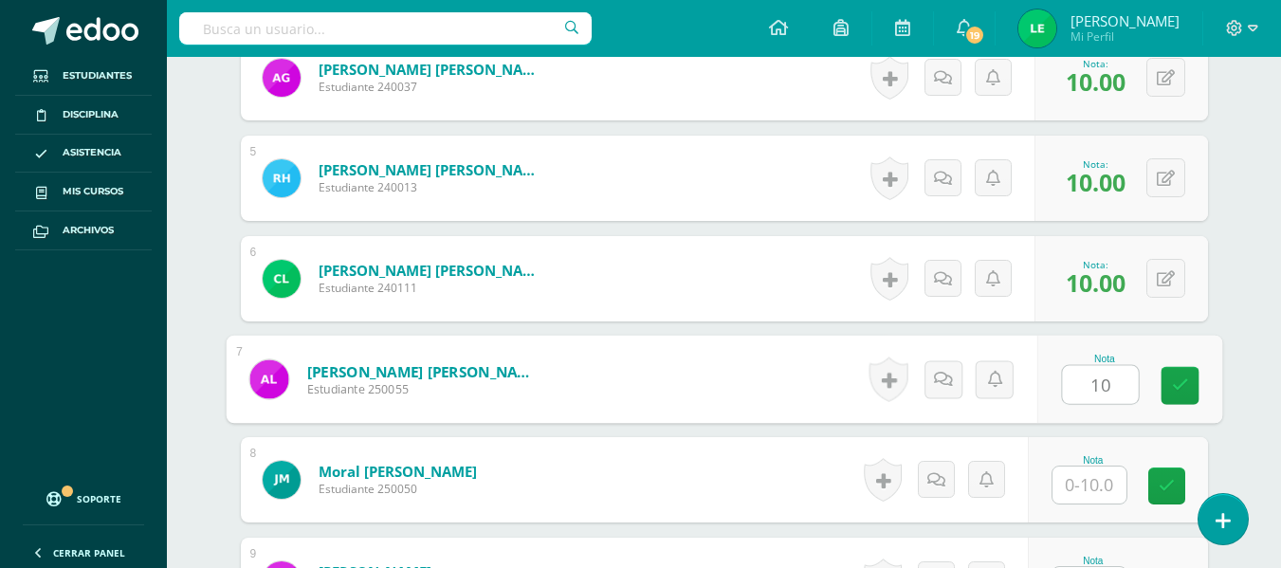
type input "10"
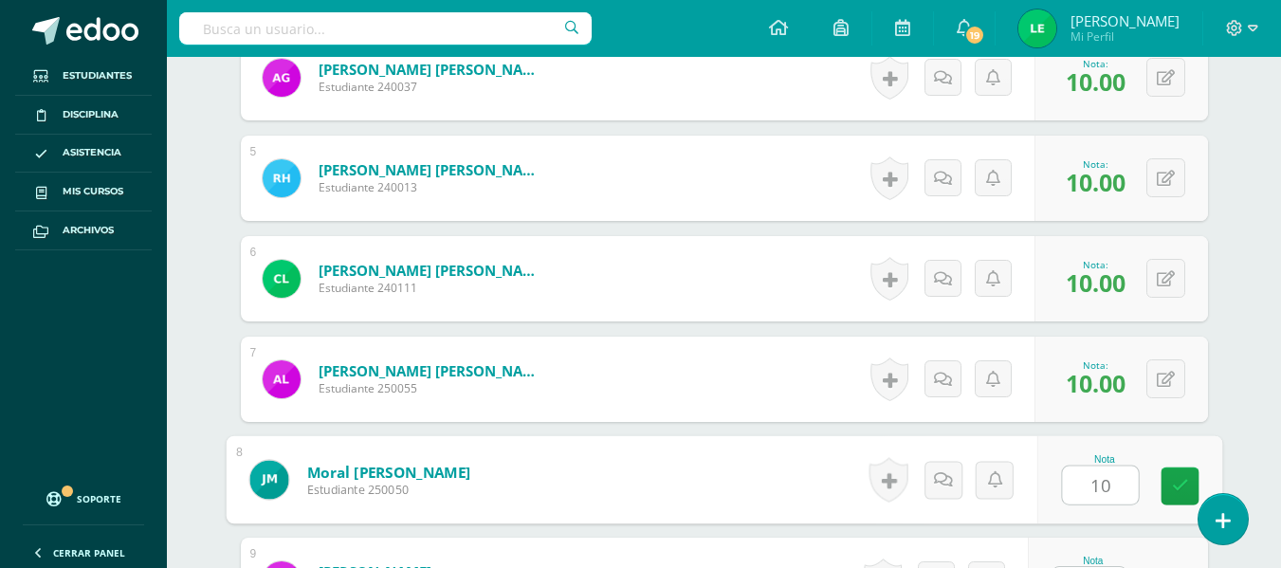
type input "10"
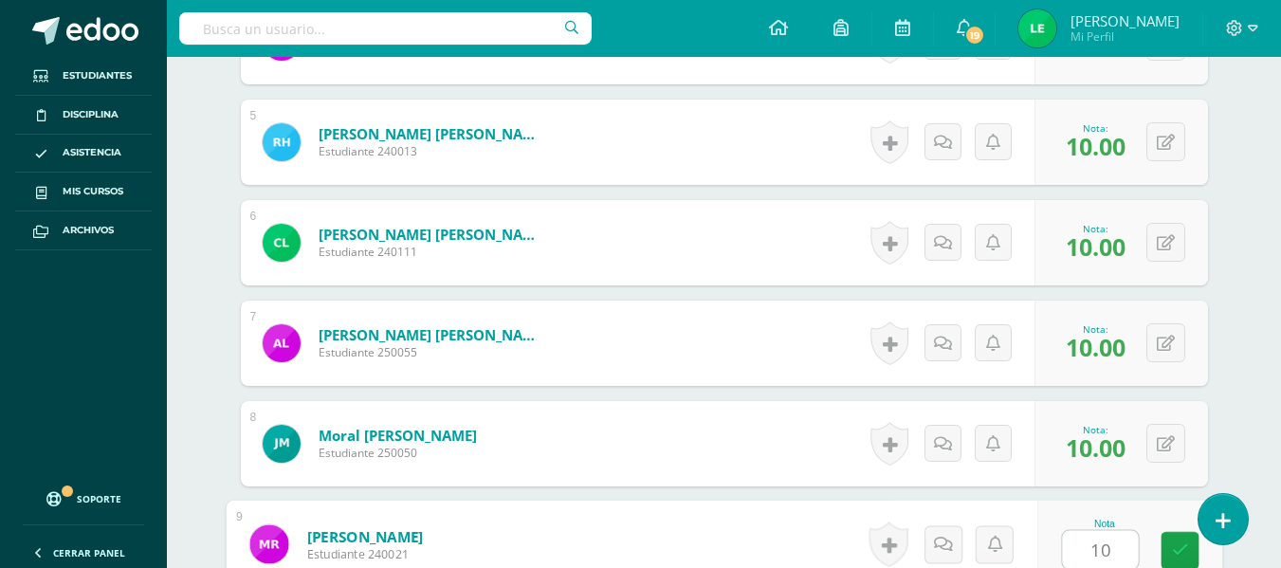
type input "10"
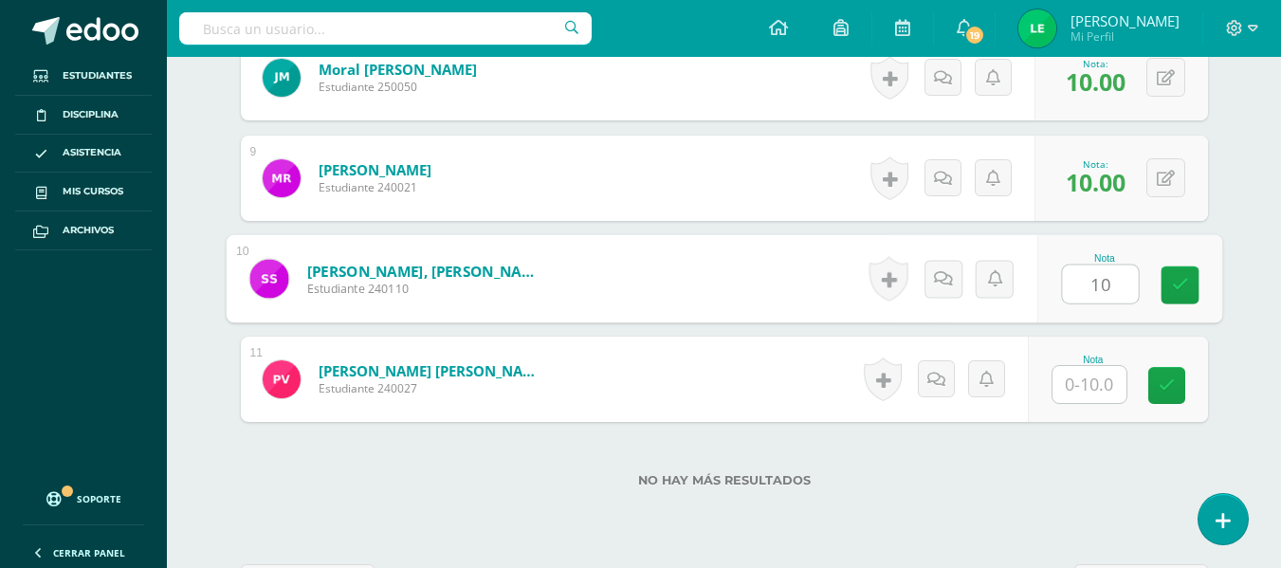
type input "10"
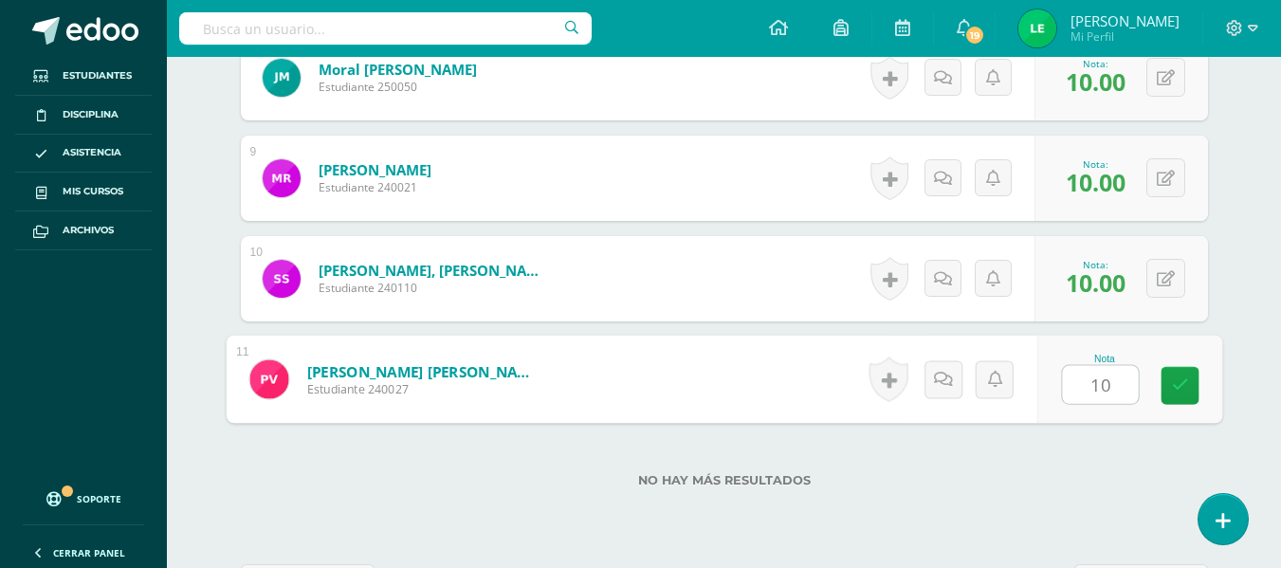
type input "10"
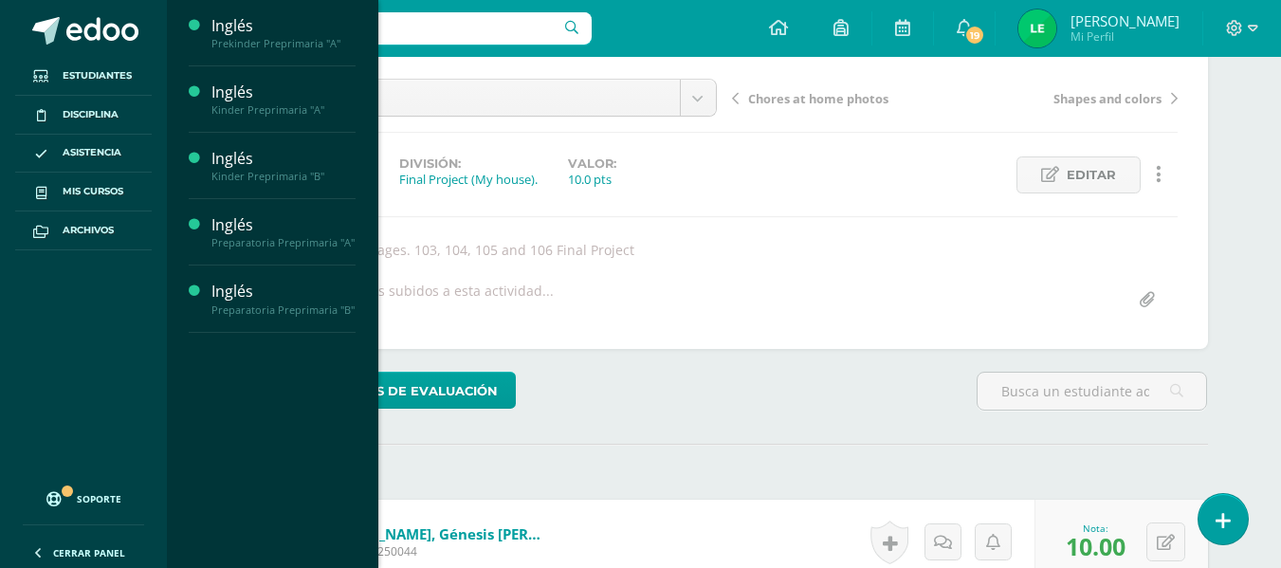
scroll to position [0, 0]
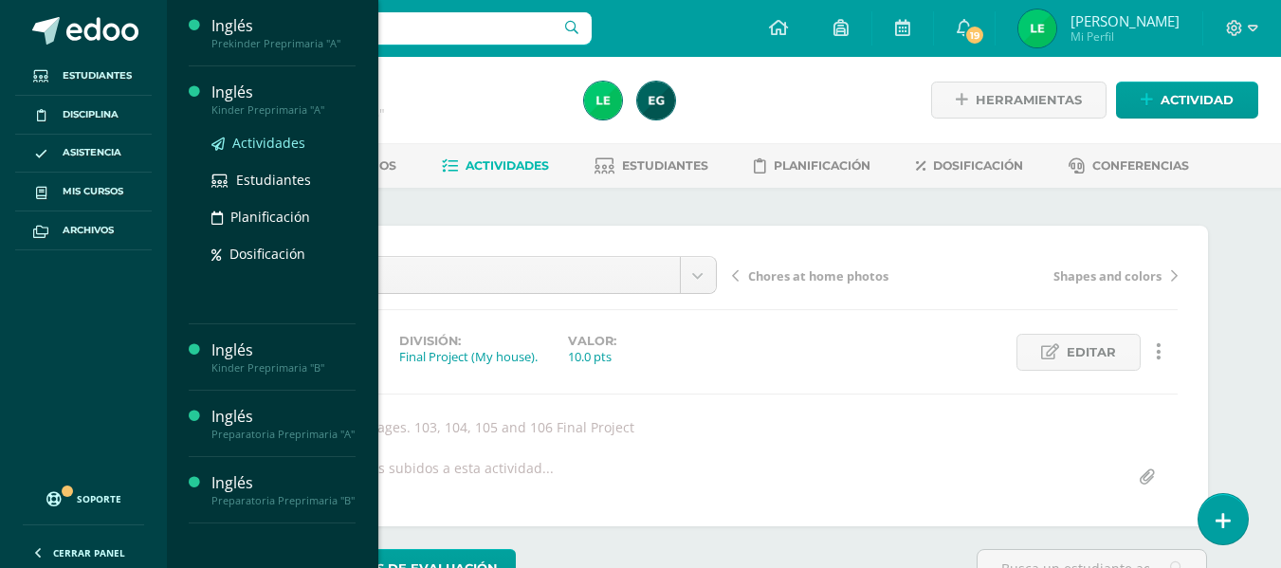
click at [290, 134] on span "Actividades" at bounding box center [268, 143] width 73 height 18
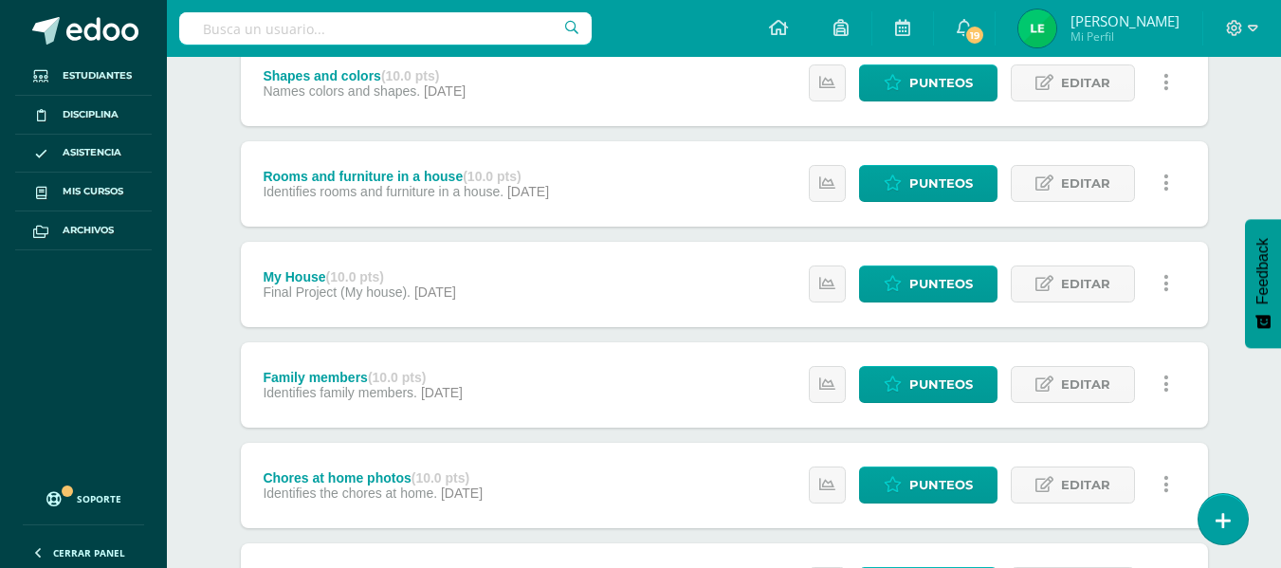
scroll to position [295, 0]
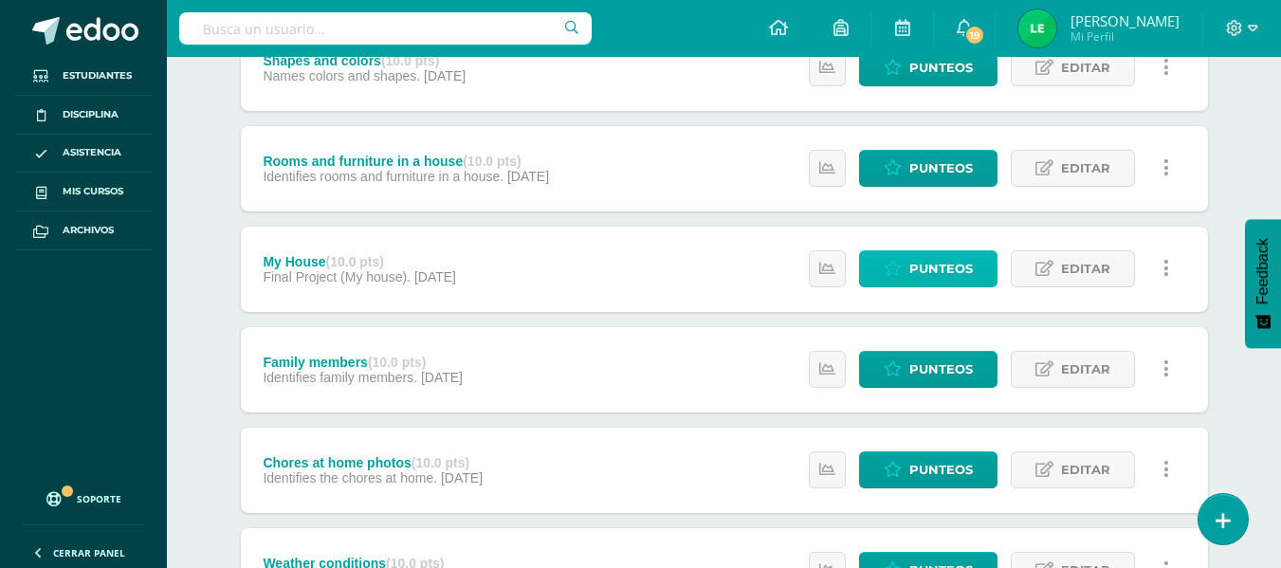
click at [915, 270] on span "Punteos" at bounding box center [941, 268] width 64 height 35
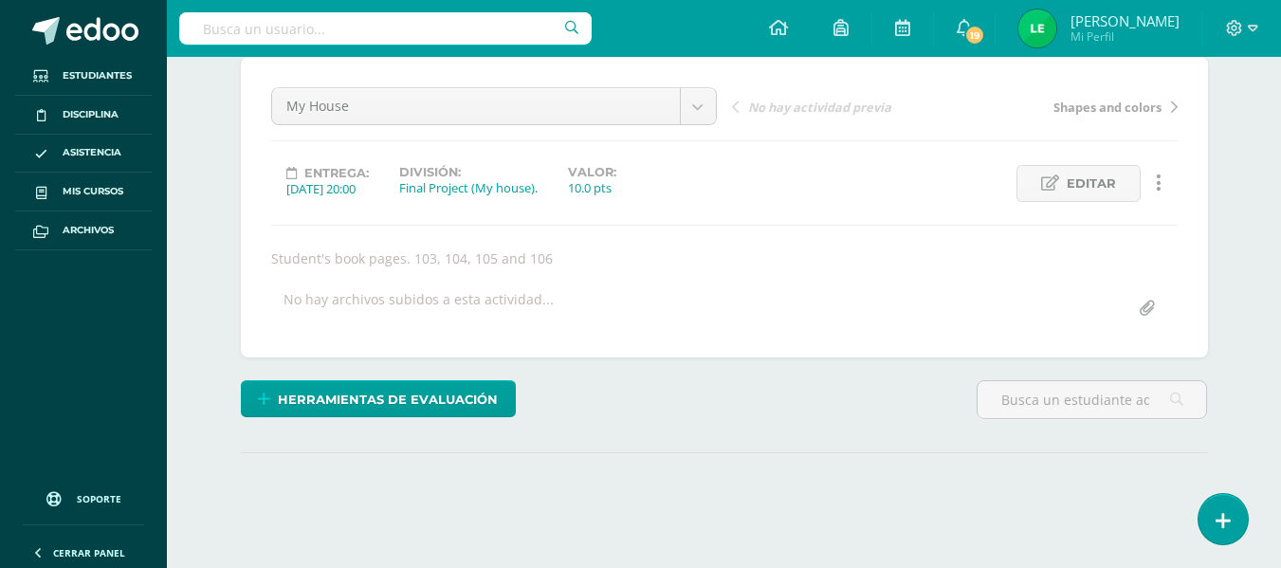
scroll to position [308, 0]
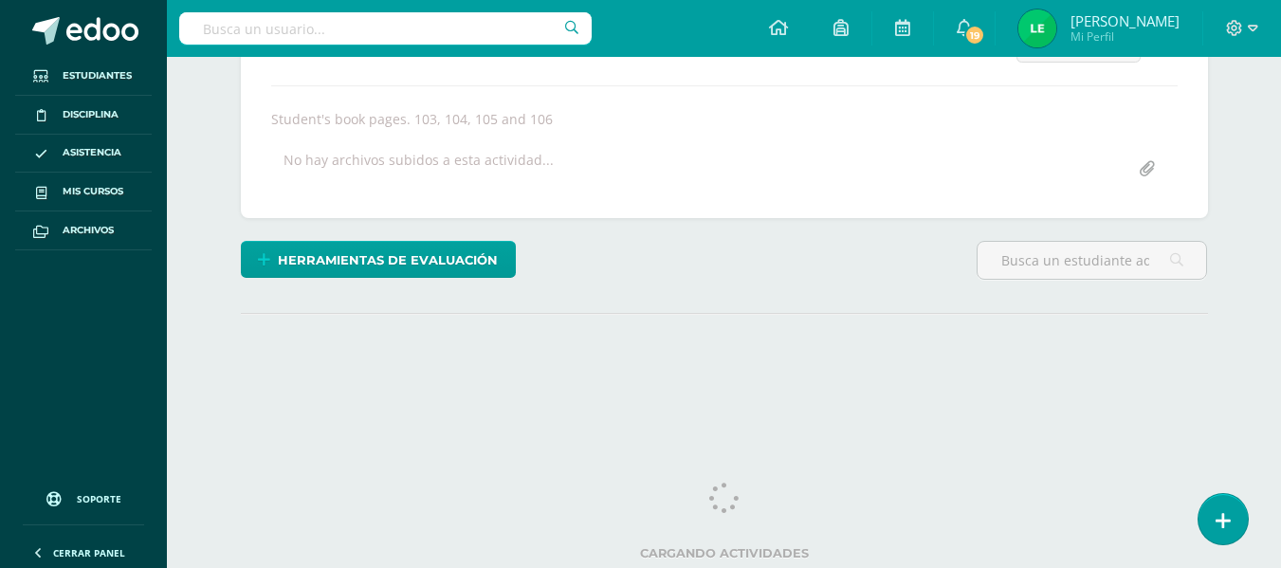
drag, startPoint x: 1282, startPoint y: 144, endPoint x: 1295, endPoint y: 416, distance: 272.5
click at [1280, 416] on html "Estudiantes Disciplina Asistencia Mis cursos Archivos Soporte Centro de ayuda Ú…" at bounding box center [640, 76] width 1281 height 769
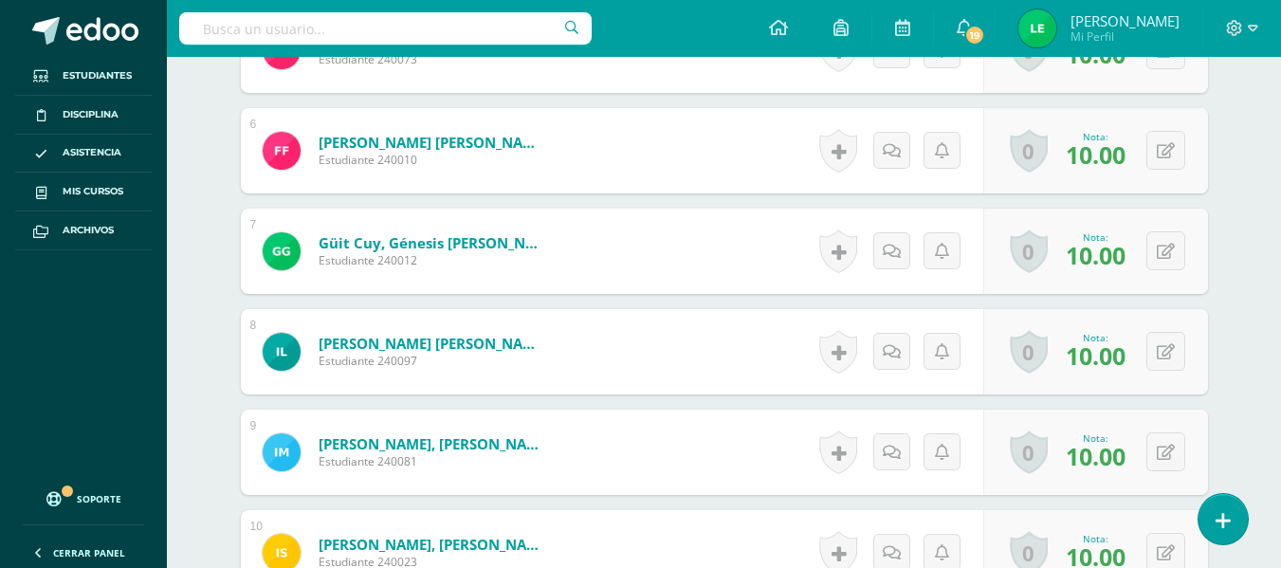
scroll to position [1088, 0]
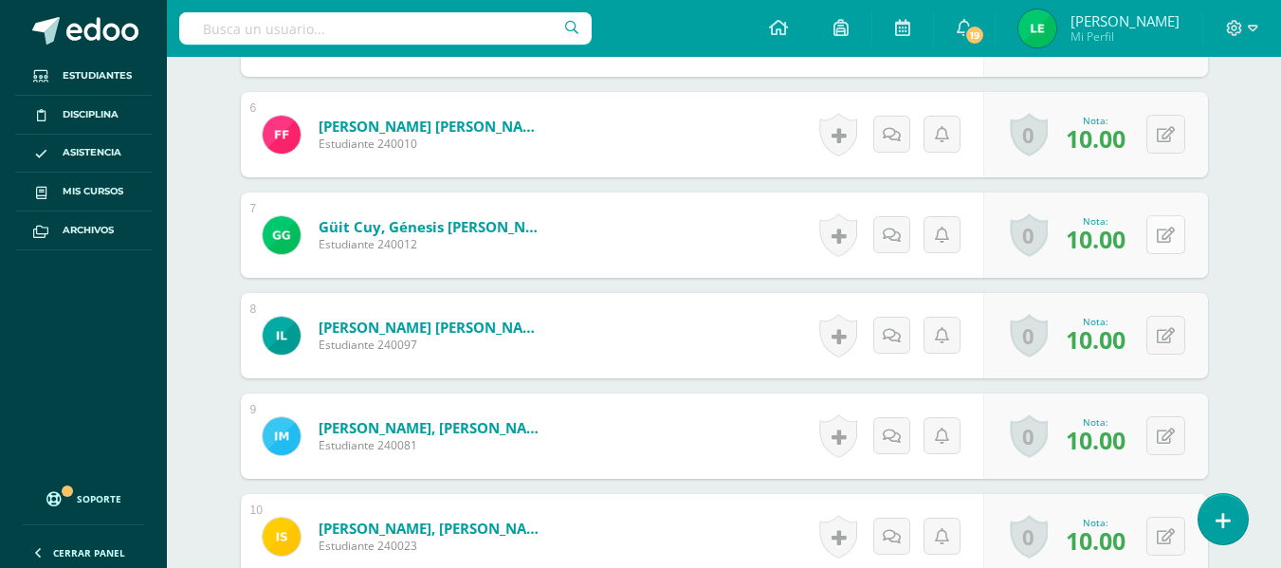
click at [1171, 246] on button at bounding box center [1166, 234] width 39 height 39
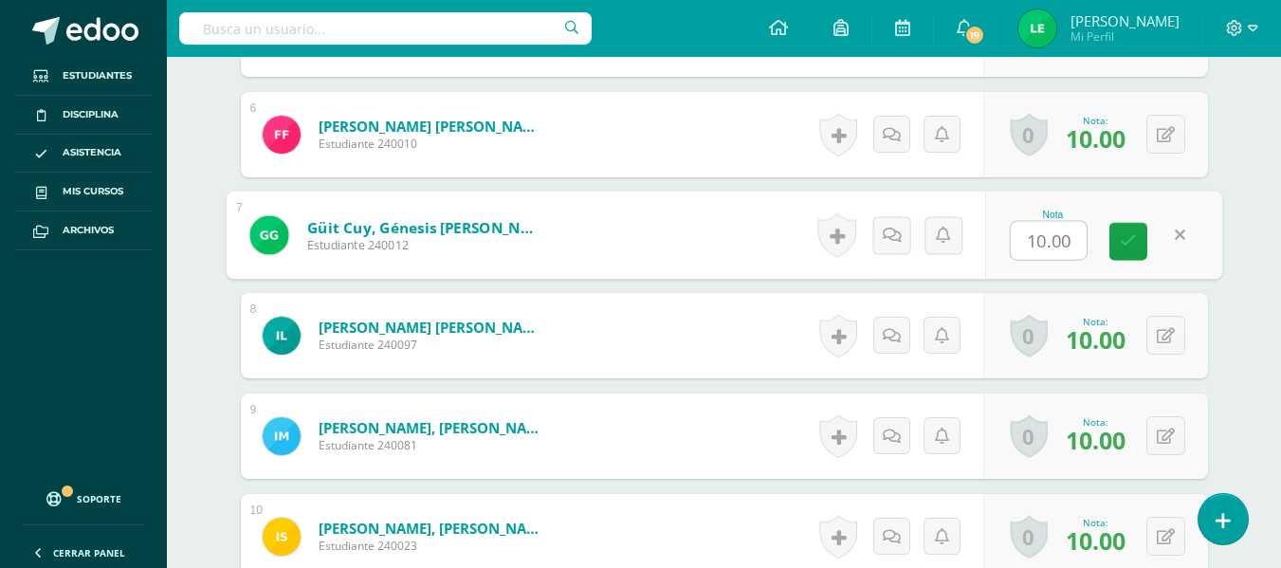
type input "5"
click at [1130, 228] on link at bounding box center [1129, 242] width 38 height 38
click at [904, 248] on link at bounding box center [910, 235] width 38 height 38
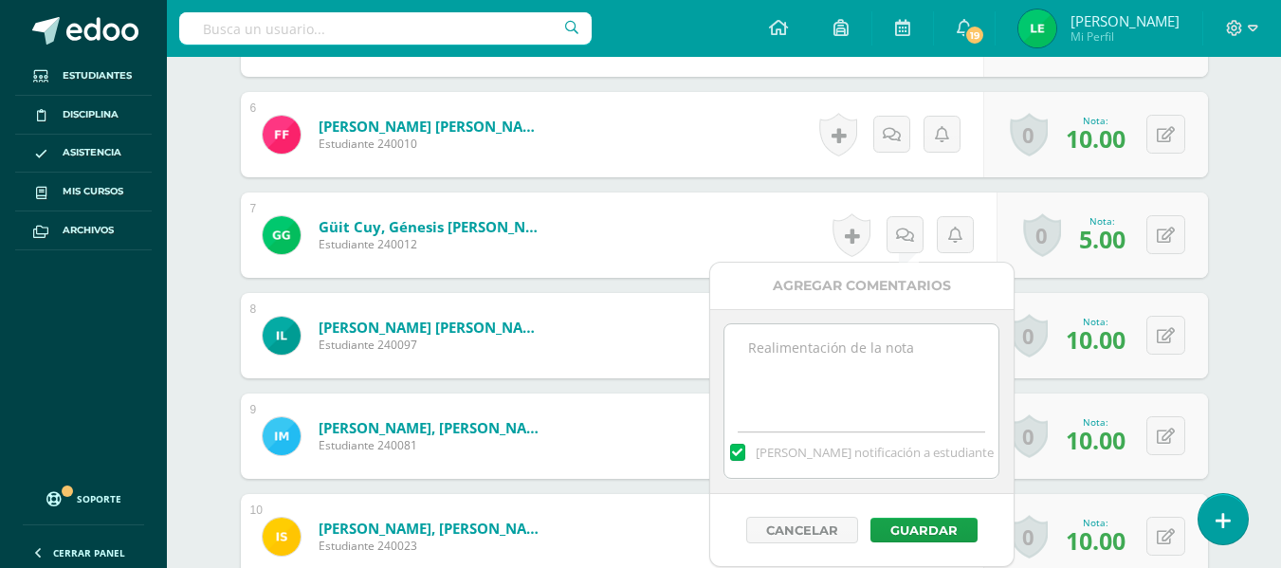
click at [891, 349] on textarea at bounding box center [862, 371] width 274 height 95
type textarea "P"
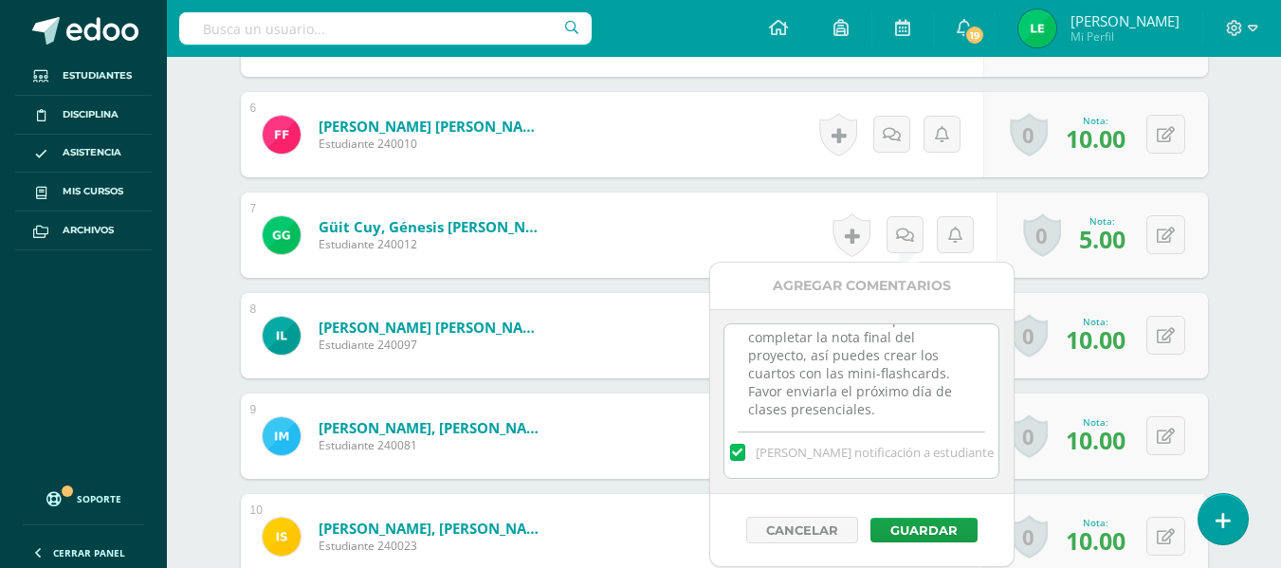
scroll to position [64, 0]
type textarea "Muñeca linda! Pendiente enviar casa para completar la nota final del proyecto, …"
click at [915, 527] on button "Guardar" at bounding box center [924, 530] width 107 height 25
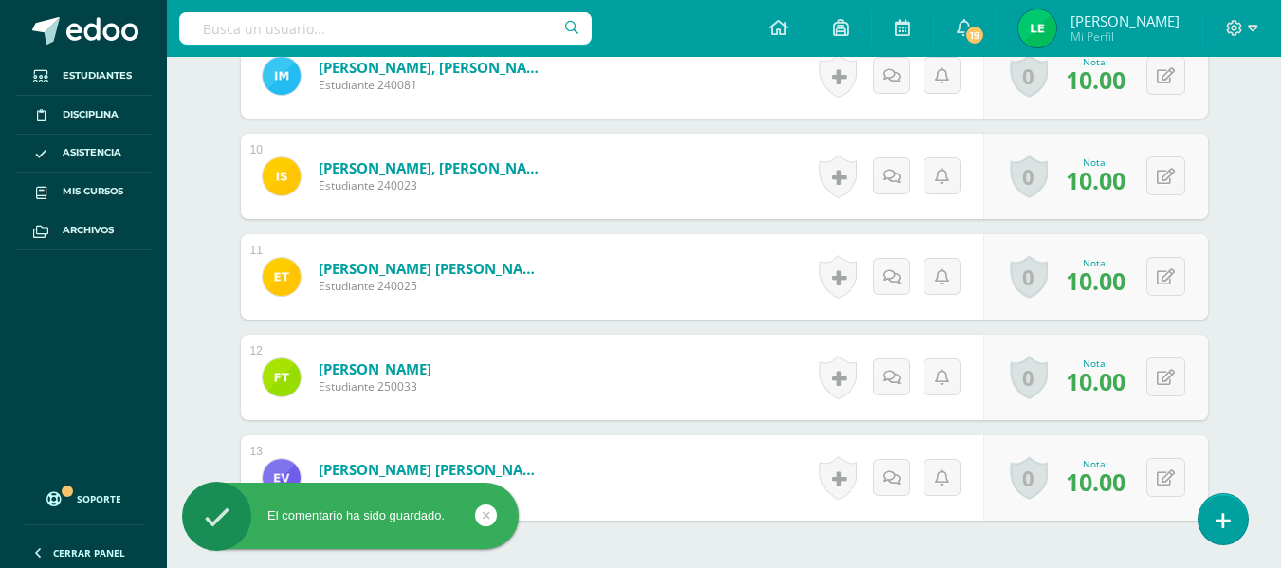
scroll to position [1114, 0]
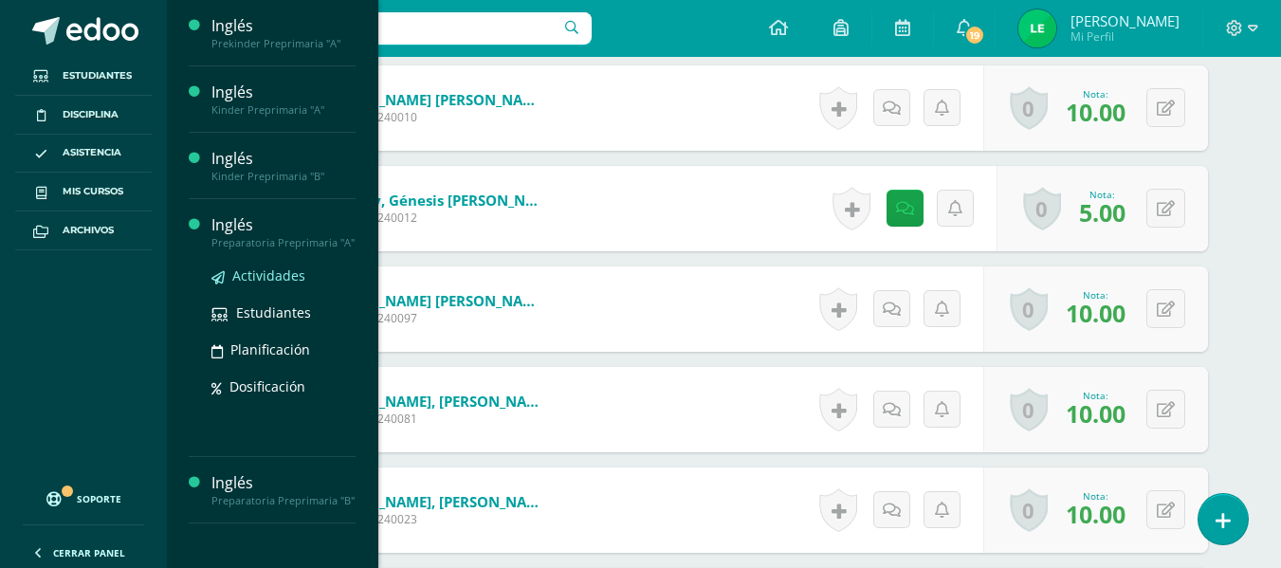
click at [304, 275] on link "Actividades" at bounding box center [283, 276] width 144 height 22
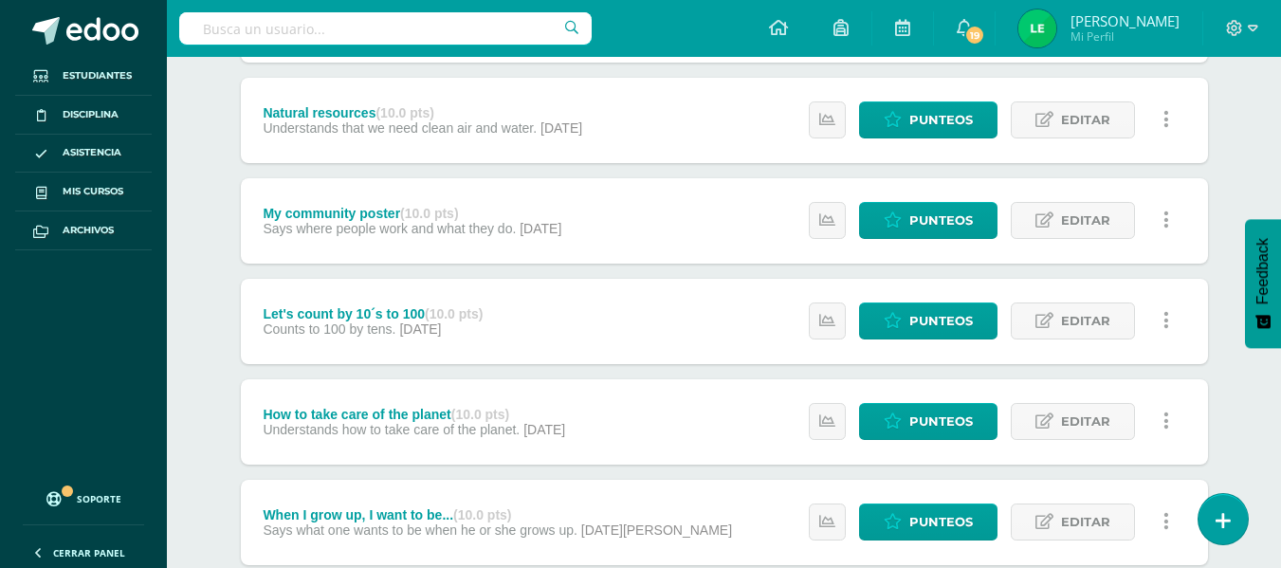
scroll to position [260, 0]
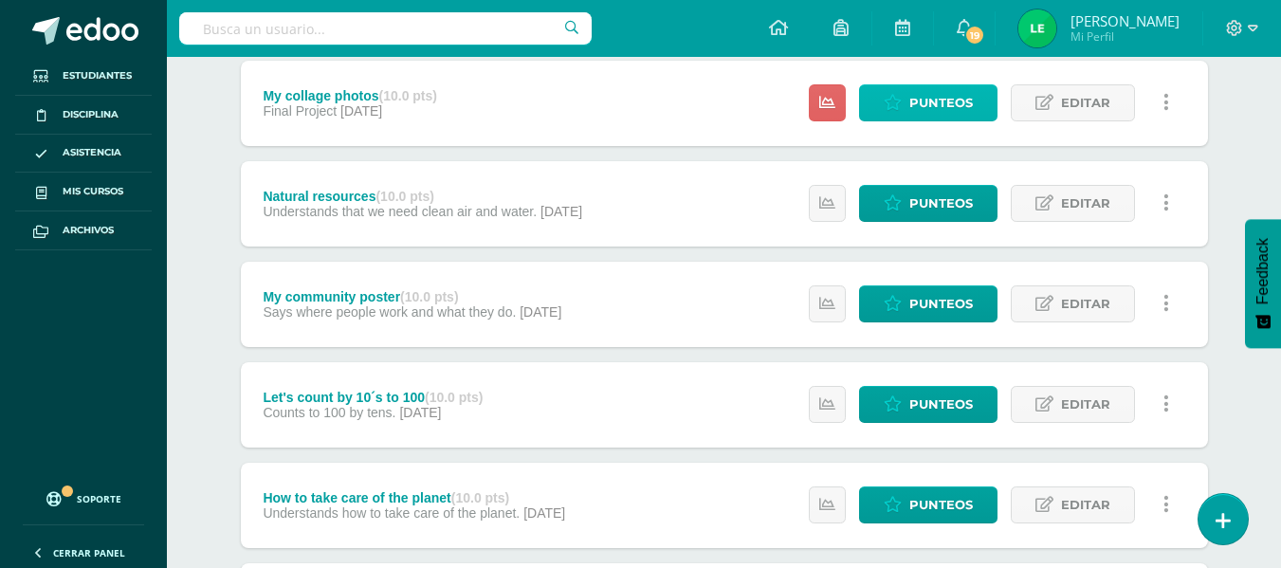
click at [982, 109] on link "Punteos" at bounding box center [928, 102] width 138 height 37
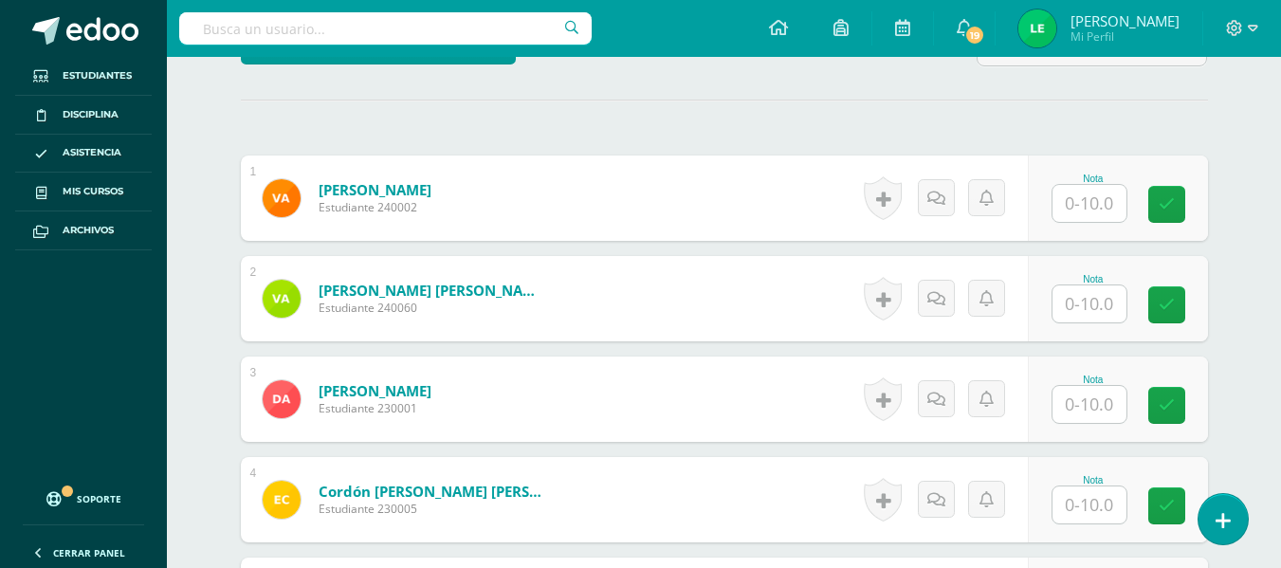
scroll to position [601, 0]
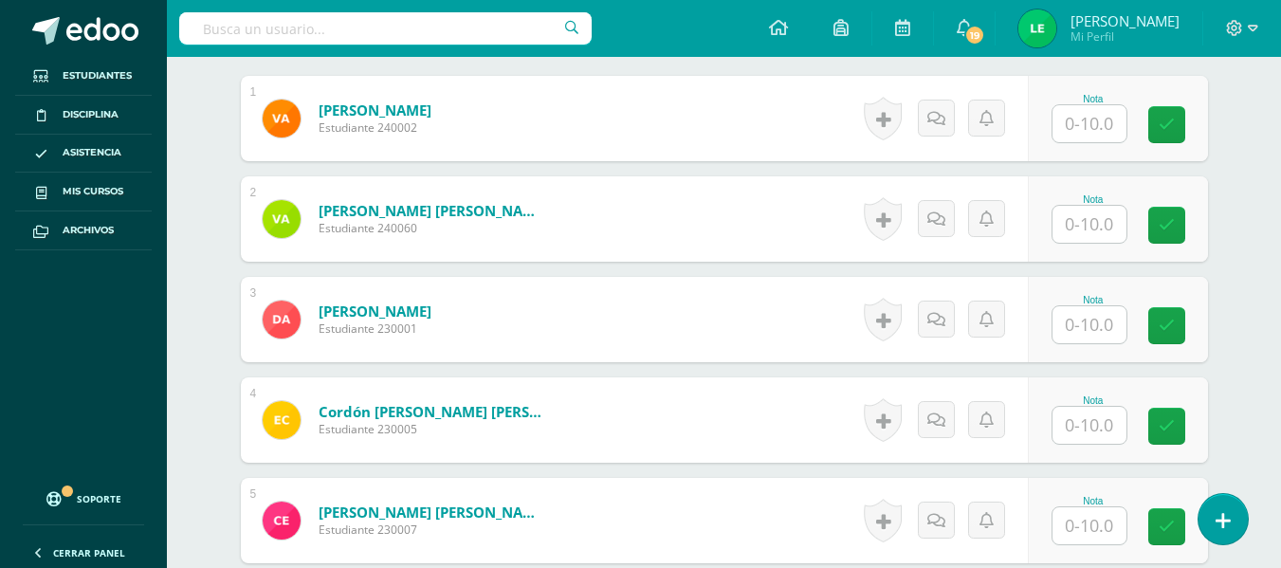
click at [1088, 130] on input "text" at bounding box center [1090, 123] width 74 height 37
type input "10"
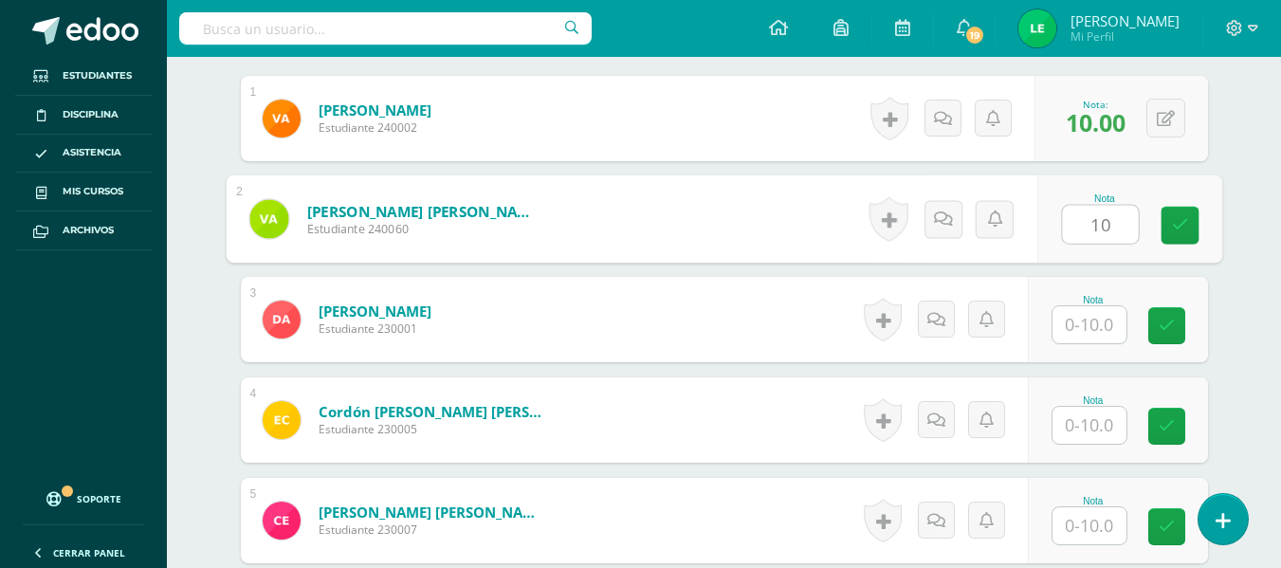
type input "10"
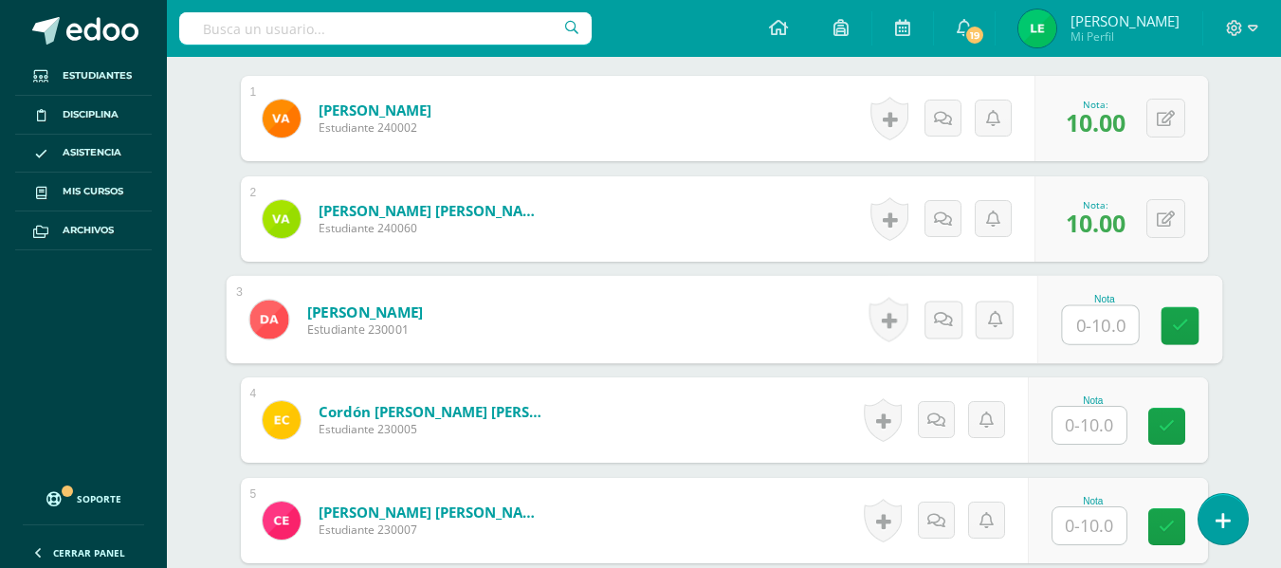
type input "1"
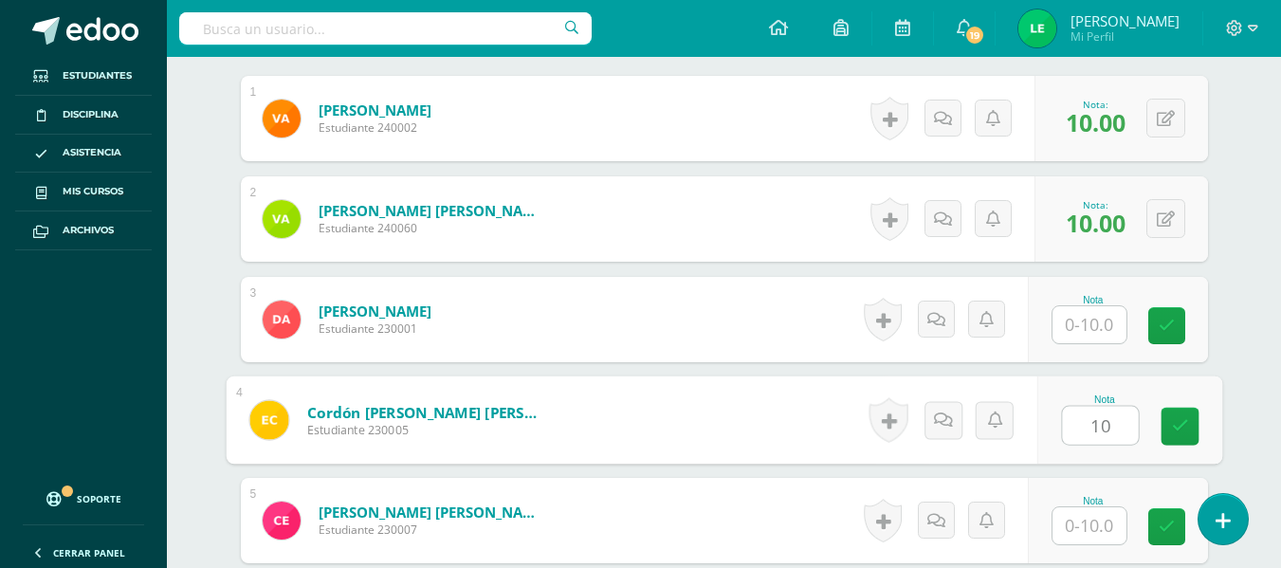
type input "10"
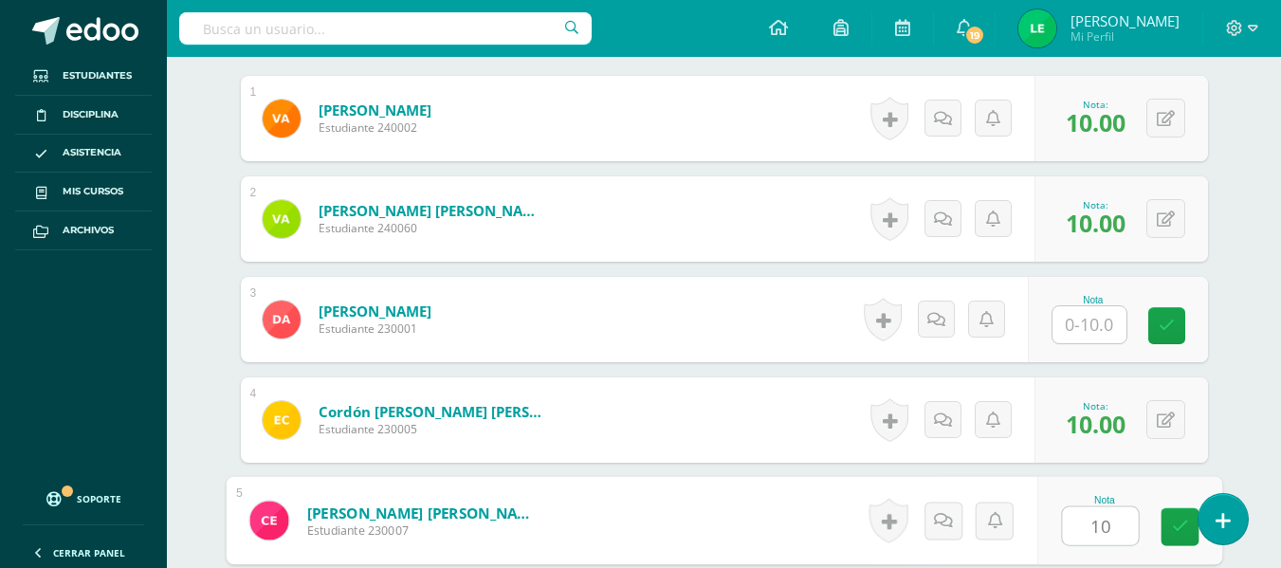
type input "10"
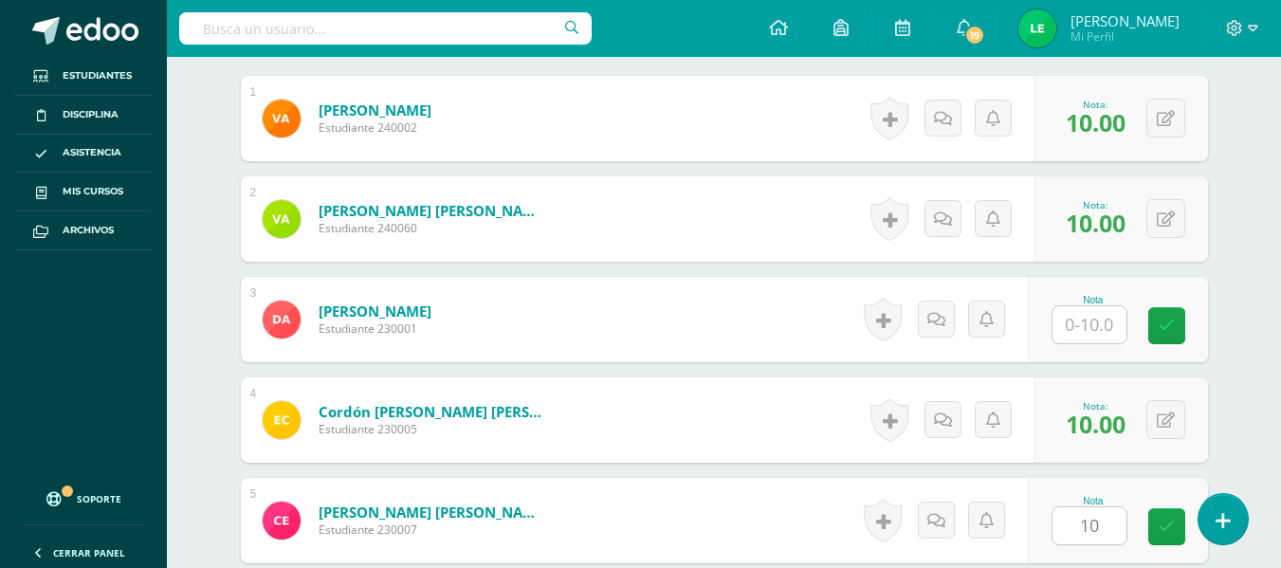
scroll to position [944, 0]
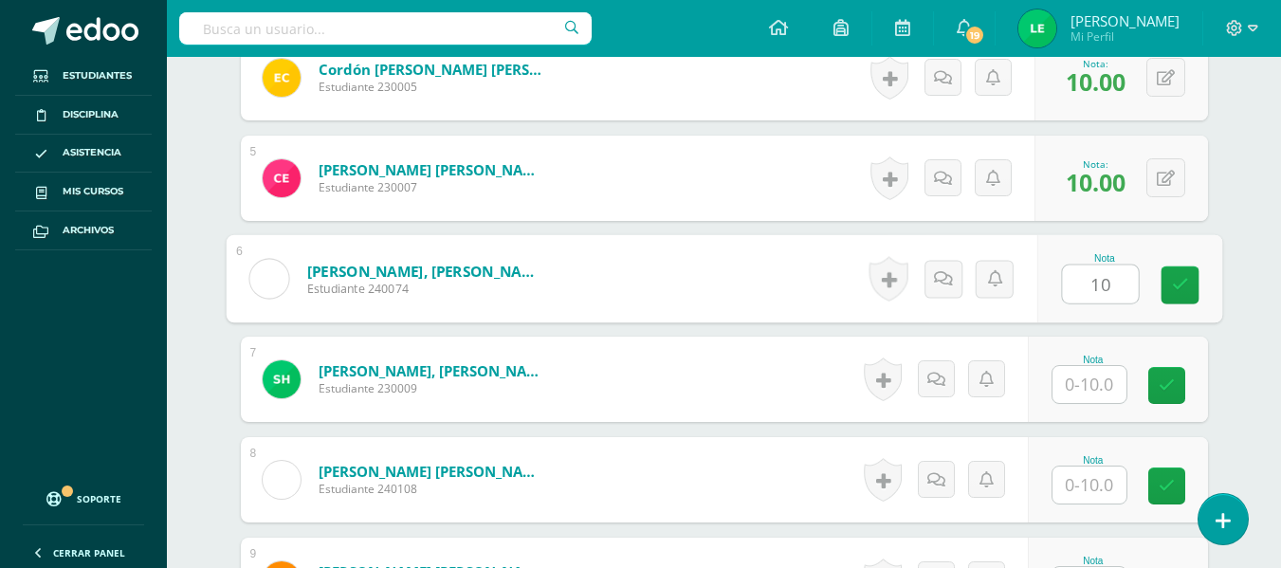
type input "10"
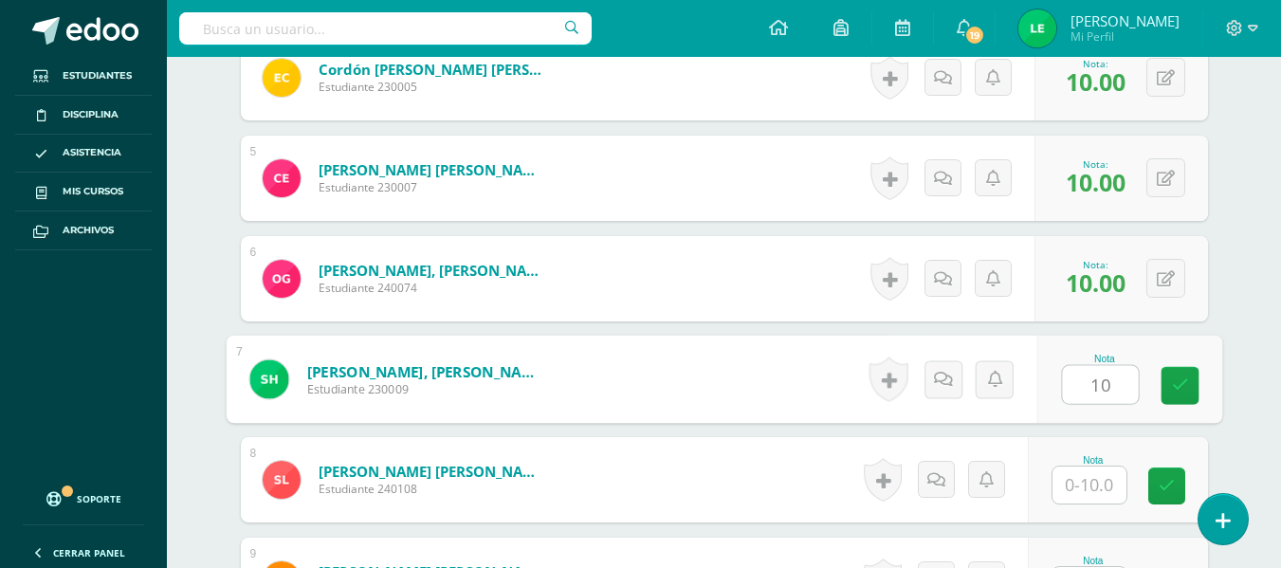
type input "10"
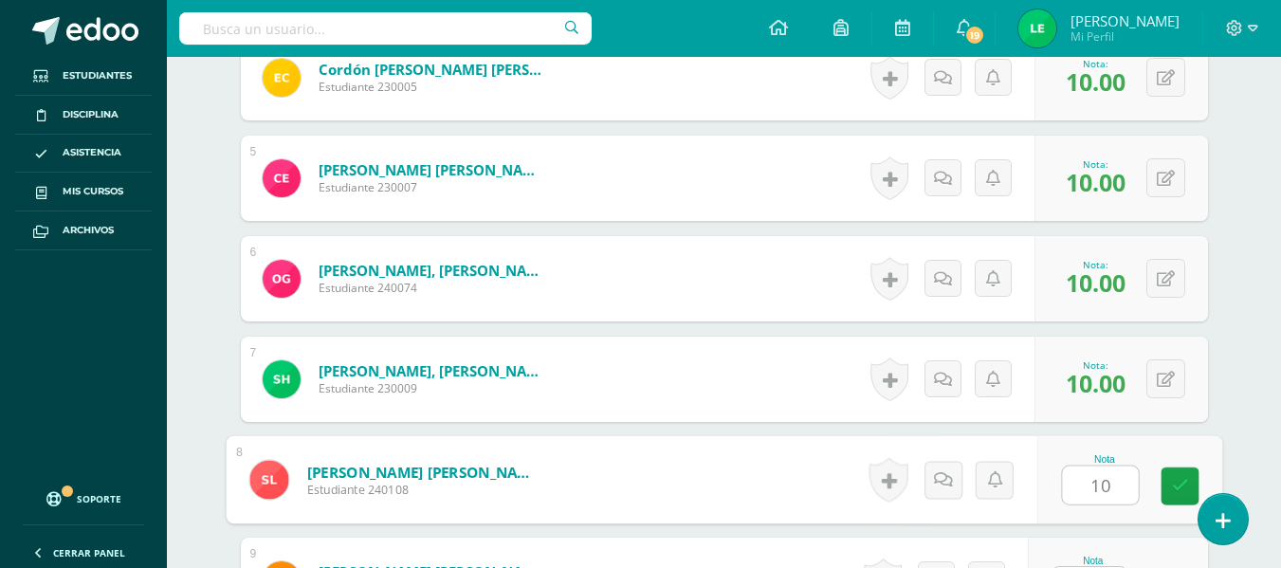
type input "10"
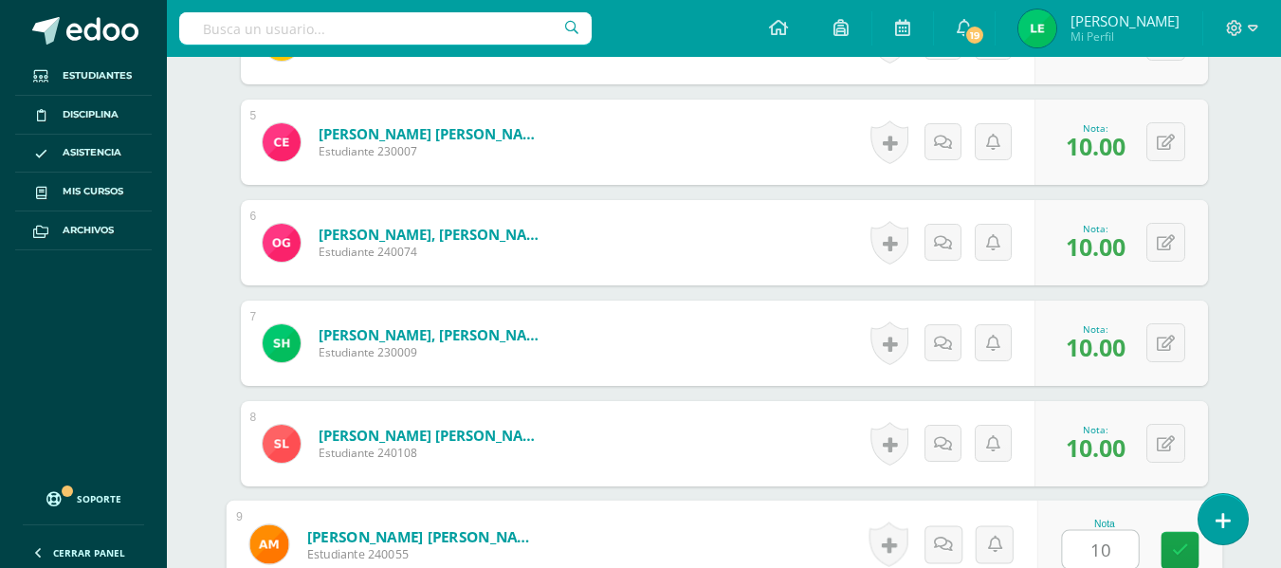
type input "10"
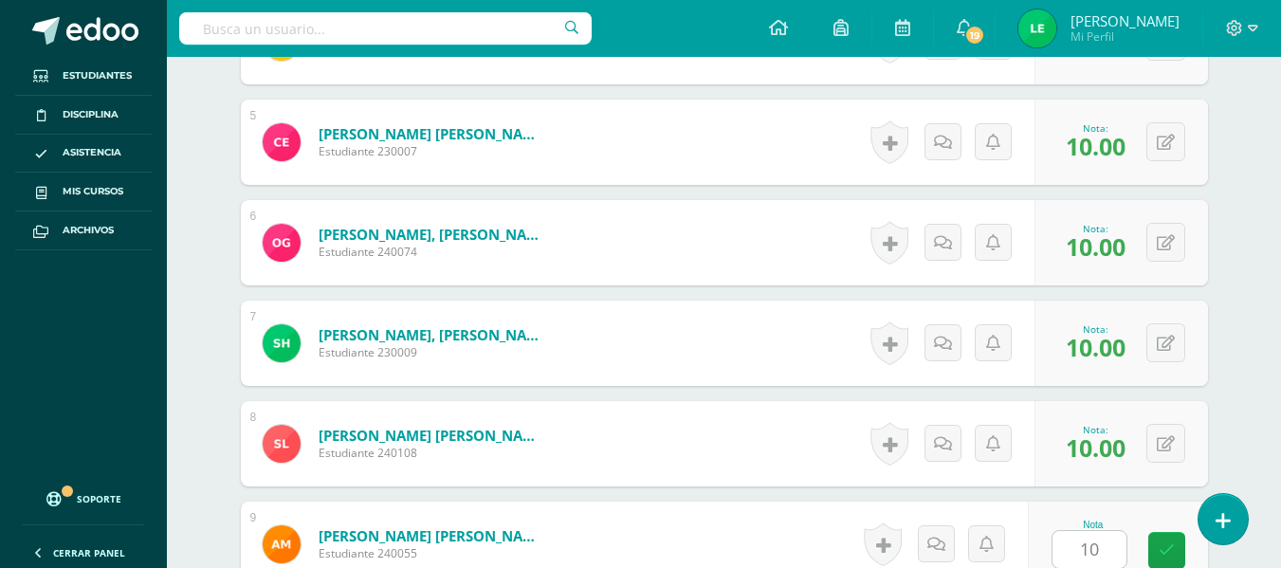
scroll to position [1346, 0]
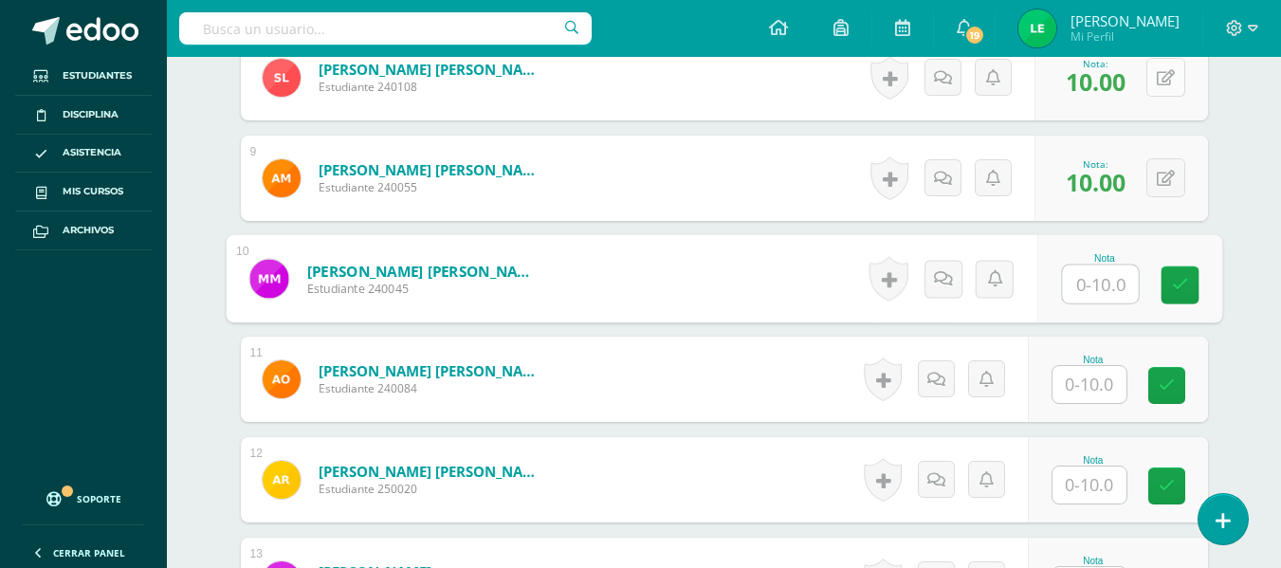
click at [1167, 92] on button at bounding box center [1166, 77] width 39 height 39
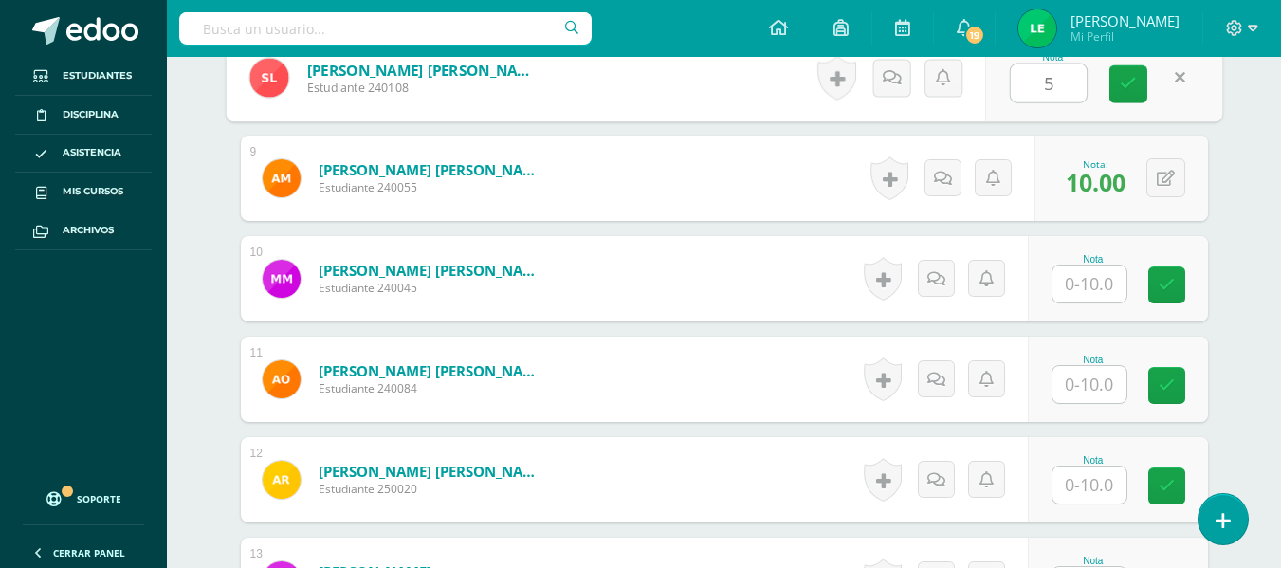
type input "5"
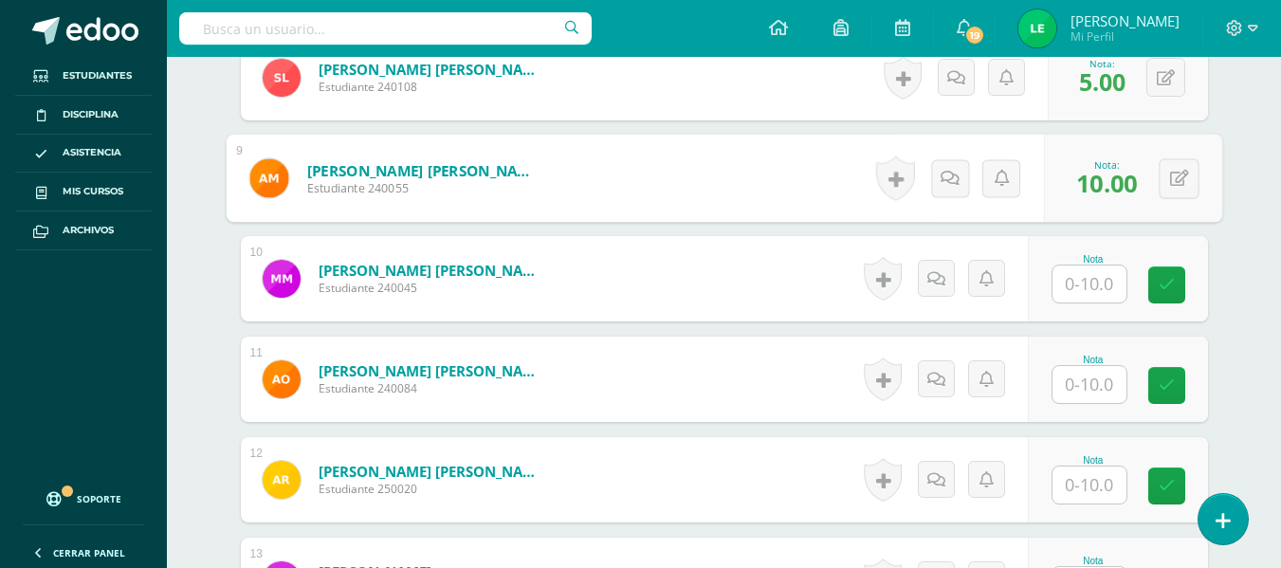
click at [1125, 286] on input "text" at bounding box center [1090, 284] width 74 height 37
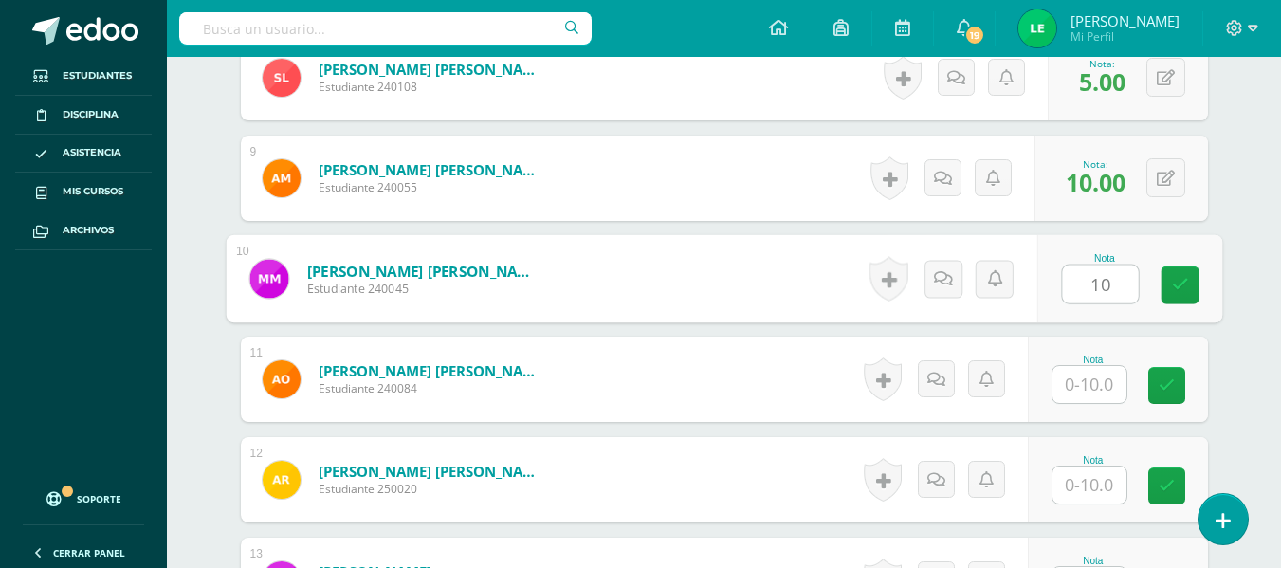
type input "10"
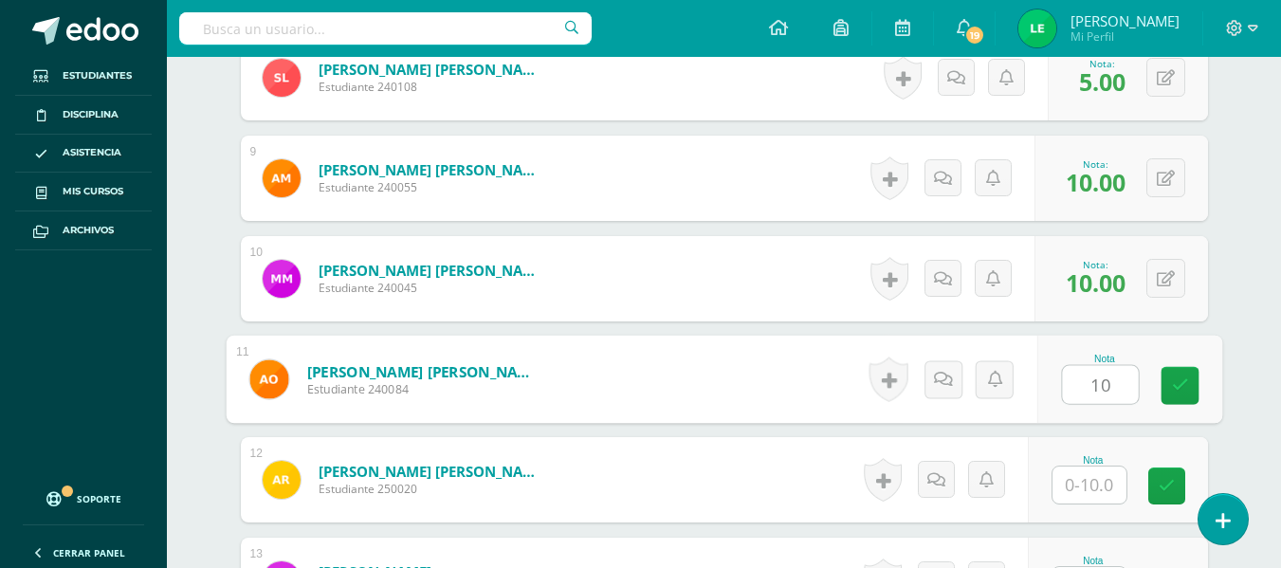
type input "10"
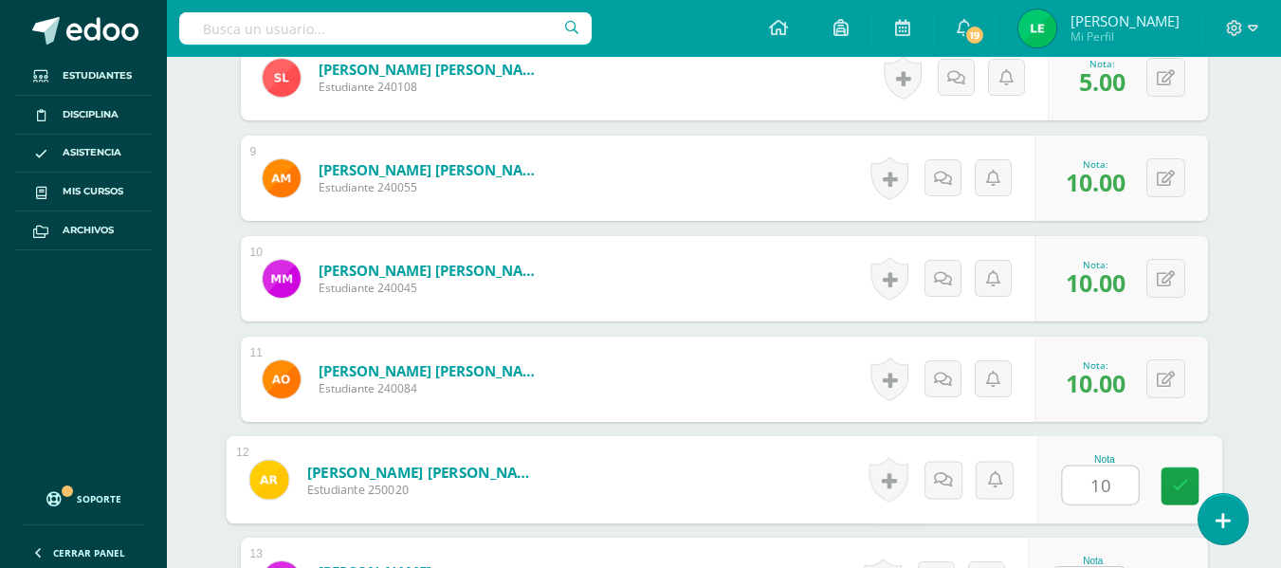
type input "10"
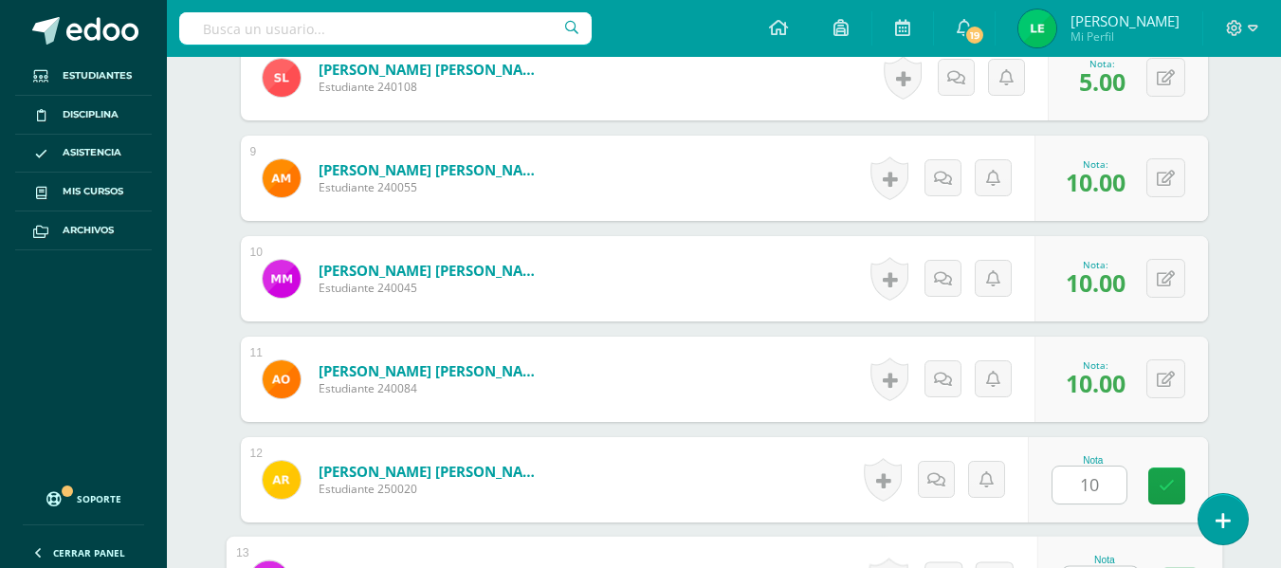
scroll to position [1382, 0]
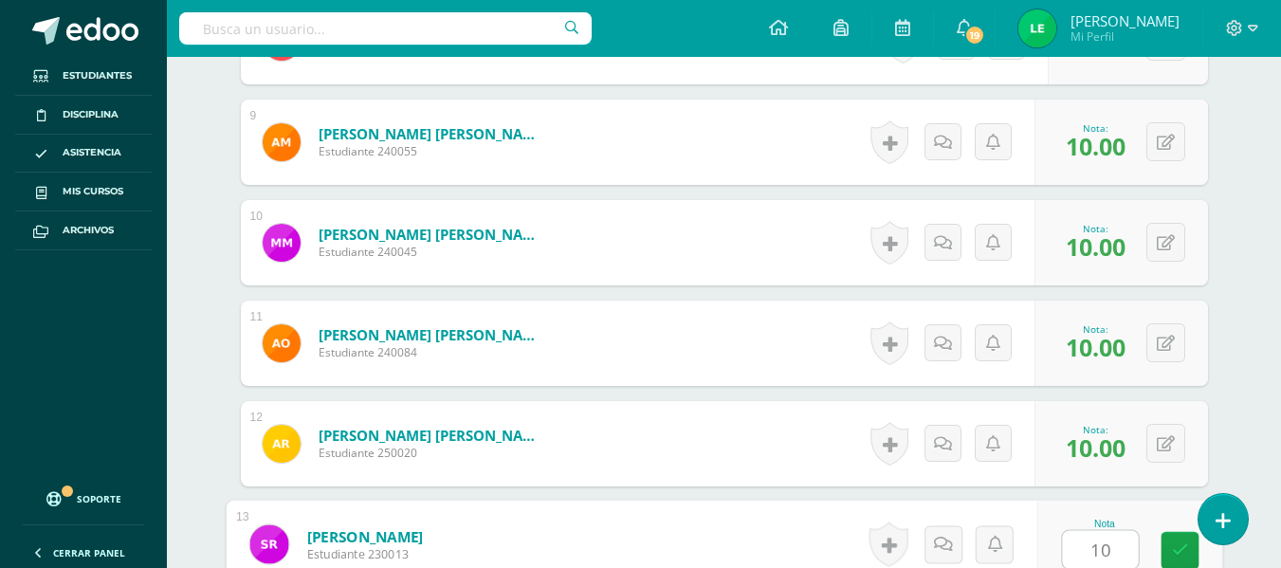
type input "10"
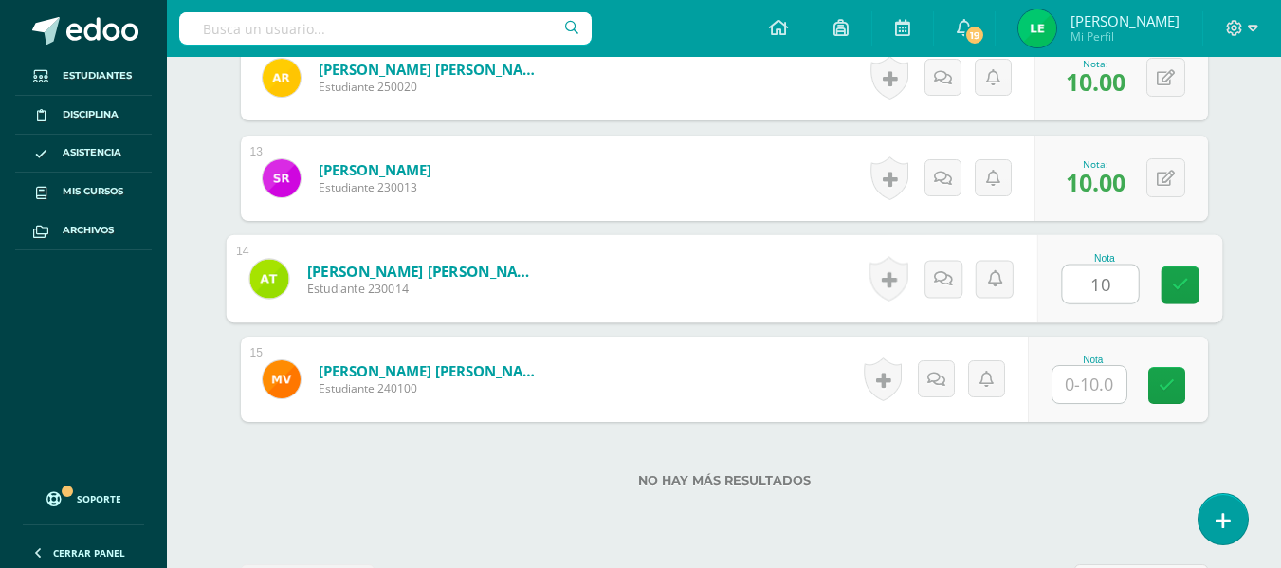
type input "10"
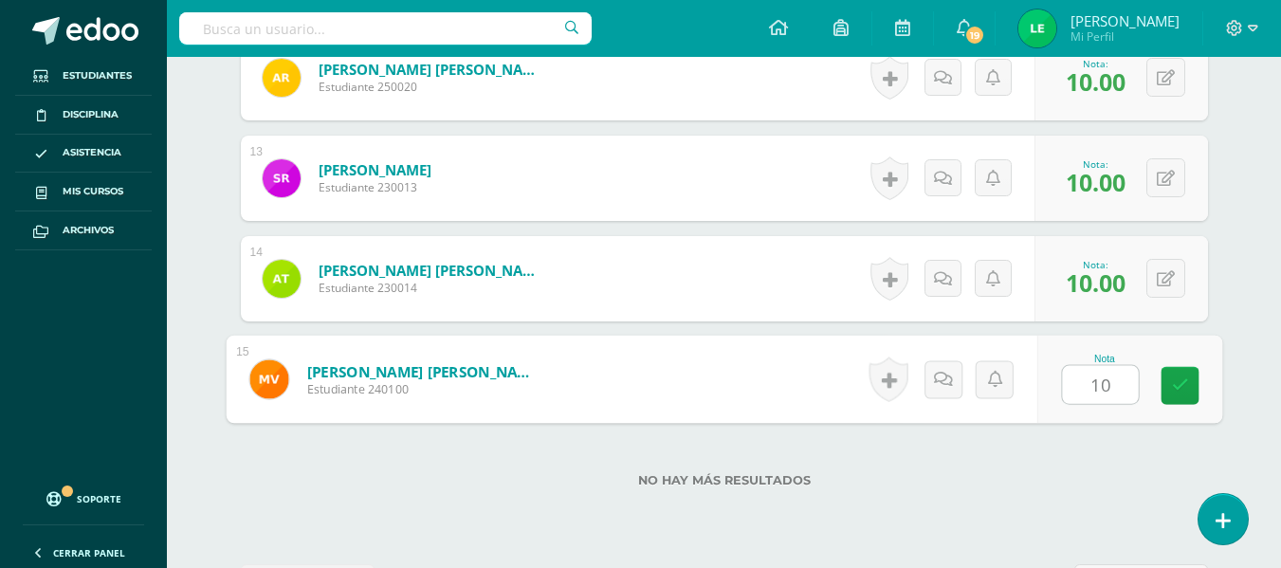
type input "10"
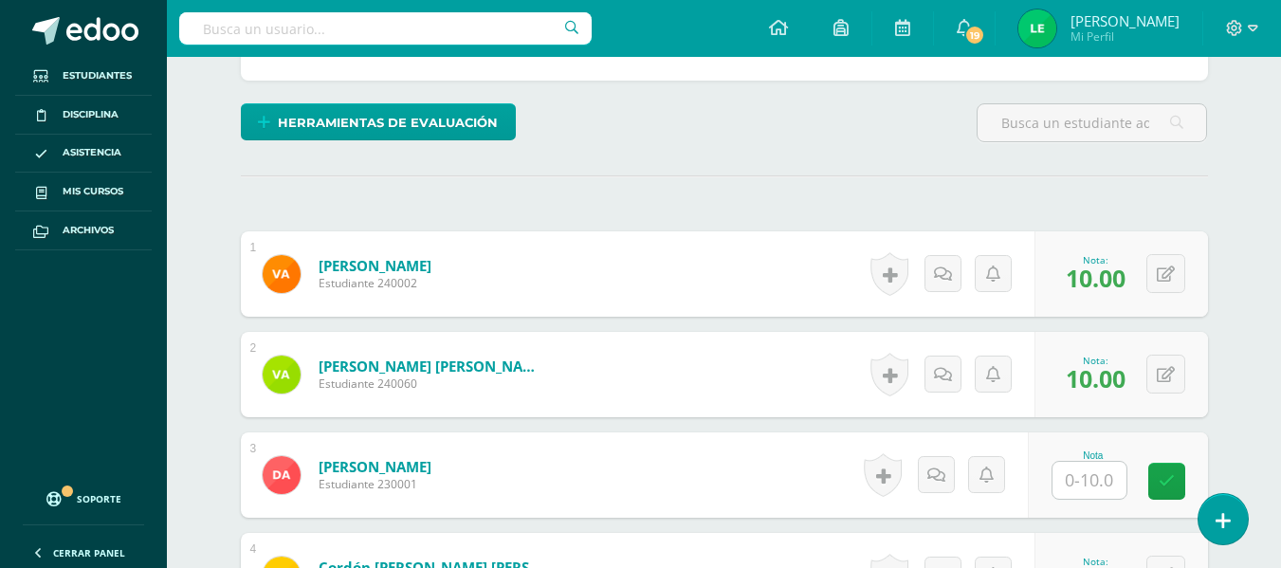
scroll to position [441, 0]
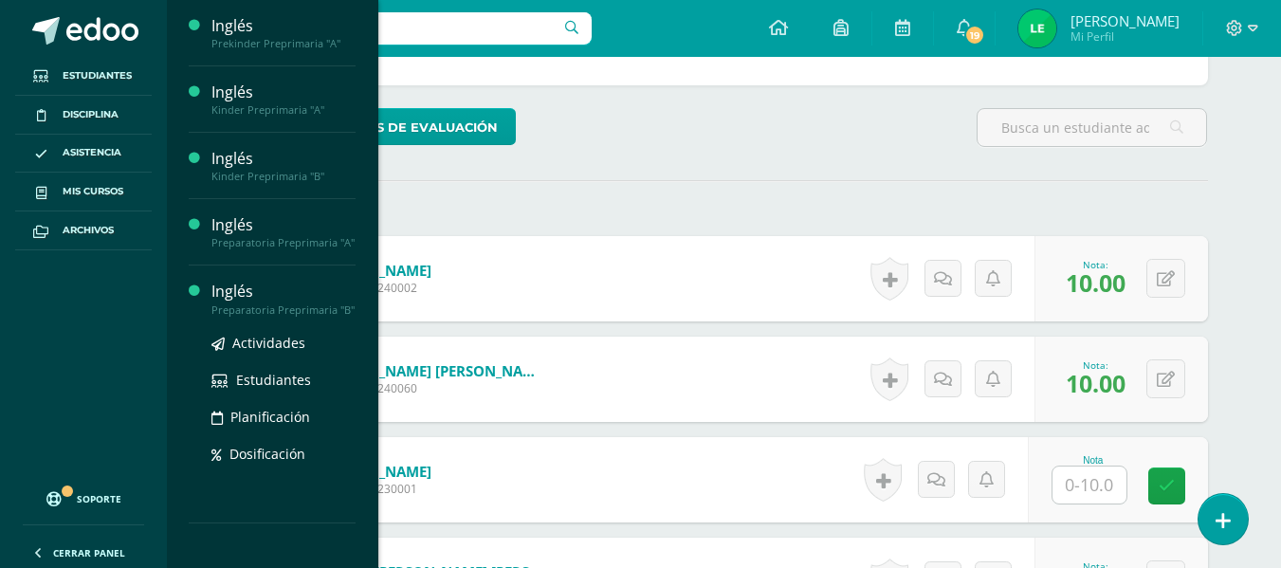
click at [266, 328] on div "Actividades Estudiantes Planificación Dosificación" at bounding box center [283, 413] width 144 height 192
click at [266, 336] on span "Actividades" at bounding box center [268, 343] width 73 height 18
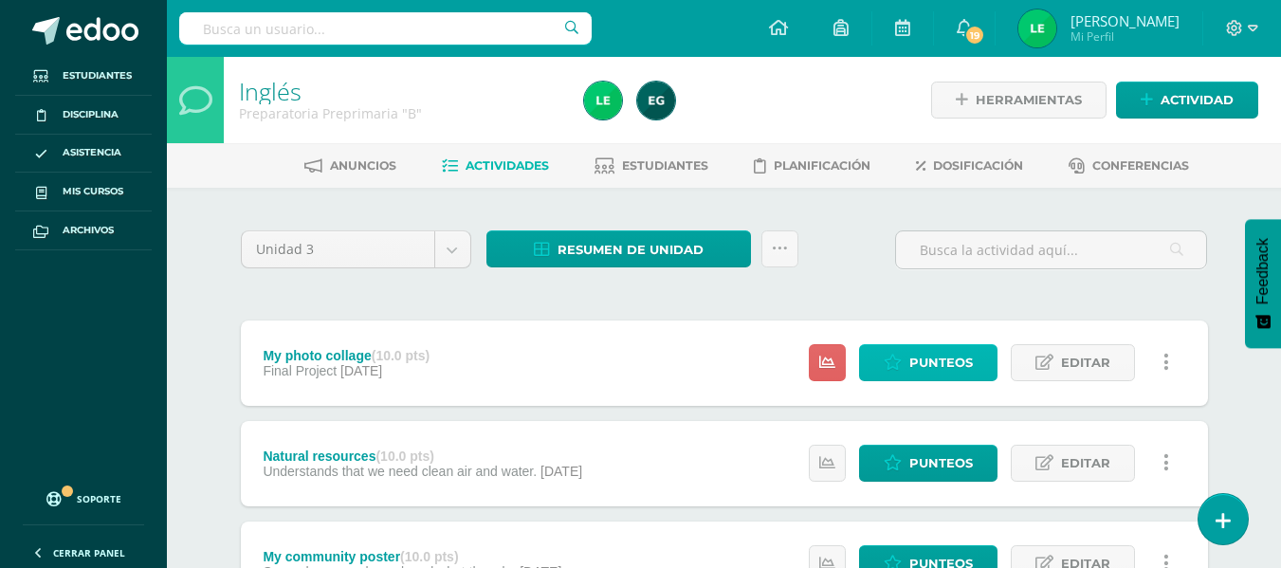
click at [910, 366] on span "Punteos" at bounding box center [941, 362] width 64 height 35
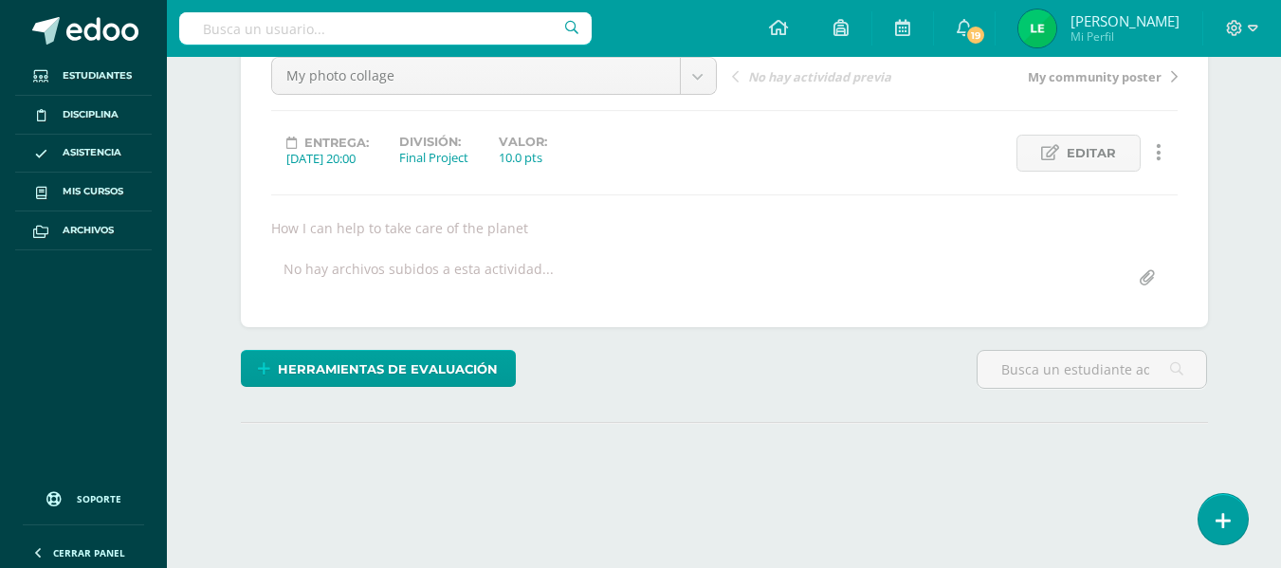
scroll to position [308, 0]
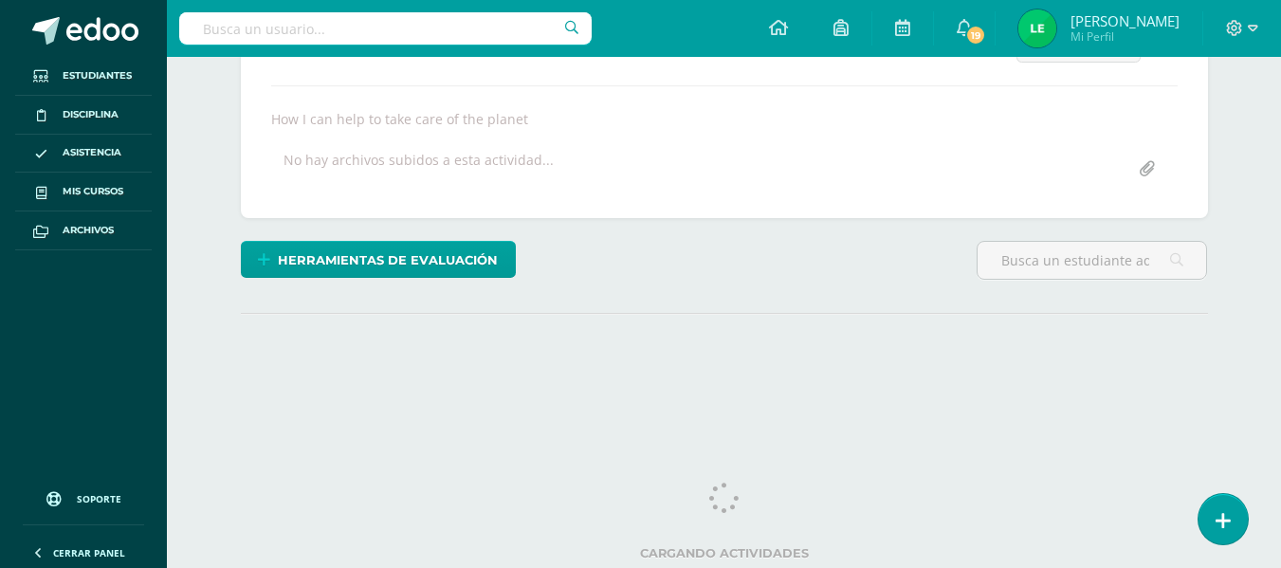
click at [1280, 430] on html "Estudiantes Disciplina Asistencia Mis cursos Archivos Soporte Centro de ayuda Ú…" at bounding box center [640, 76] width 1281 height 769
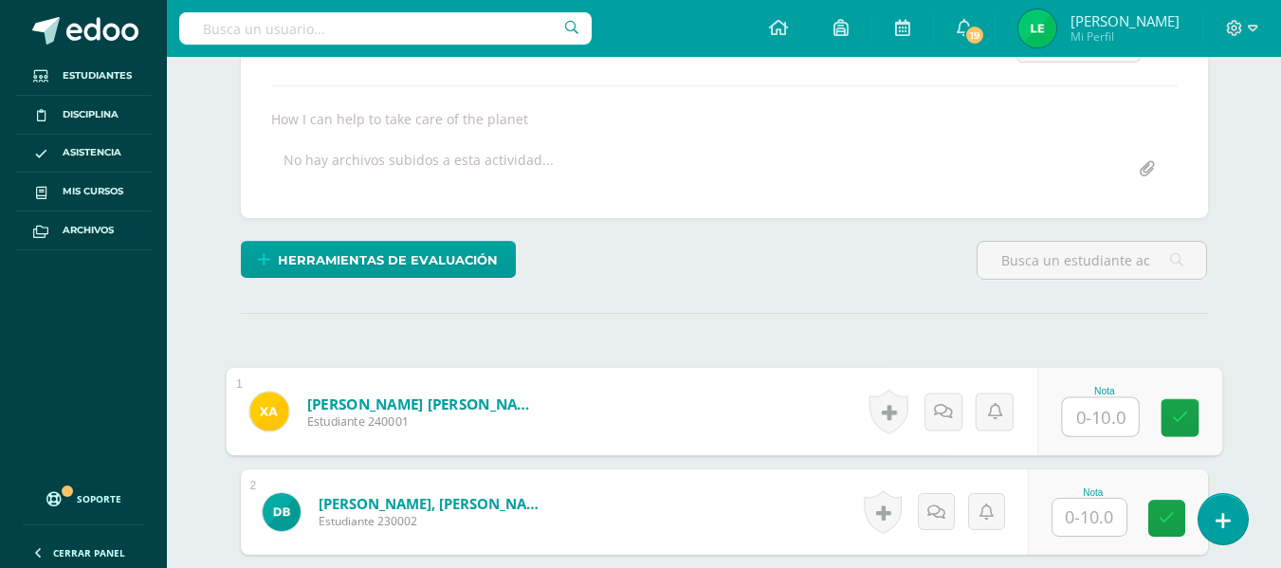
click at [1111, 420] on input "text" at bounding box center [1100, 417] width 76 height 38
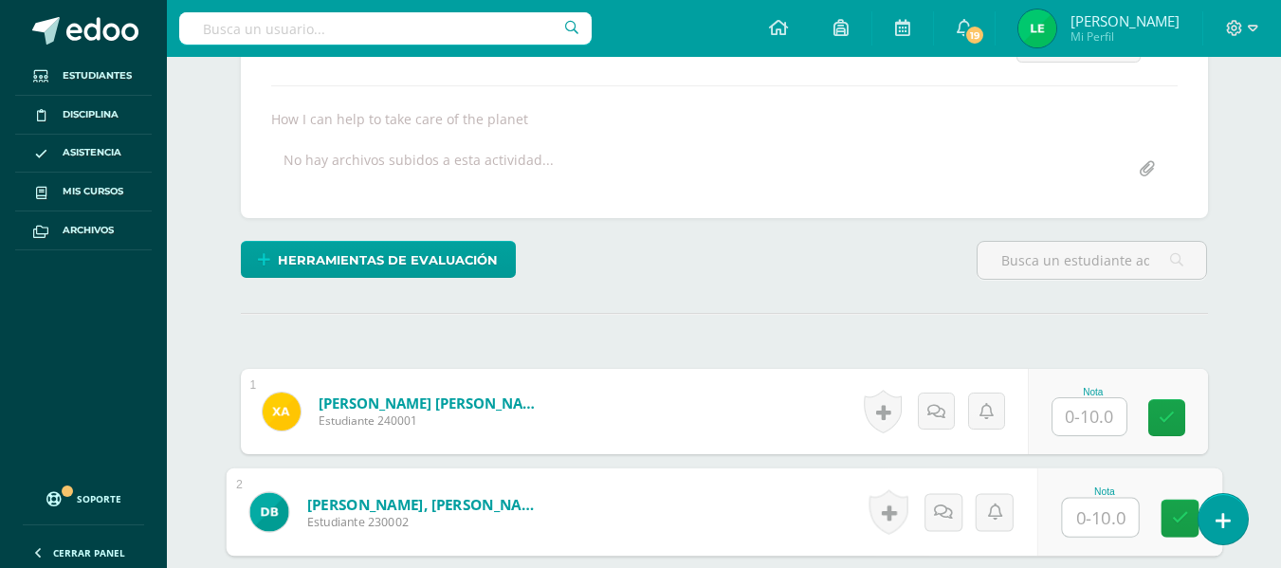
click at [1103, 412] on input "text" at bounding box center [1090, 416] width 74 height 37
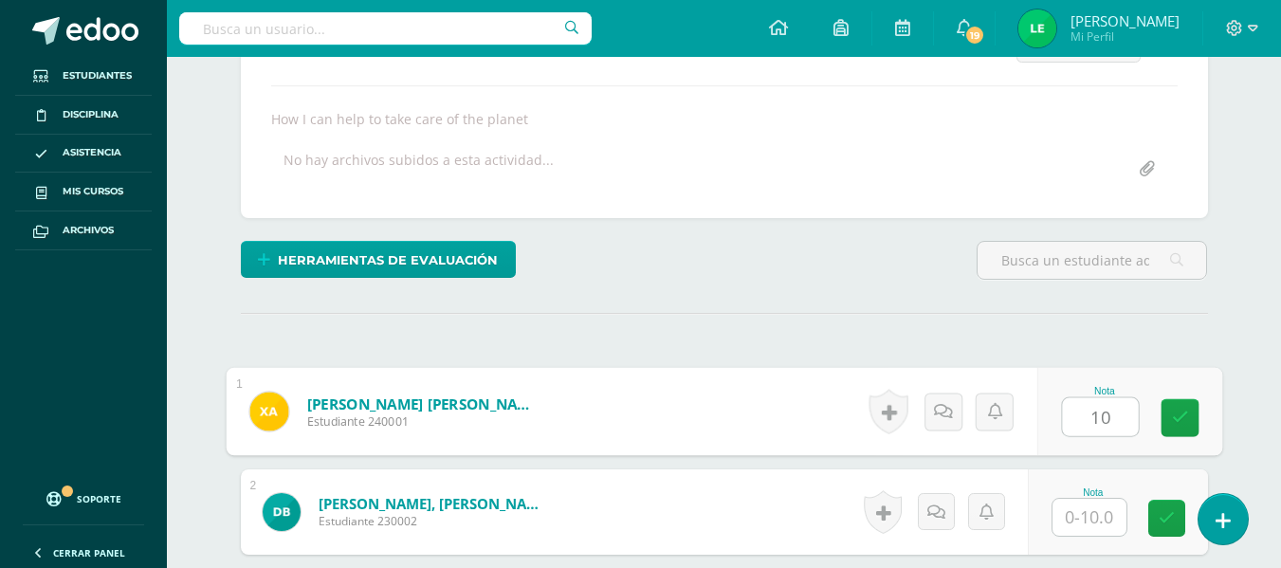
type input "10"
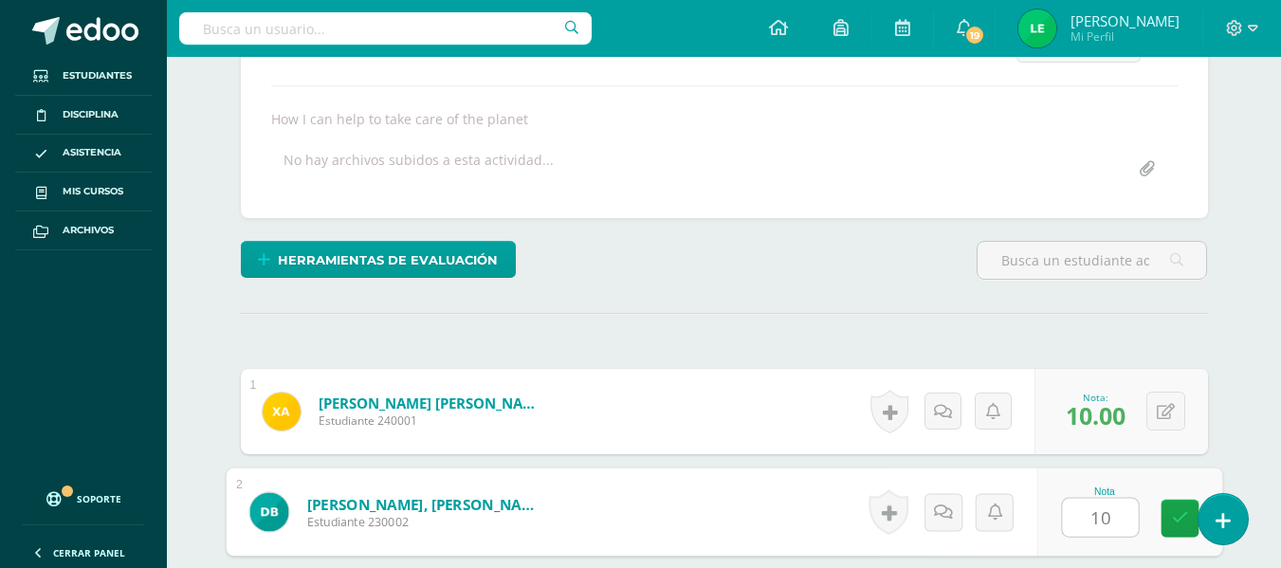
type input "10"
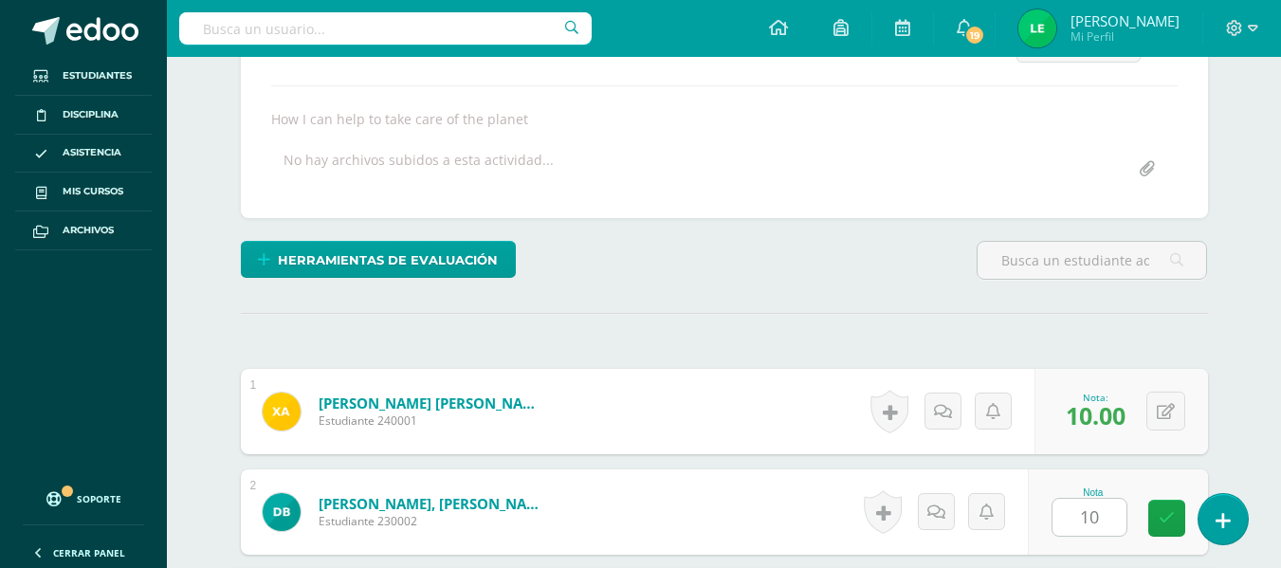
scroll to position [642, 0]
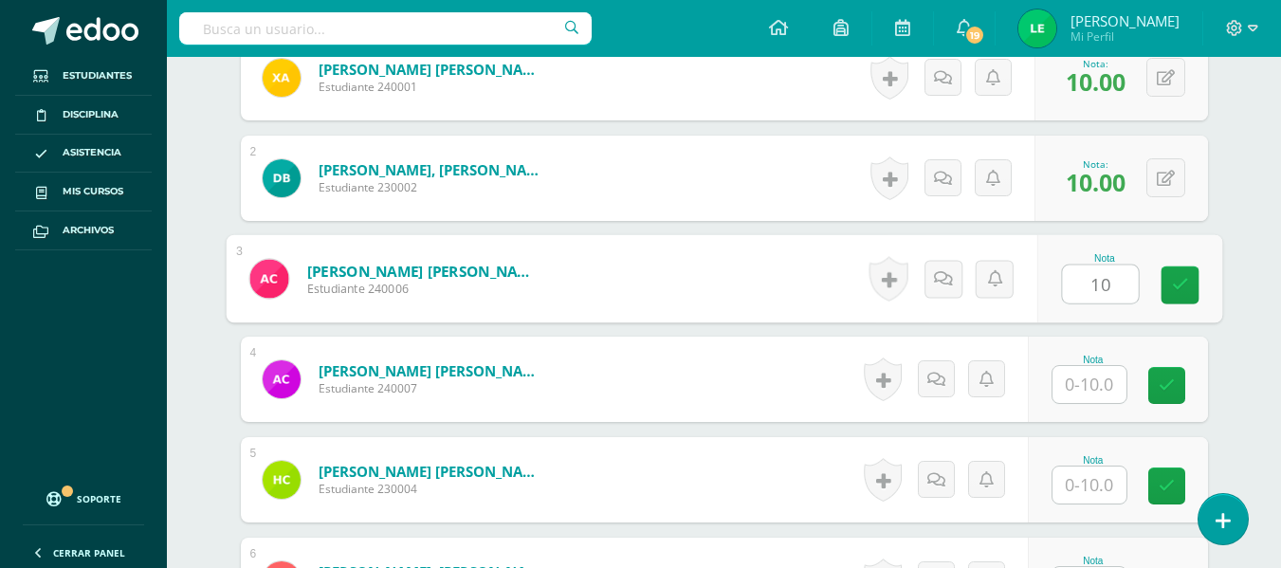
type input "10"
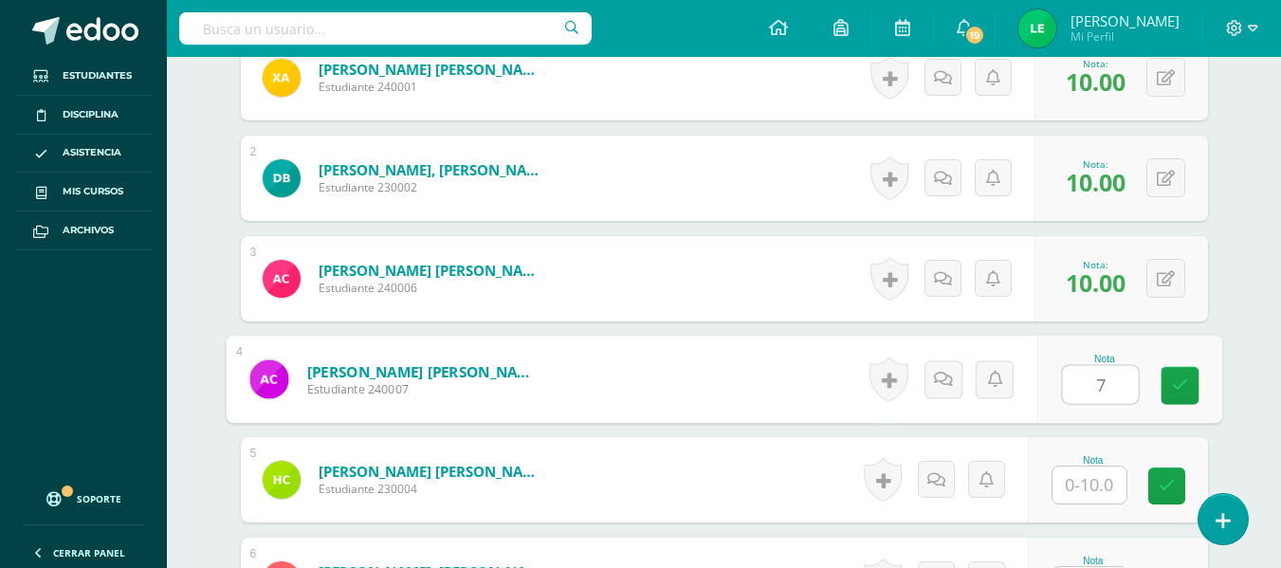
type input "7"
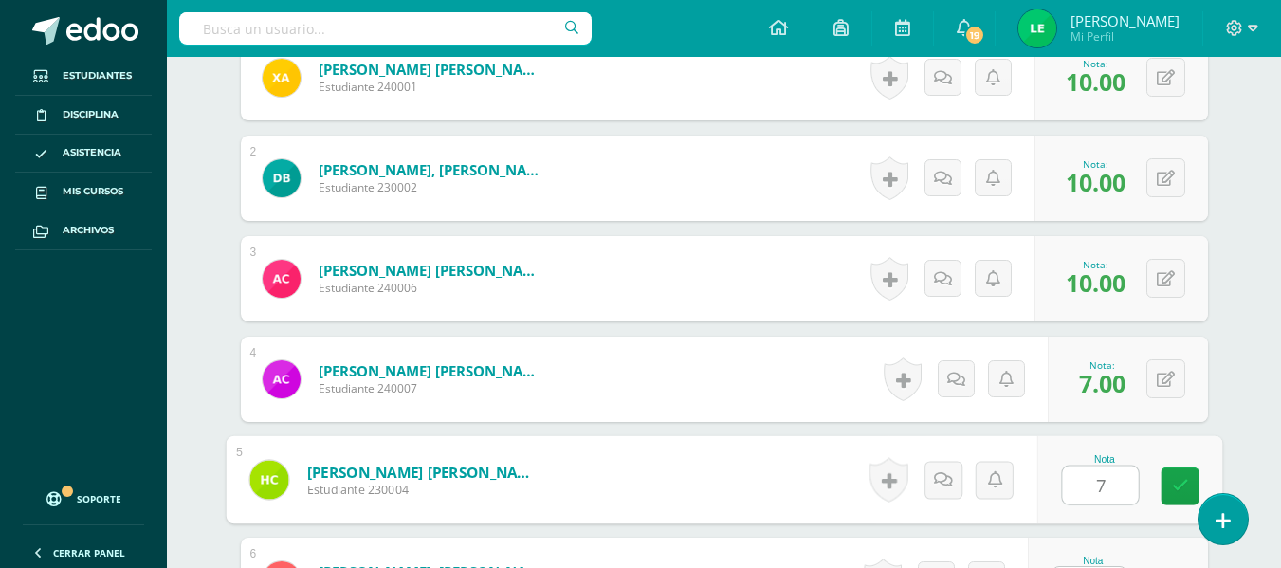
type input "7"
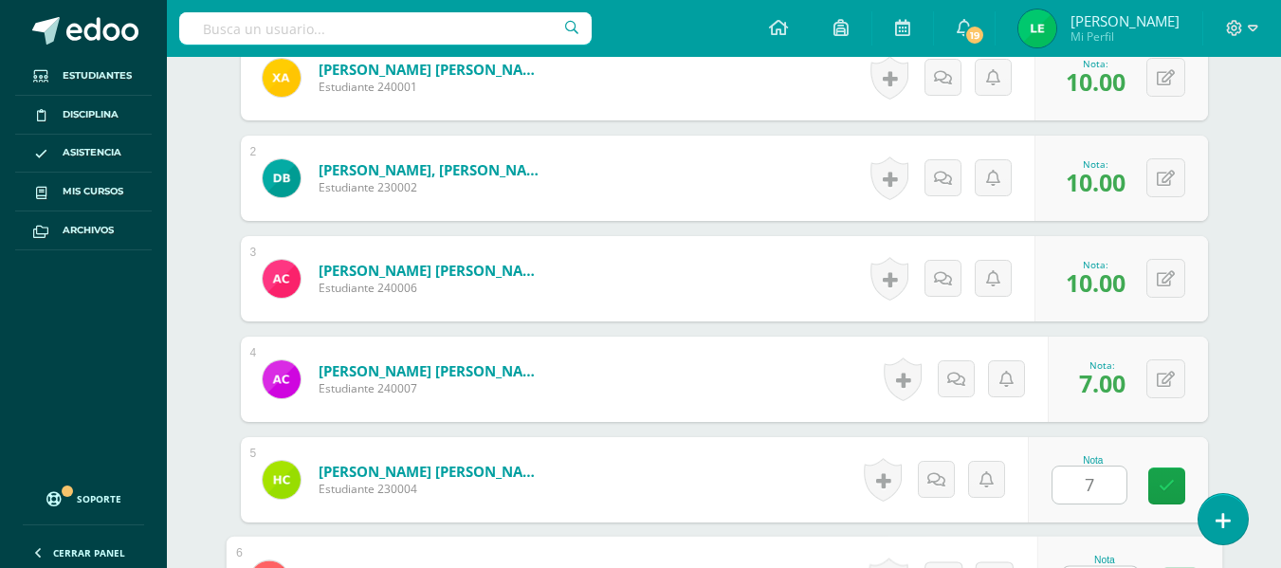
scroll to position [678, 0]
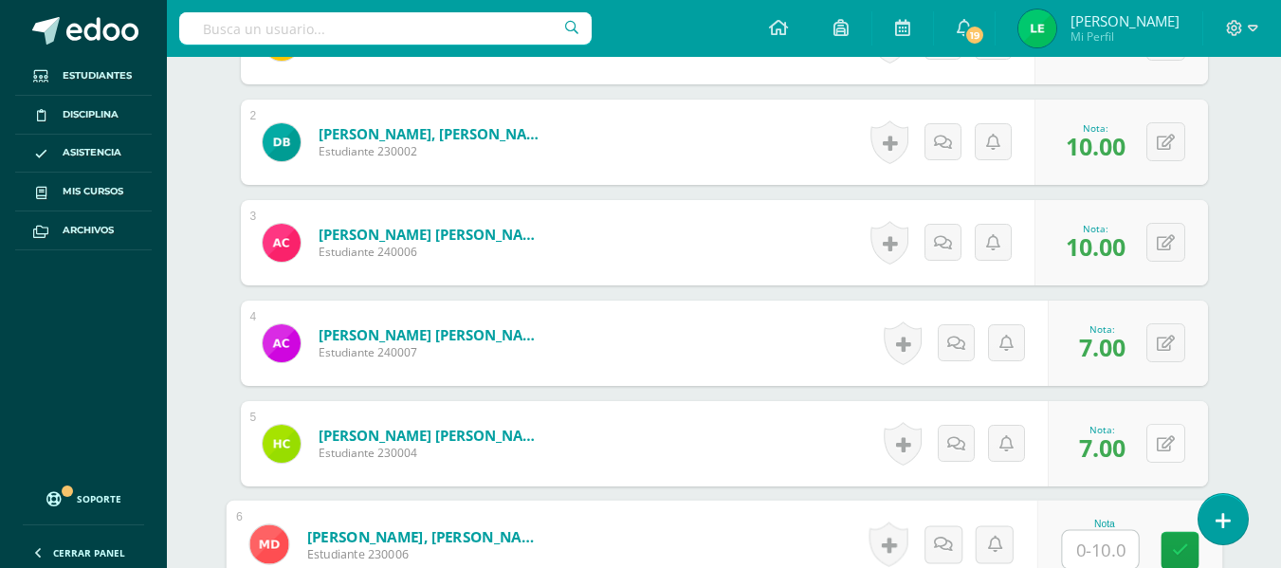
click at [1149, 442] on div "0 [GEOGRAPHIC_DATA] Logros obtenidos Aún no hay logros agregados Nota: 7.00" at bounding box center [1128, 443] width 160 height 85
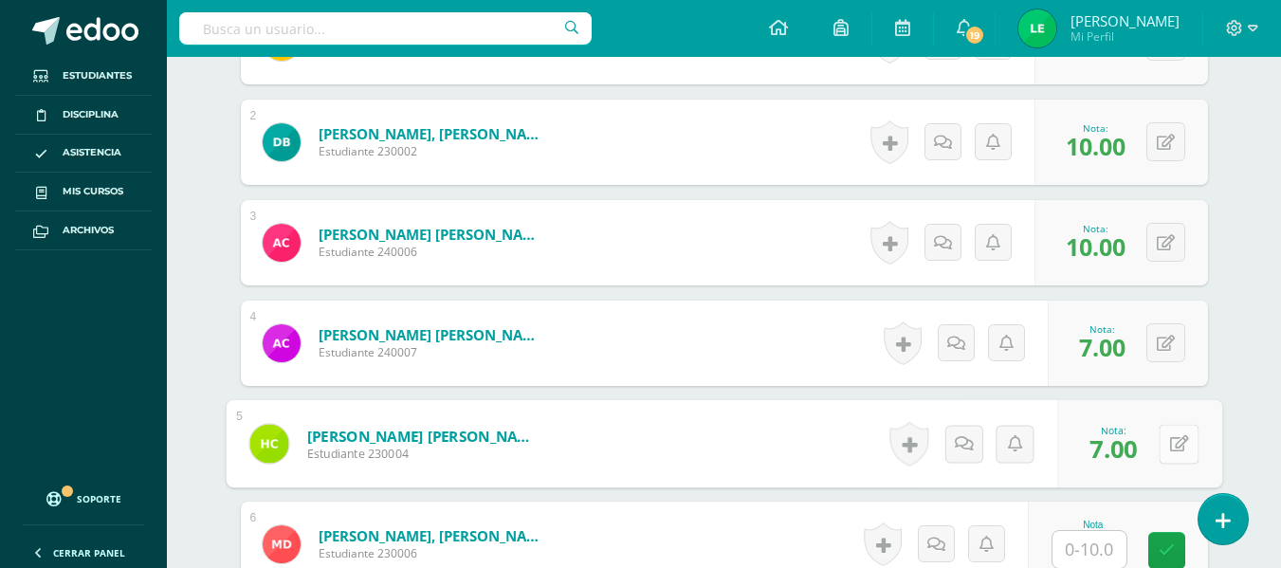
click at [1162, 432] on button at bounding box center [1179, 444] width 40 height 40
type input "5"
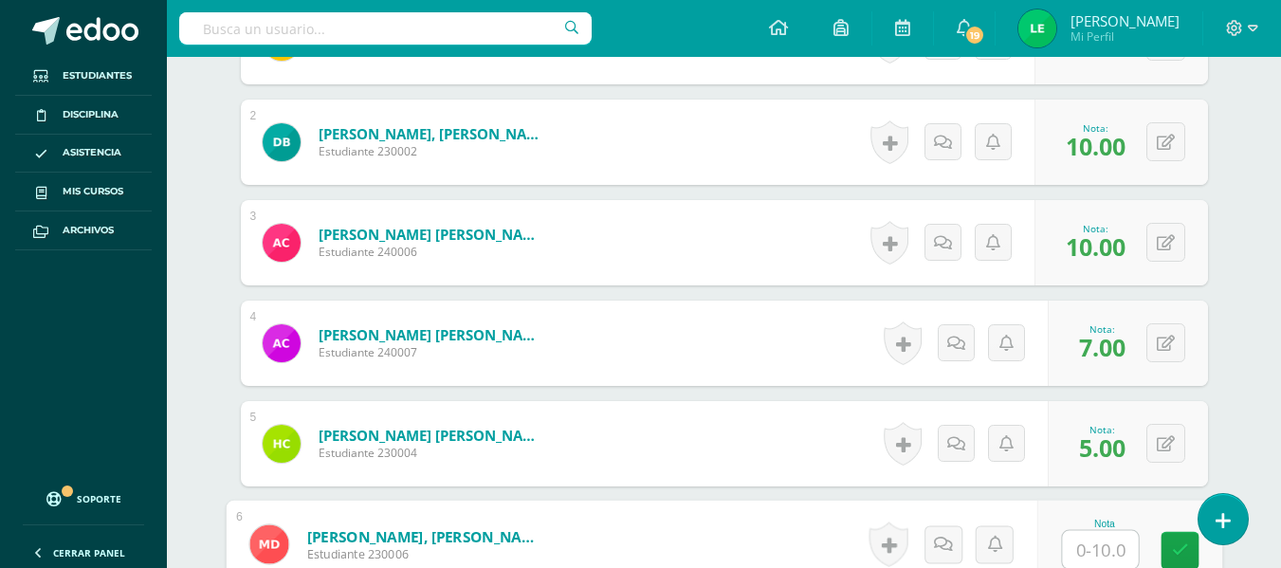
scroll to position [820, 0]
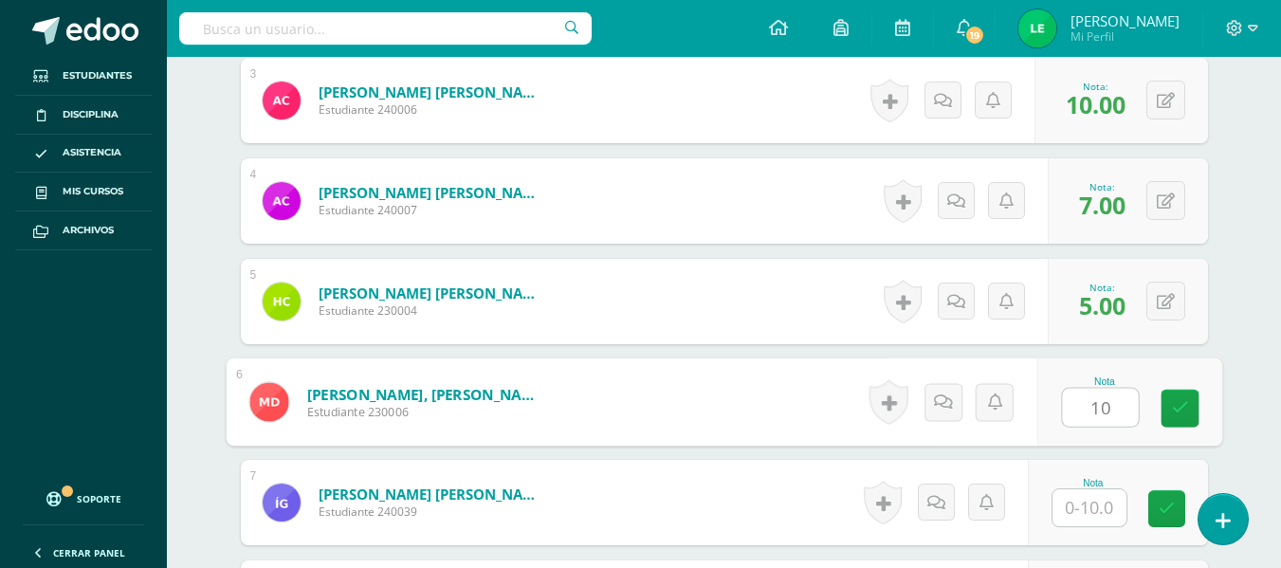
type input "10"
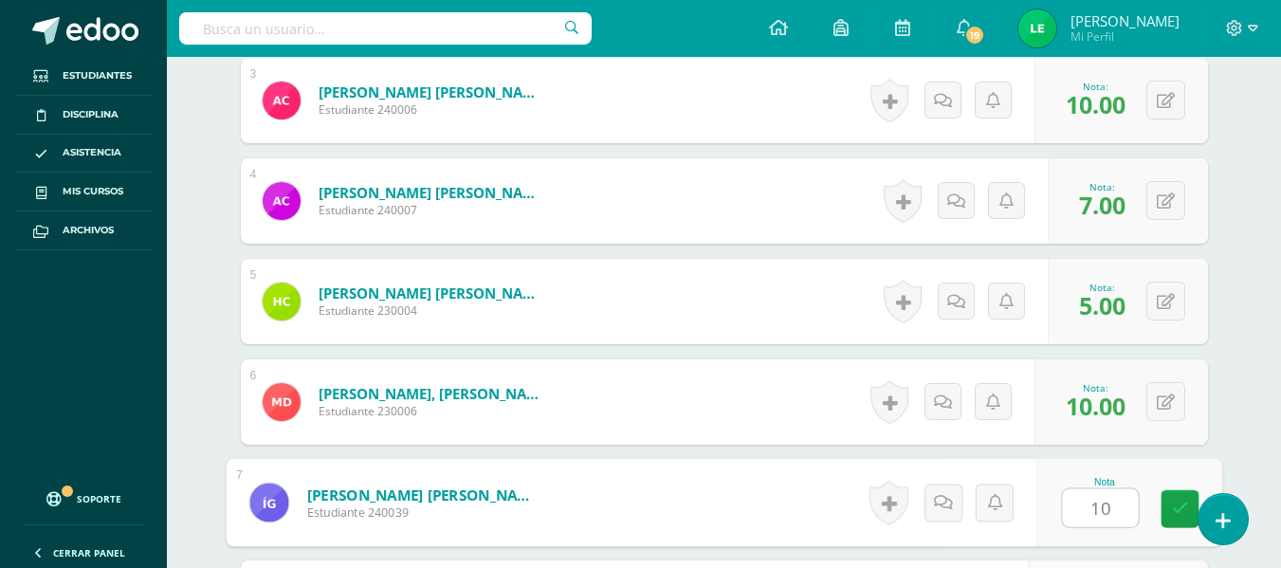
type input "10"
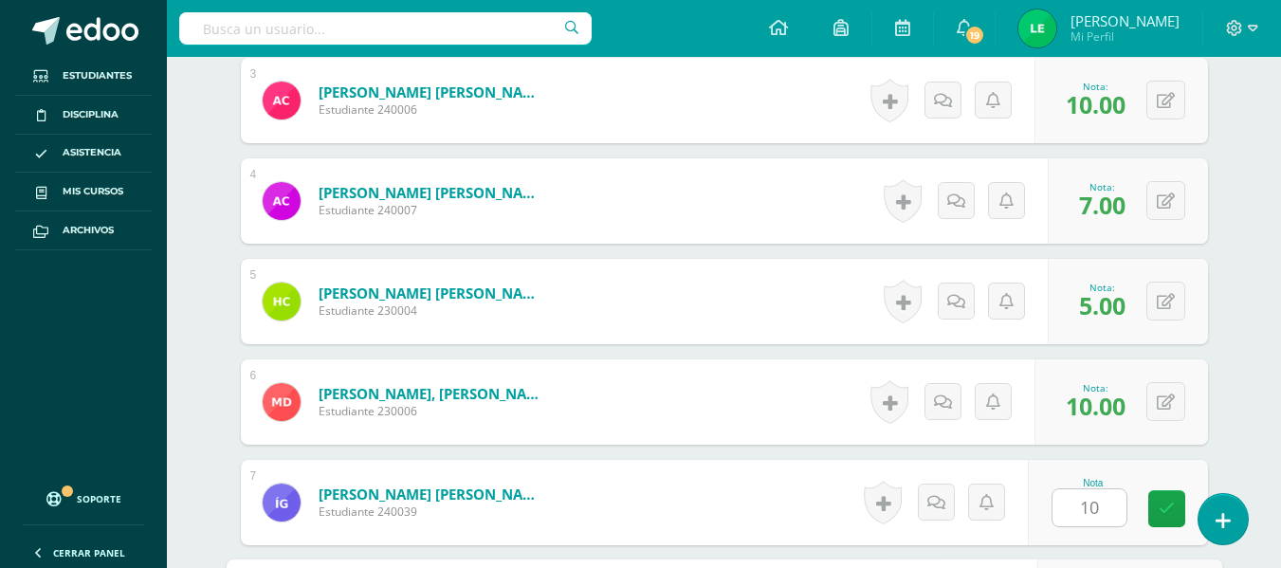
scroll to position [1145, 0]
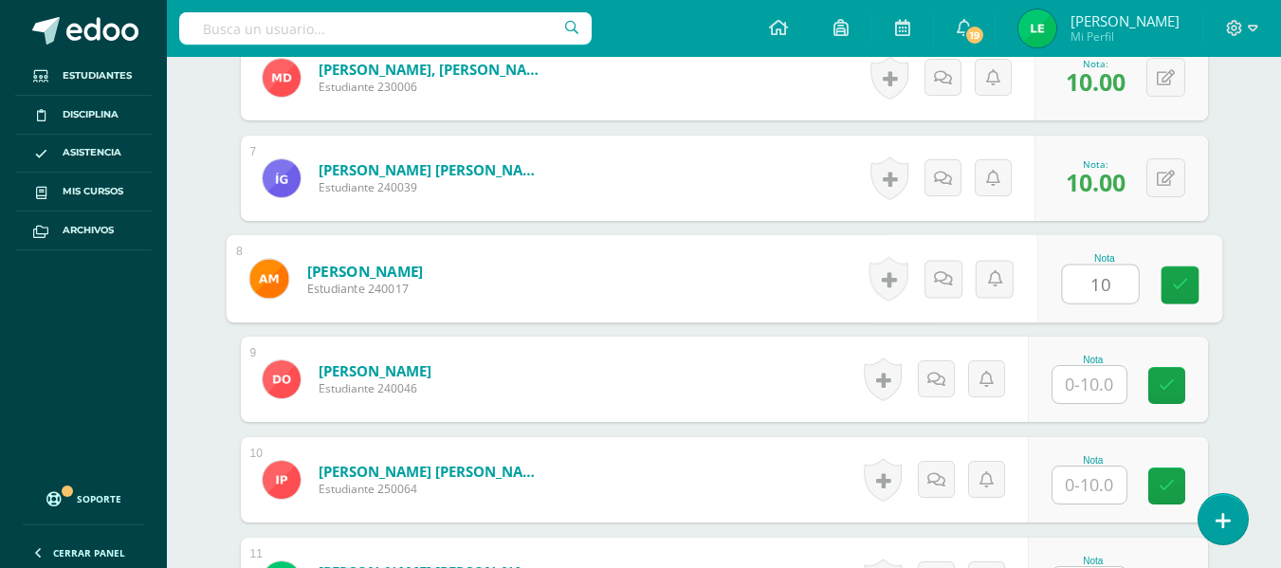
type input "10"
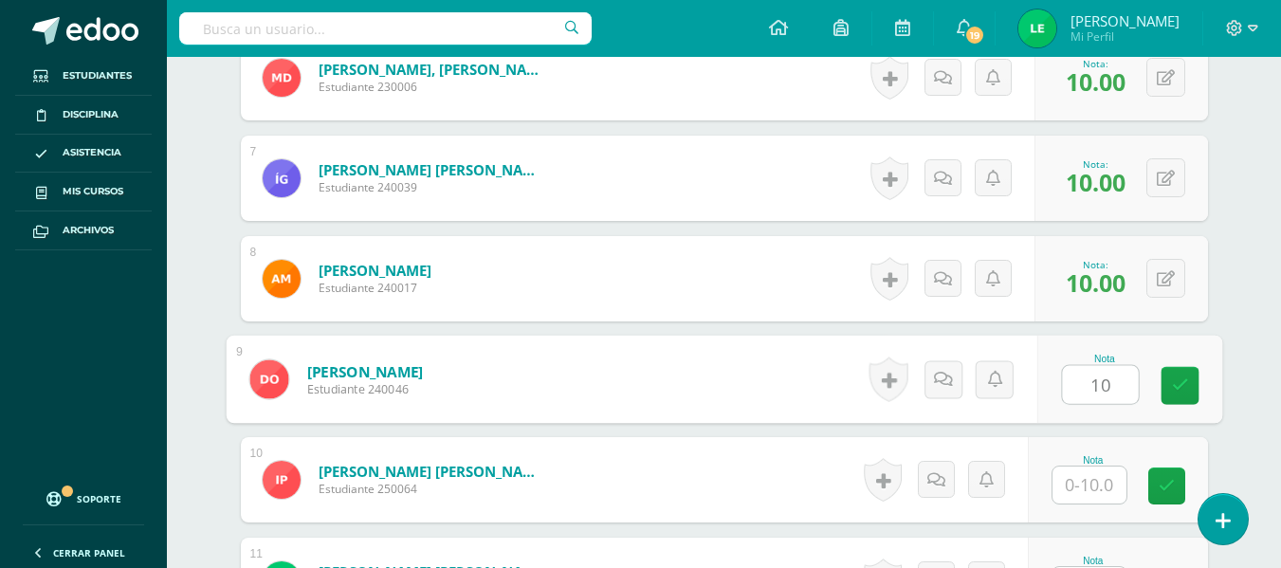
type input "10"
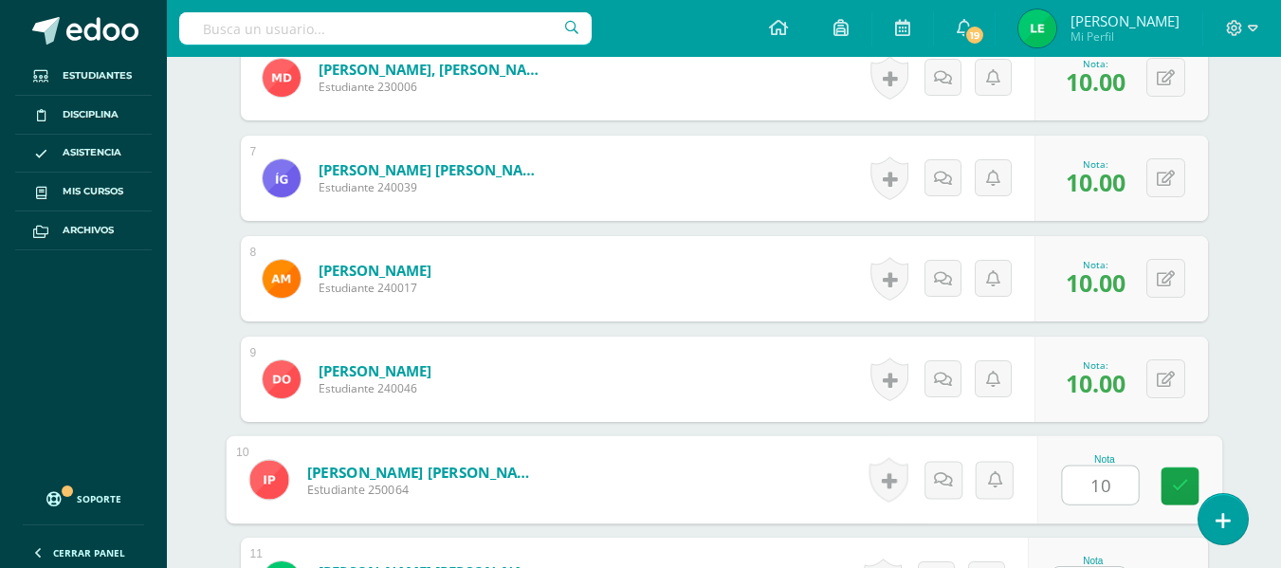
type input "10"
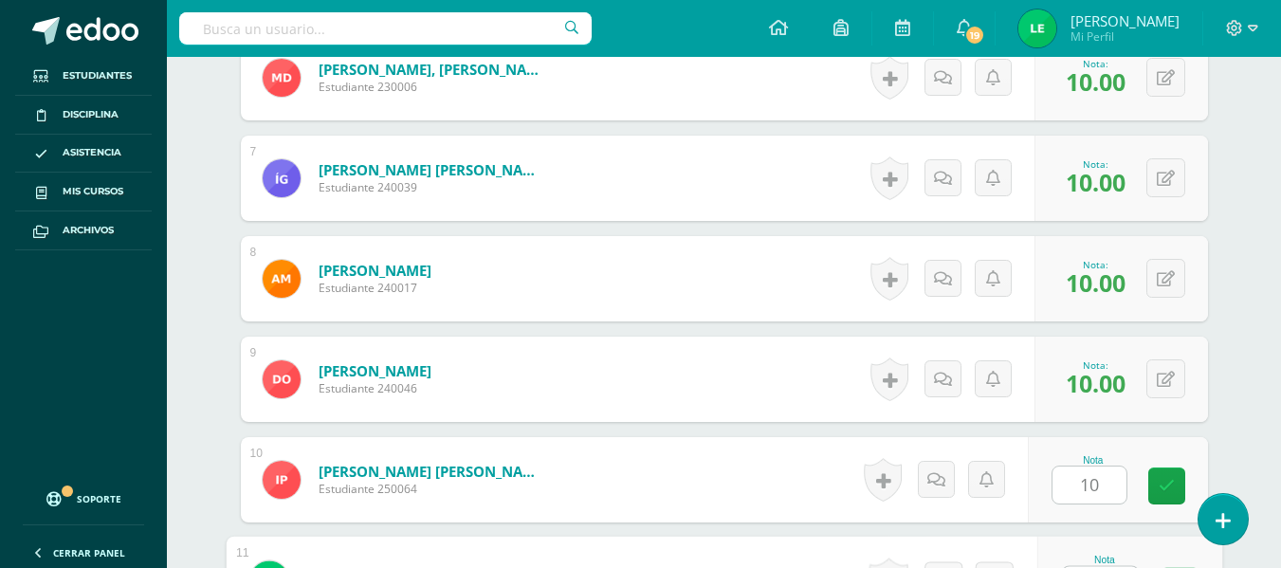
scroll to position [1181, 0]
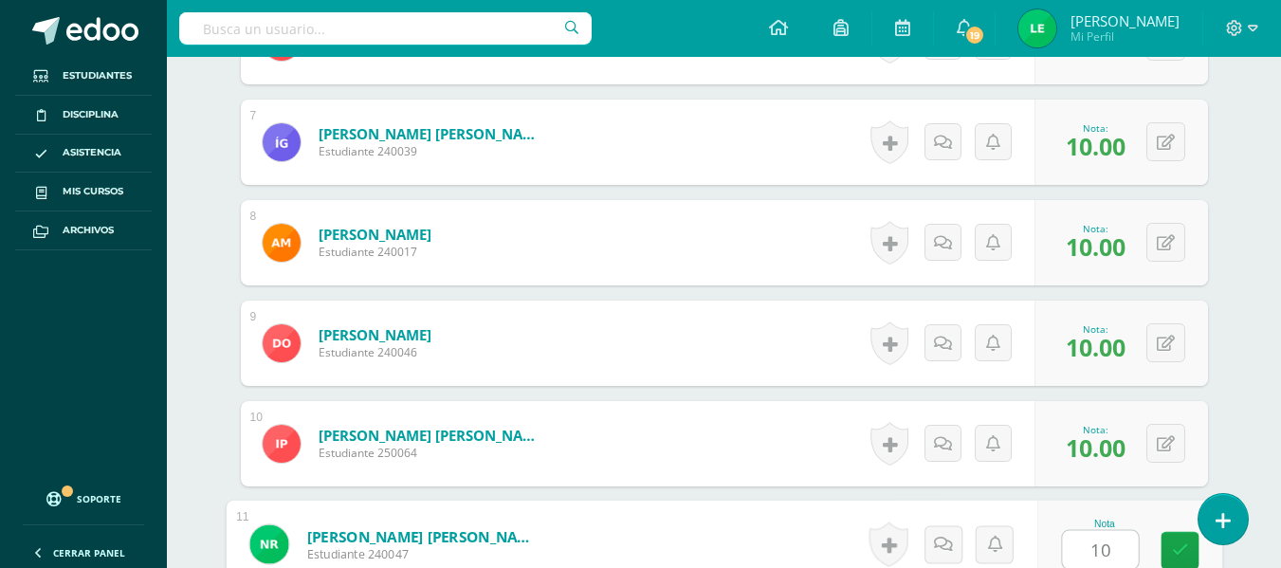
type input "10"
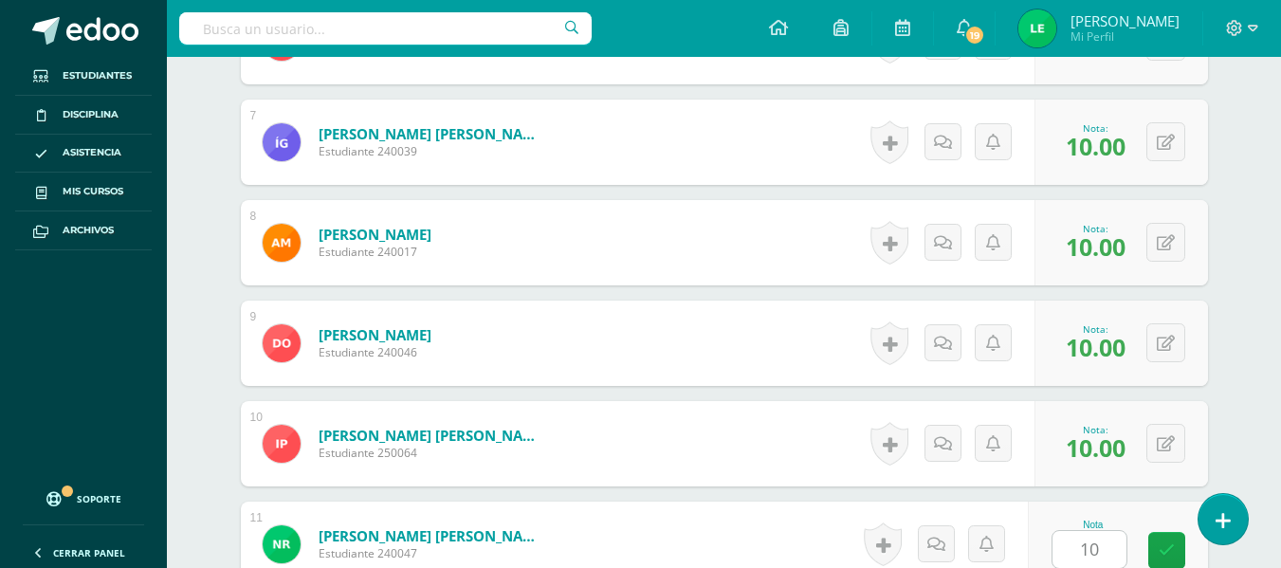
scroll to position [1547, 0]
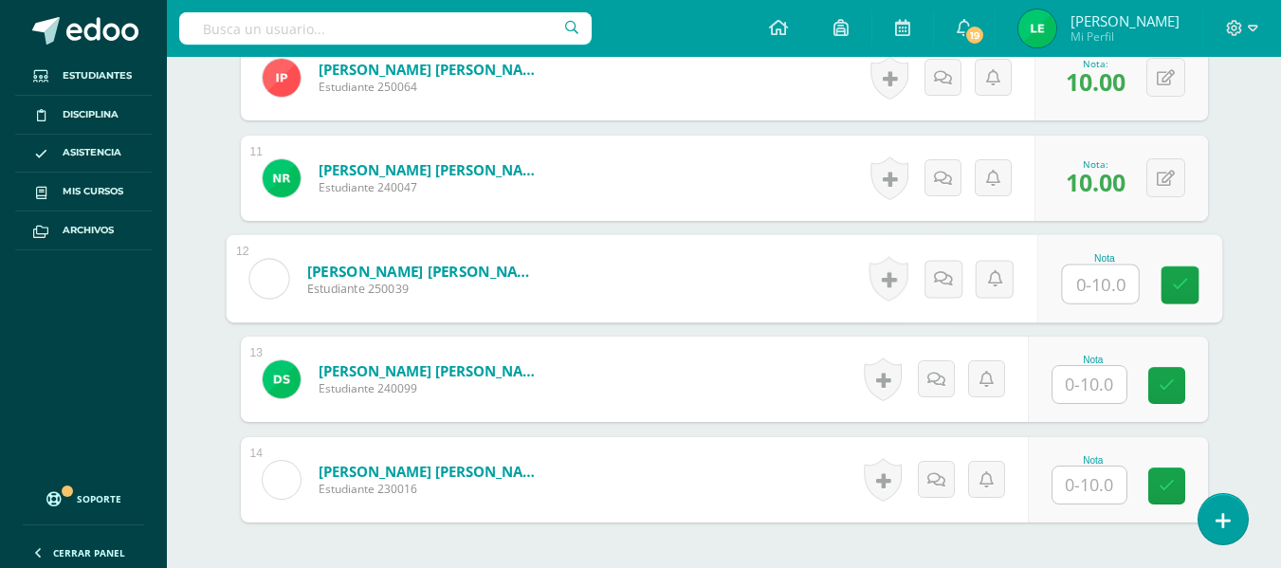
type input "1"
type input "5"
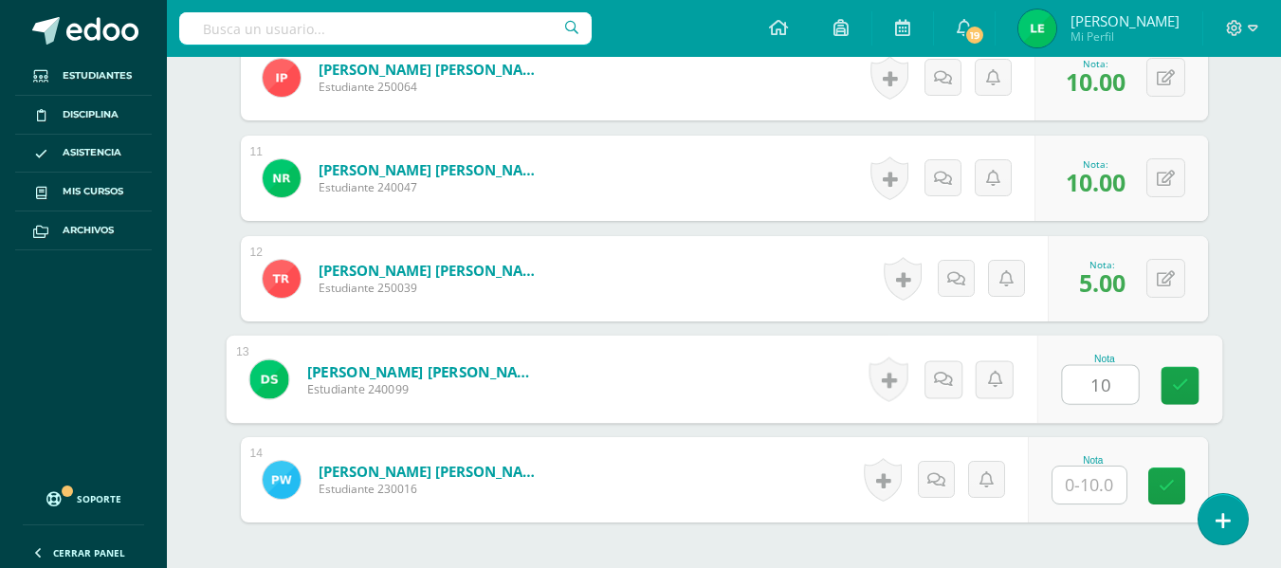
type input "10"
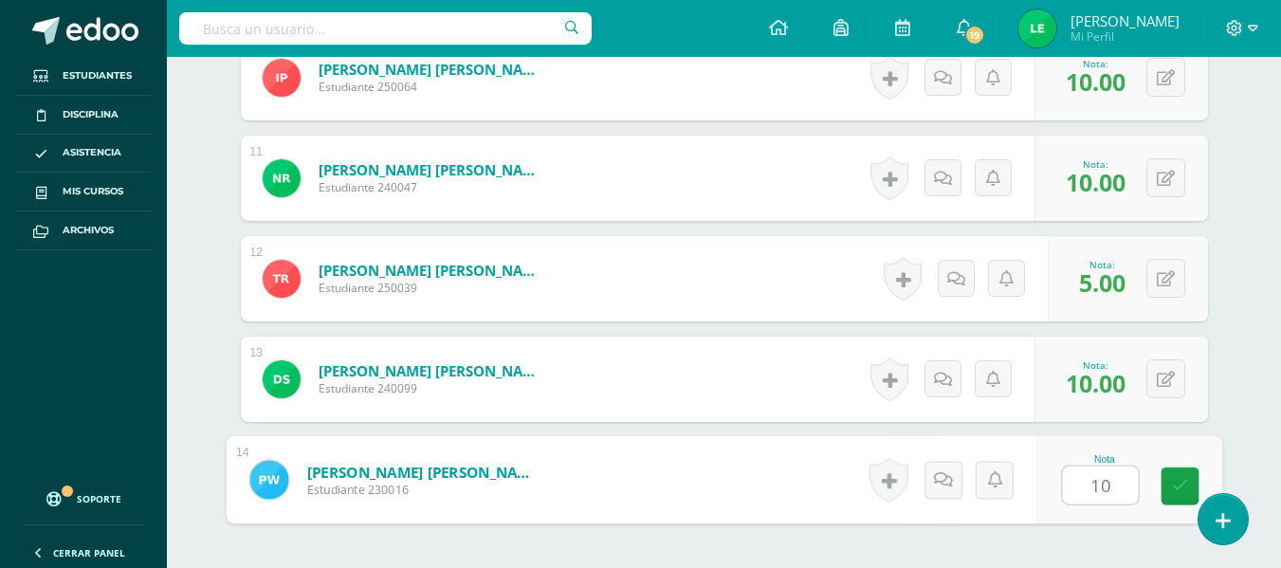
type input "10"
